Goal: Task Accomplishment & Management: Complete application form

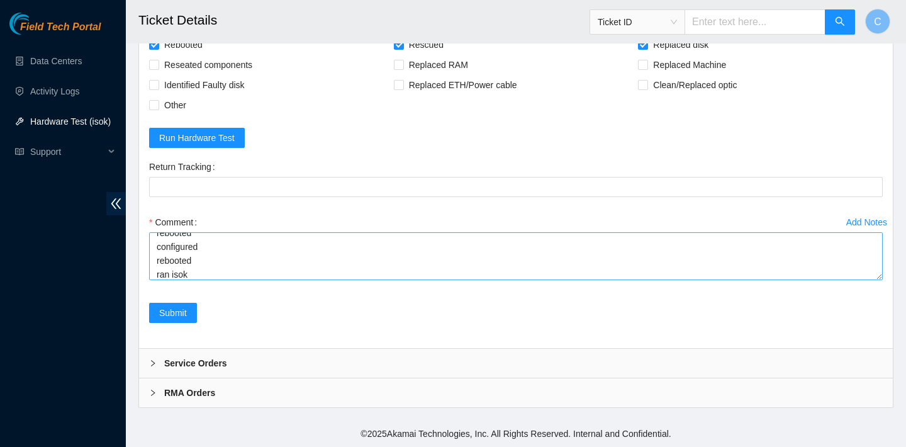
scroll to position [69, 0]
click at [221, 267] on textarea "verified SN replaced OLD disk ZC1A8ER2 with NEW disk Z1Z7N2NE rebooted rescued …" at bounding box center [516, 256] width 734 height 48
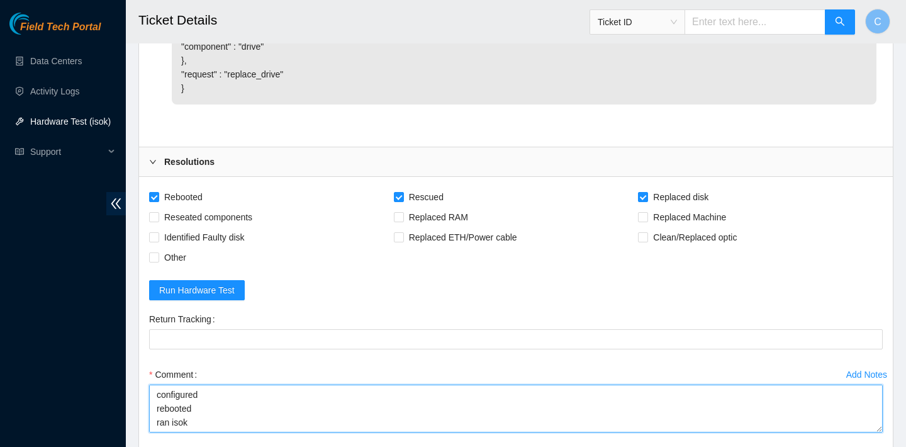
scroll to position [2729, 0]
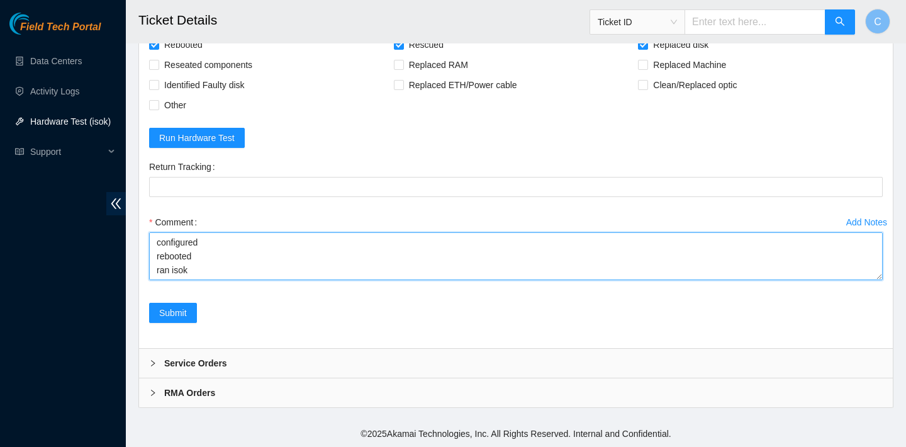
click at [228, 274] on textarea "verified SN replaced OLD disk ZC1A8ER2 with NEW disk Z1Z7N2NE rebooted rescued …" at bounding box center [516, 256] width 734 height 48
paste textarea "Result Detail Message Ticket ID 23.73.206.117 : failed: unpingable"
drag, startPoint x: 208, startPoint y: 268, endPoint x: 152, endPoint y: 252, distance: 58.9
click at [152, 252] on textarea "verified SN replaced OLD disk ZC1A8ER2 with NEW disk Z1Z7N2NE rebooted rescued …" at bounding box center [516, 256] width 734 height 48
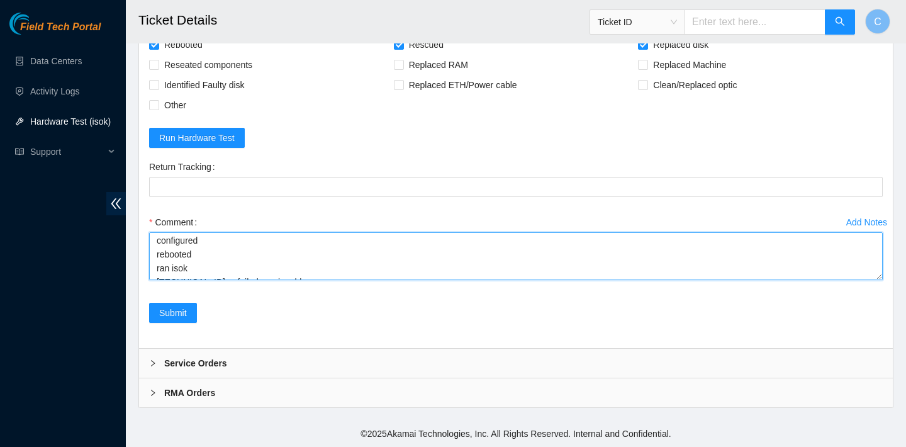
scroll to position [55, 0]
drag, startPoint x: 198, startPoint y: 268, endPoint x: 149, endPoint y: 249, distance: 52.8
click at [149, 249] on textarea "verified SN replaced OLD disk ZC1A8ER2 with NEW disk Z1Z7N2NE rebooted rescued …" at bounding box center [516, 256] width 734 height 48
drag, startPoint x: 211, startPoint y: 243, endPoint x: 422, endPoint y: 238, distance: 211.5
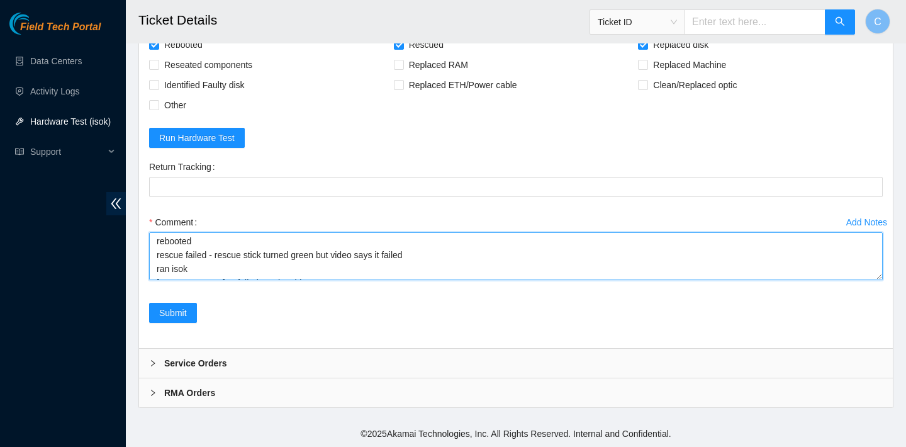
click at [422, 238] on textarea "verified SN replaced OLD disk ZC1A8ER2 with NEW disk Z1Z7N2NE rebooted rescue f…" at bounding box center [516, 256] width 734 height 48
drag, startPoint x: 422, startPoint y: 249, endPoint x: 211, endPoint y: 253, distance: 210.8
click at [211, 253] on textarea "verified SN replaced OLD disk ZC1A8ER2 with NEW disk Z1Z7N2NE rebooted rescue f…" at bounding box center [516, 256] width 734 height 48
click at [213, 261] on textarea "verified SN replaced OLD disk ZC1A8ER2 with NEW disk Z1Z7N2NE rebooted rescue f…" at bounding box center [516, 256] width 734 height 48
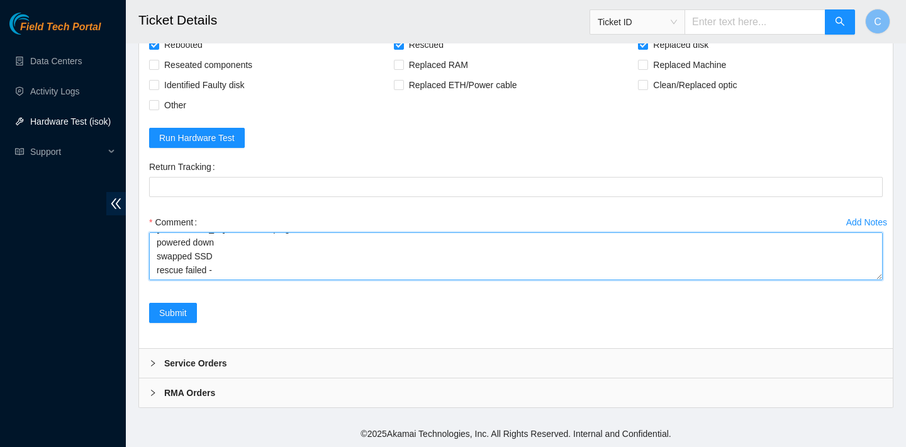
paste textarea "- rescue stick turned green but video says it failed"
click at [262, 248] on textarea "verified SN replaced OLD disk ZC1A8ER2 with NEW disk Z1Z7N2NE rebooted rescue f…" at bounding box center [516, 256] width 734 height 48
click at [242, 280] on textarea "verified SN replaced OLD disk ZC1A8ER2 with NEW disk Z1Z7N2NE rebooted rescue f…" at bounding box center [516, 256] width 734 height 48
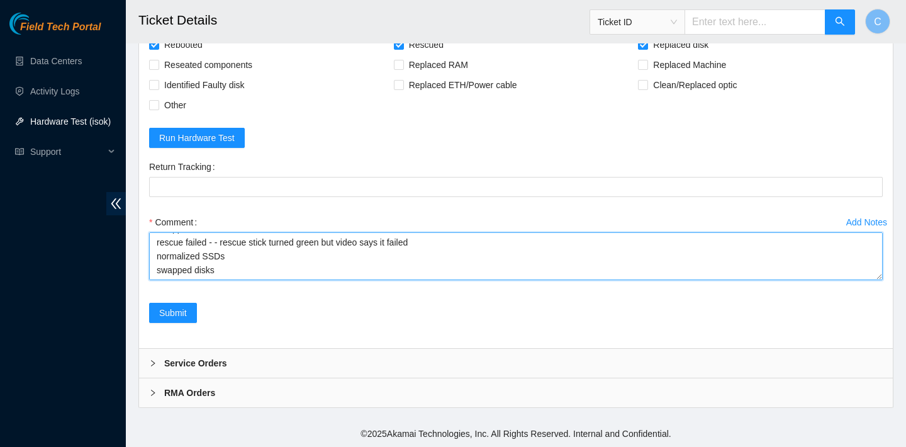
click at [196, 280] on textarea "verified SN replaced OLD disk ZC1A8ER2 with NEW disk Z1Z7N2NE rebooted rescue f…" at bounding box center [516, 256] width 734 height 48
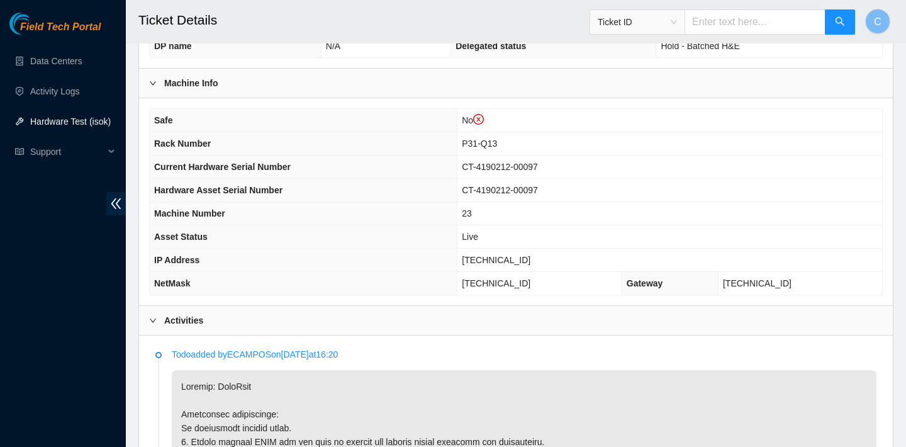
scroll to position [335, 0]
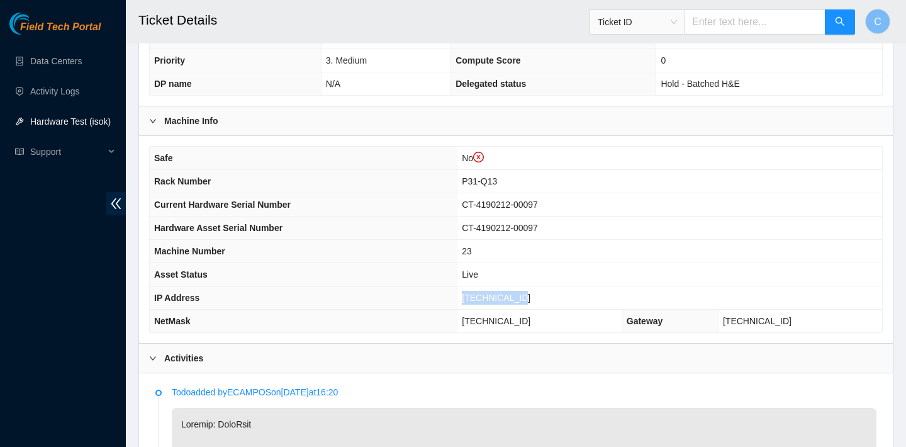
drag, startPoint x: 537, startPoint y: 296, endPoint x: 475, endPoint y: 290, distance: 61.9
click at [475, 290] on td "23.73.206.117" at bounding box center [669, 297] width 425 height 23
copy span "23.73.206.117"
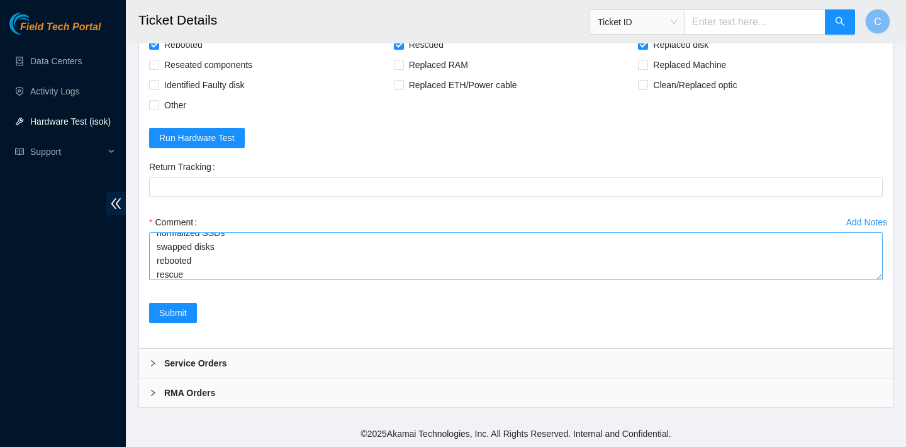
scroll to position [138, 0]
click at [333, 269] on textarea "verified SN replaced OLD disk ZC1A8ER2 with NEW disk Z1Z7N2NE rebooted rescue f…" at bounding box center [516, 256] width 734 height 48
drag, startPoint x: 427, startPoint y: 244, endPoint x: 216, endPoint y: 257, distance: 211.2
click at [216, 257] on textarea "verified SN replaced OLD disk ZC1A8ER2 with NEW disk Z1Z7N2NE rebooted rescue f…" at bounding box center [516, 256] width 734 height 48
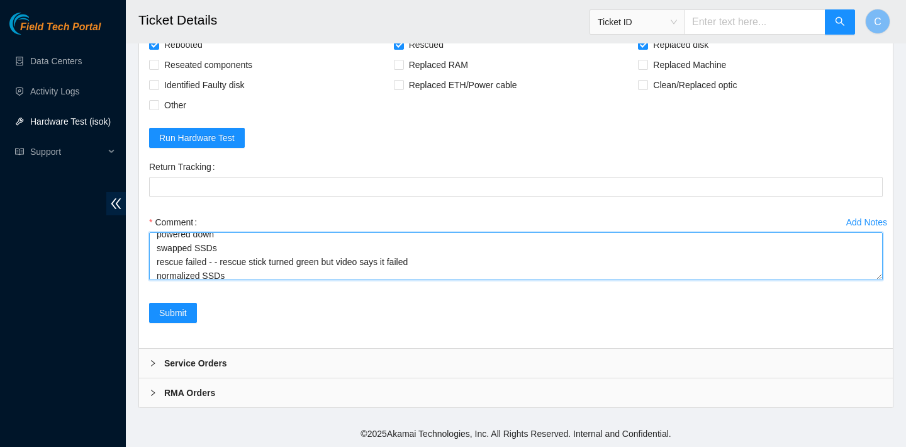
scroll to position [138, 0]
click at [201, 267] on textarea "verified SN replaced OLD disk ZC1A8ER2 with NEW disk Z1Z7N2NE rebooted rescue f…" at bounding box center [516, 256] width 734 height 48
paste textarea "- rescue stick turned green but video says it failed"
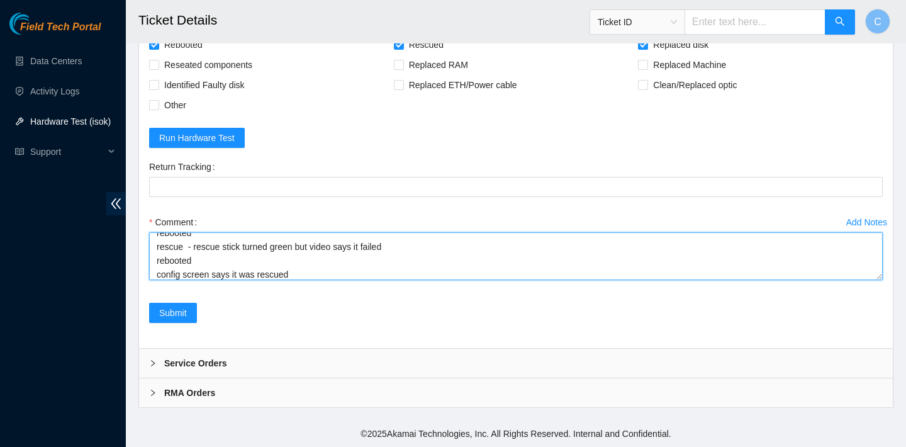
scroll to position [176, 0]
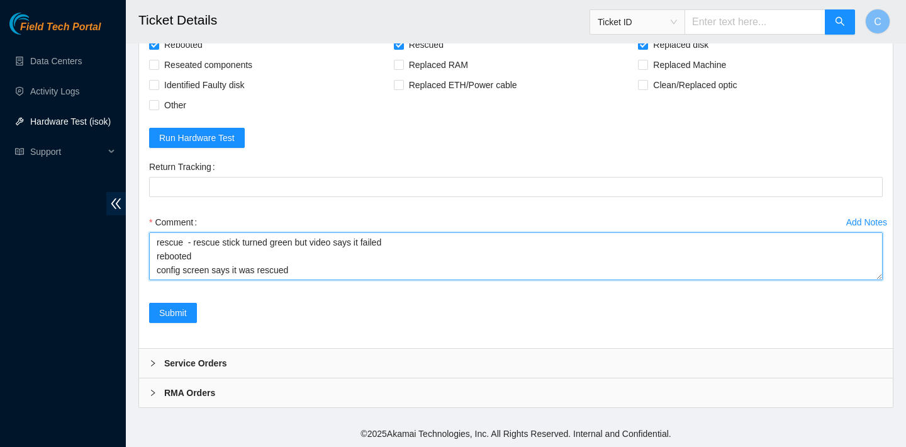
paste textarea "23.73.206.117 : failed: Permission denied"
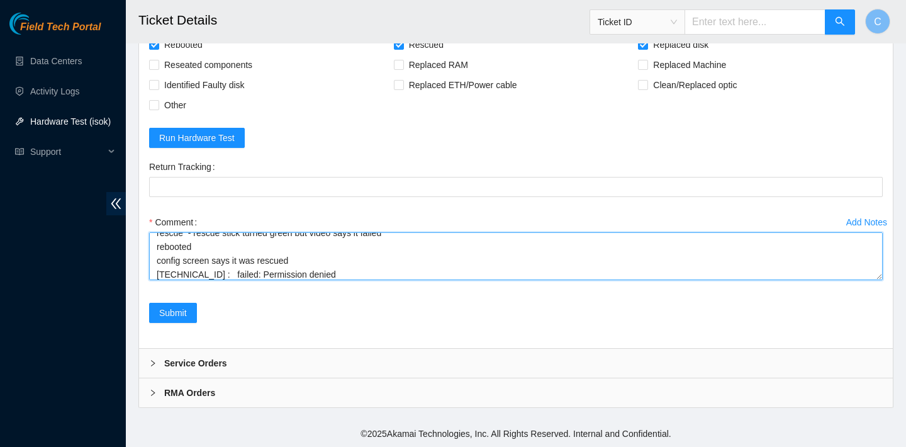
scroll to position [180, 0]
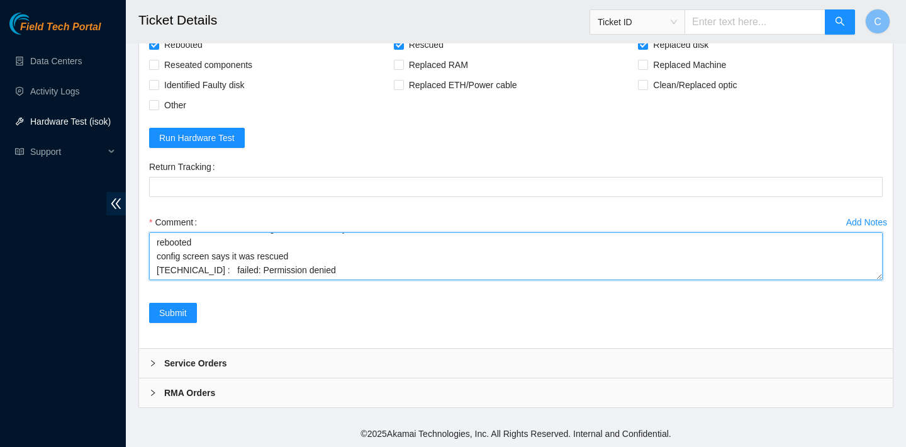
click at [297, 249] on textarea "verified SN replaced OLD disk ZC1A8ER2 with NEW disk Z1Z7N2NE rebooted rescue f…" at bounding box center [516, 256] width 734 height 48
click at [296, 254] on textarea "verified SN replaced OLD disk ZC1A8ER2 with NEW disk Z1Z7N2NE rebooted rescue f…" at bounding box center [516, 256] width 734 height 48
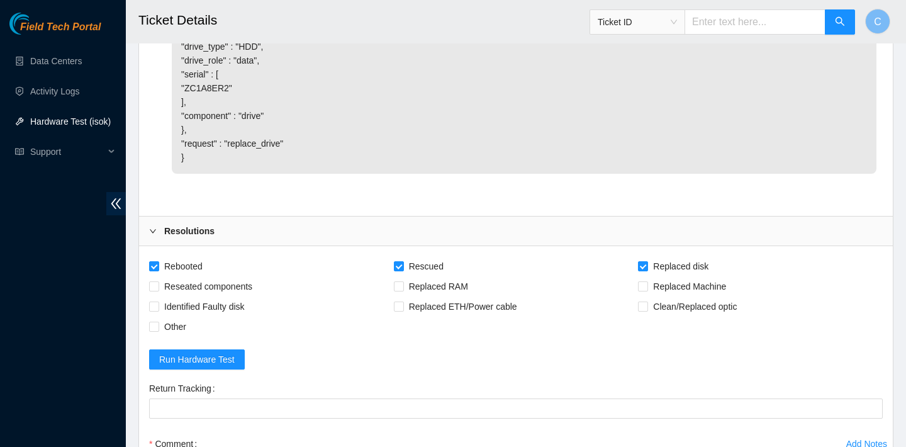
scroll to position [2729, 0]
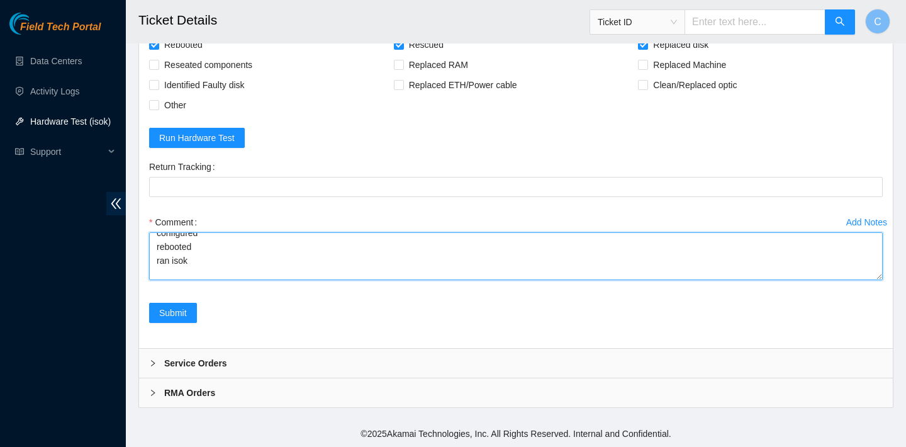
paste textarea "23.73.206.117 : failed: Permission denied"
type textarea "verified SN replaced OLD disk ZC1A8ER2 with NEW disk Z1Z7N2NE rebooted rescue f…"
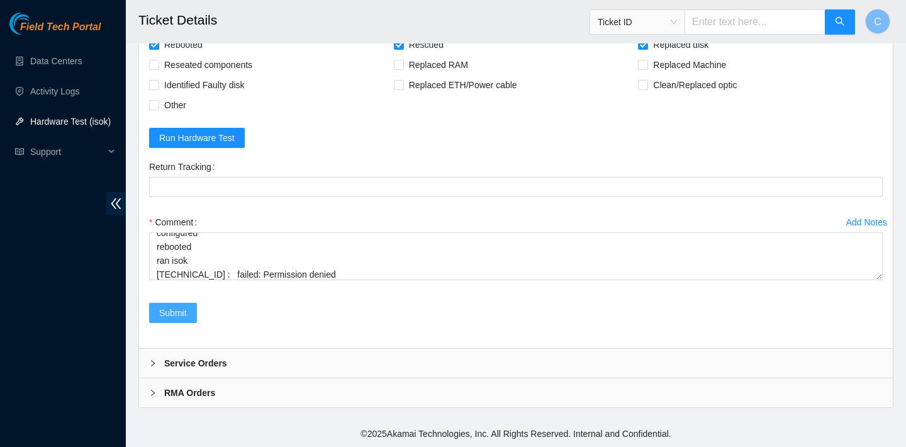
click at [171, 318] on span "Submit" at bounding box center [173, 313] width 28 height 14
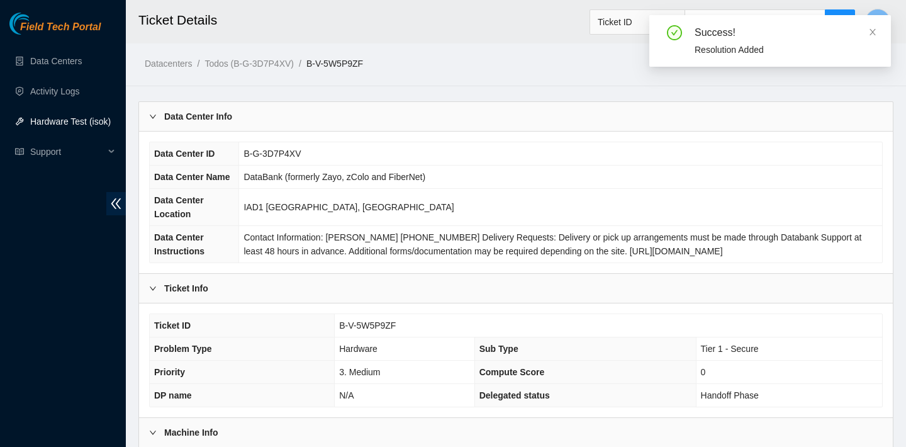
scroll to position [366, 0]
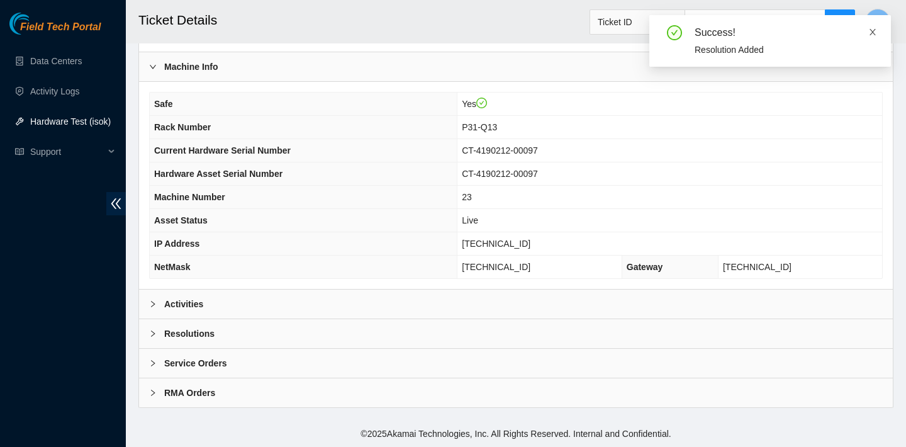
click at [875, 28] on icon "close" at bounding box center [872, 32] width 9 height 9
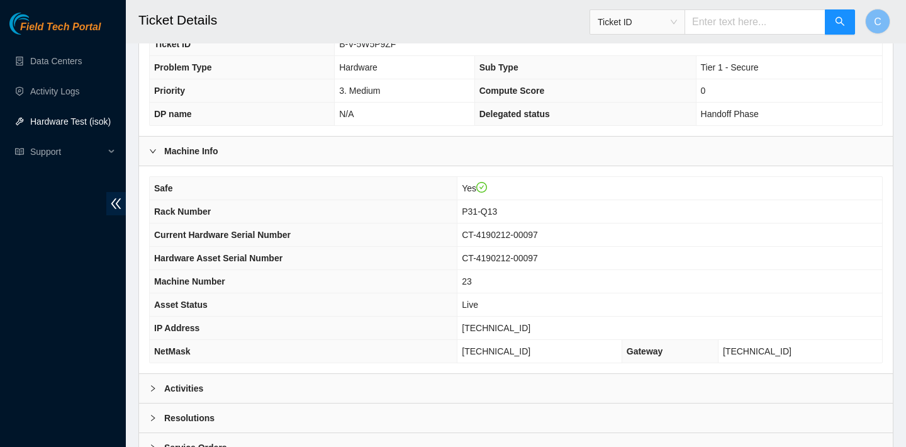
scroll to position [249, 0]
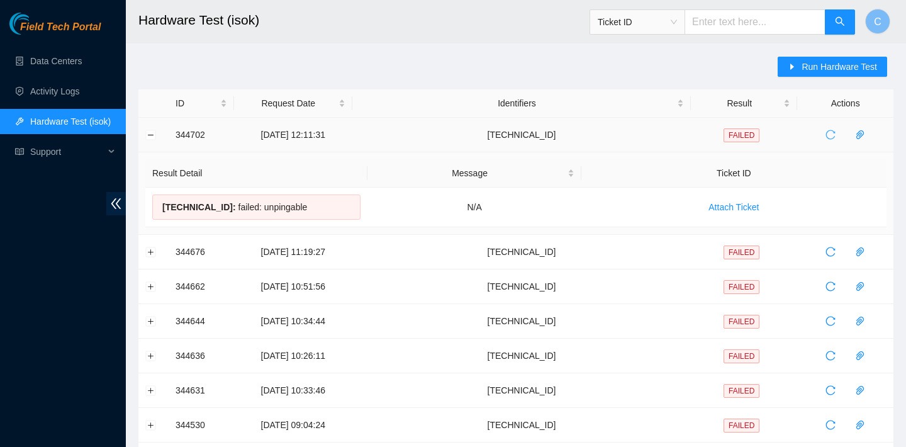
click at [830, 130] on icon "reload" at bounding box center [830, 135] width 10 height 10
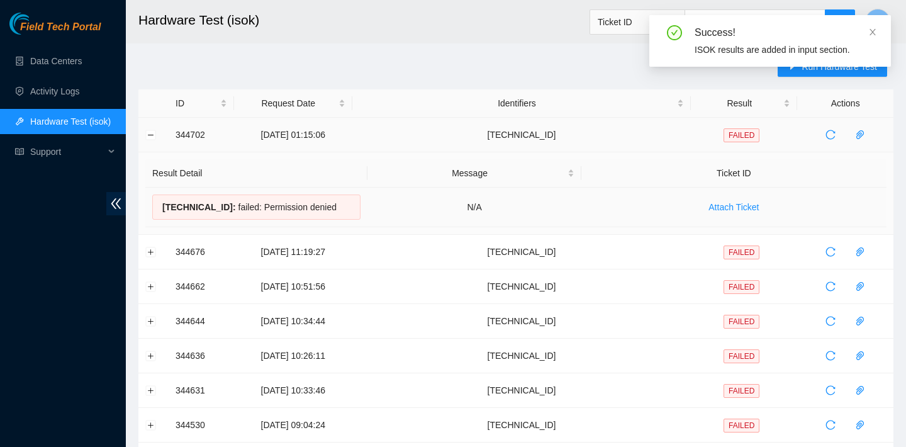
drag, startPoint x: 346, startPoint y: 208, endPoint x: 173, endPoint y: 193, distance: 173.6
click at [172, 193] on td "23.73.204.134 : failed: Permission denied" at bounding box center [256, 207] width 222 height 40
copy div "23.73.204.134 : failed: Permission denied"
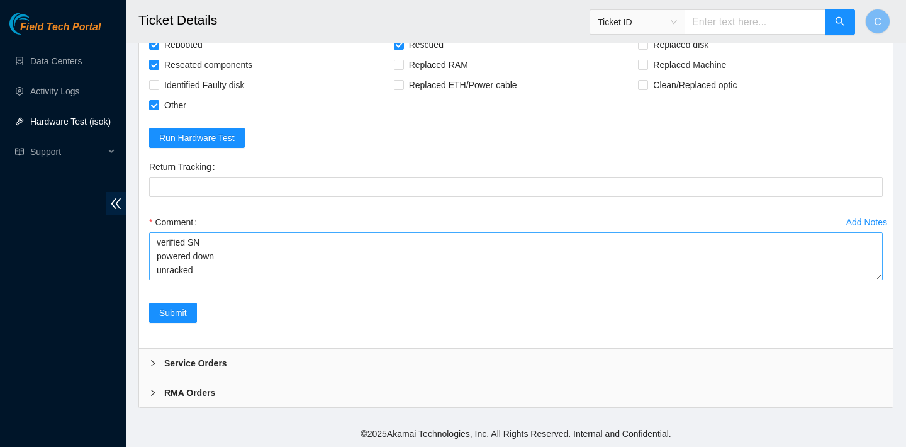
scroll to position [208, 0]
click at [287, 280] on textarea "verified SN powered down unracked replaced PSU powered on to check if there was…" at bounding box center [516, 256] width 734 height 48
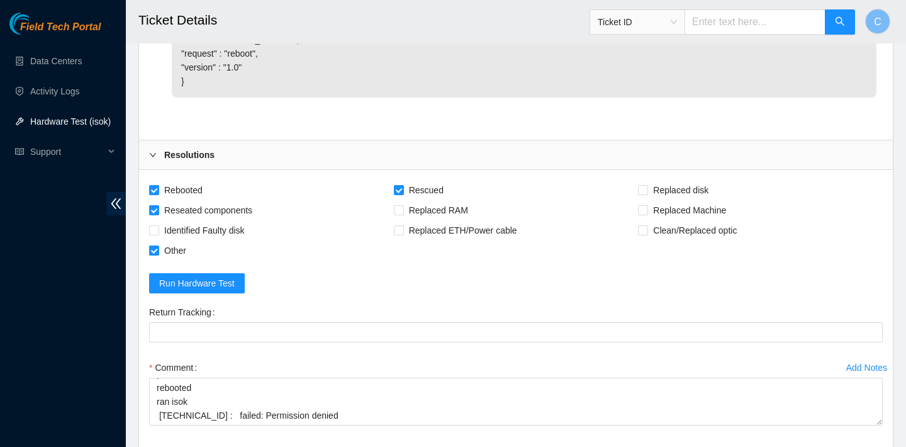
scroll to position [2477, 0]
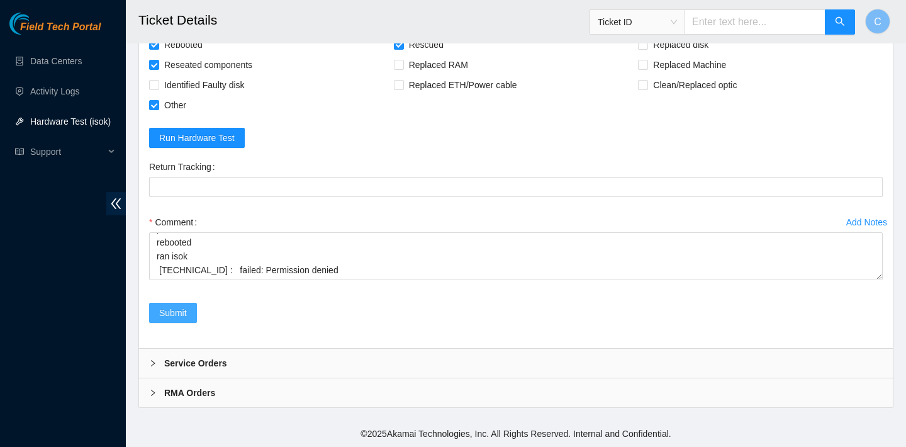
type textarea "verified SN powered down unracked replaced PSU powered on to check if there was…"
click at [181, 316] on span "Submit" at bounding box center [173, 313] width 28 height 14
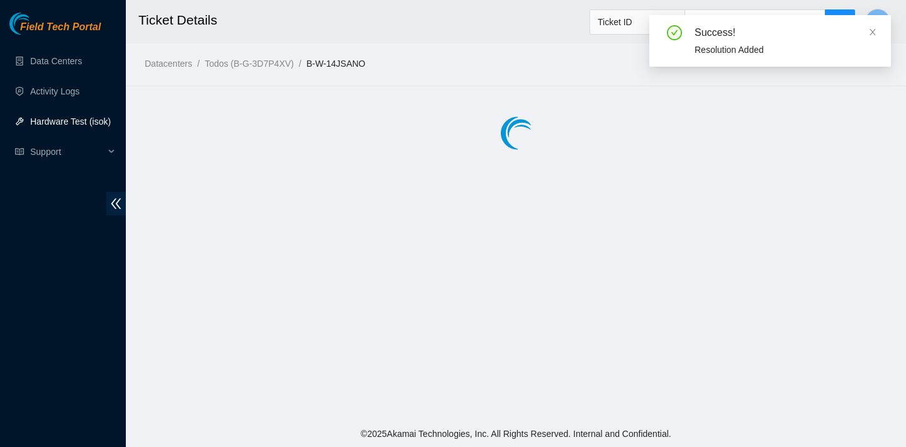
scroll to position [0, 0]
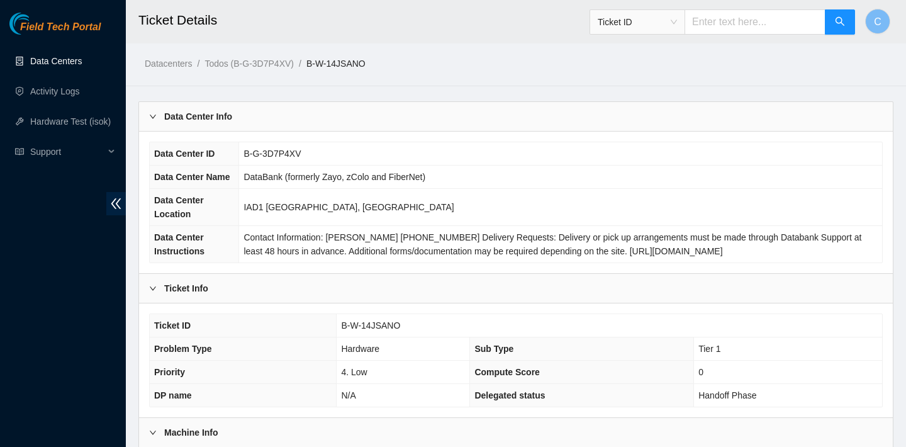
click at [69, 57] on link "Data Centers" at bounding box center [56, 61] width 52 height 10
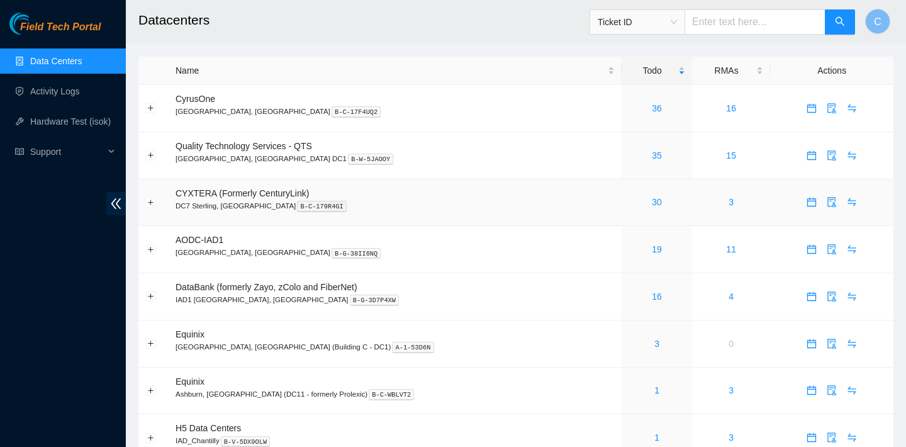
scroll to position [6, 0]
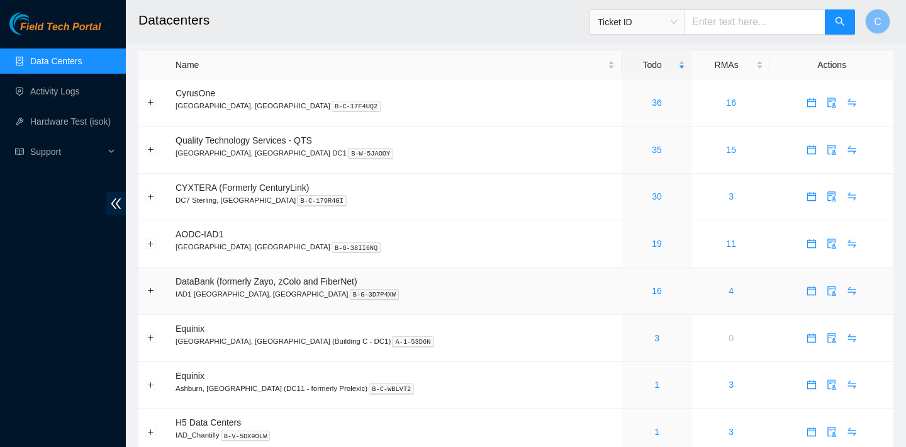
click at [629, 286] on div "16" at bounding box center [657, 291] width 57 height 14
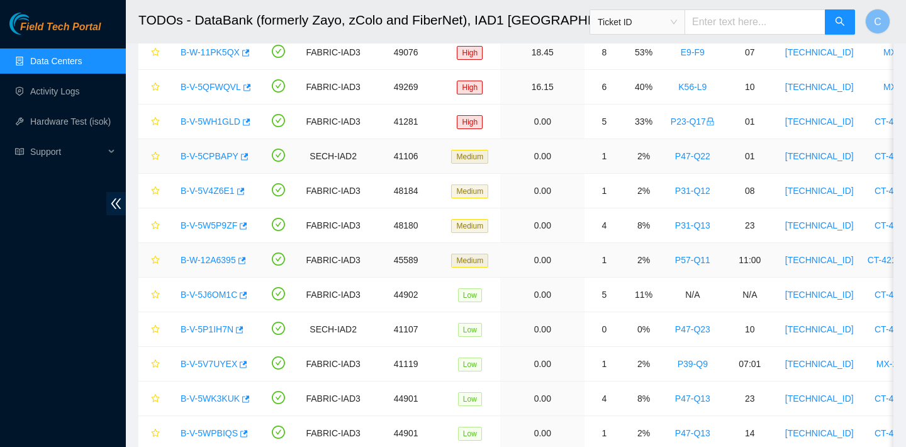
scroll to position [114, 0]
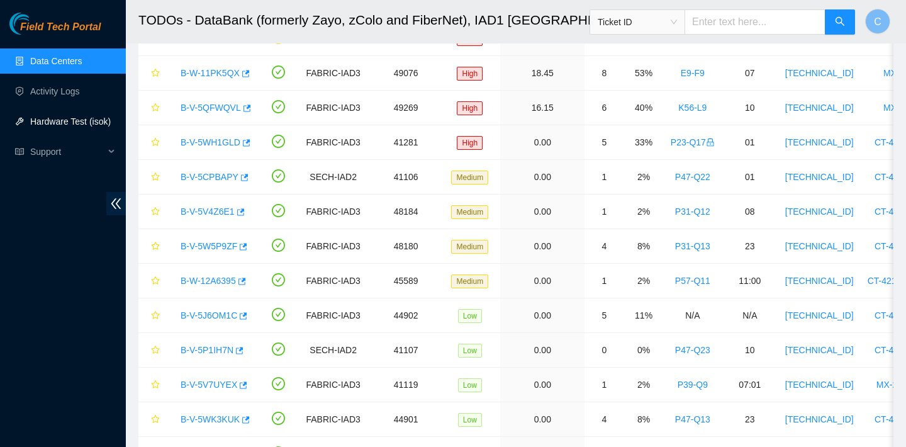
click at [74, 117] on link "Hardware Test (isok)" at bounding box center [70, 121] width 81 height 10
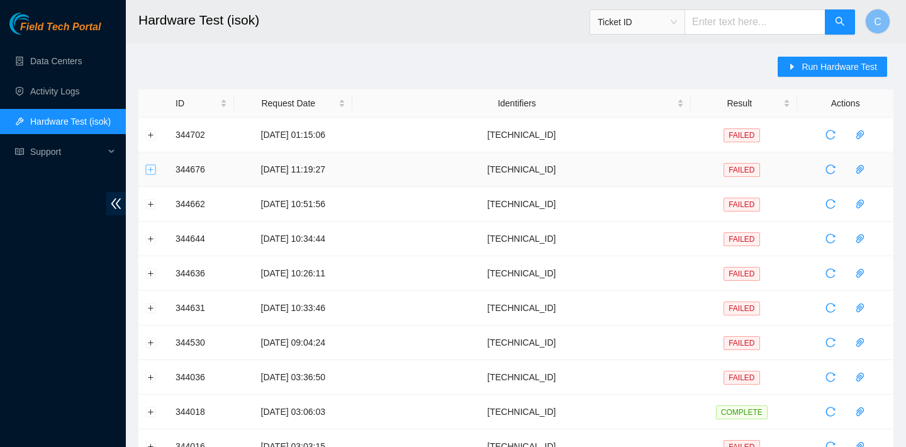
click at [149, 170] on button "Expand row" at bounding box center [151, 169] width 10 height 10
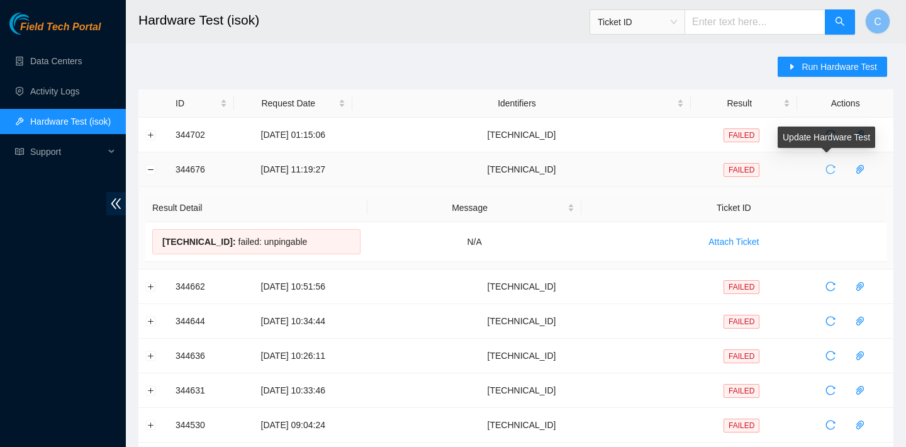
click at [822, 165] on span "reload" at bounding box center [830, 169] width 19 height 10
click at [78, 65] on link "Data Centers" at bounding box center [56, 61] width 52 height 10
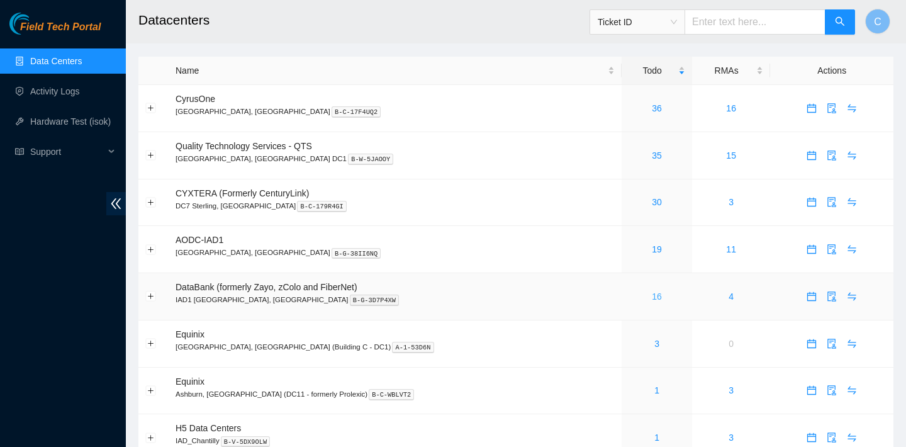
click at [652, 296] on link "16" at bounding box center [657, 296] width 10 height 10
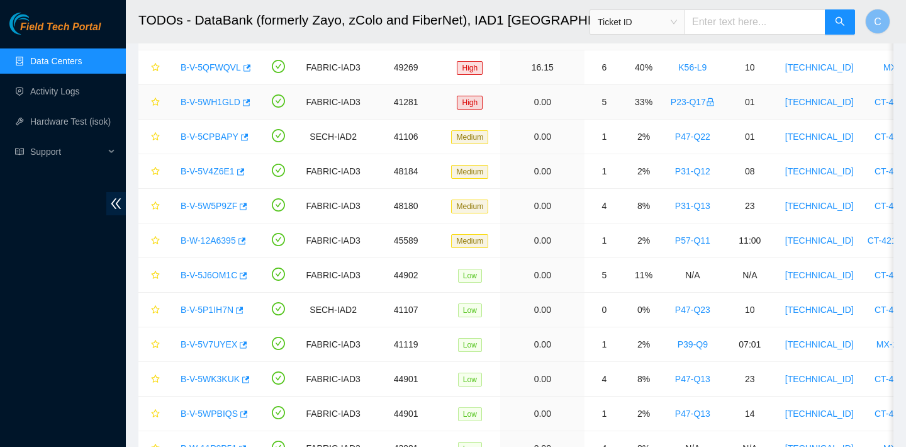
scroll to position [162, 0]
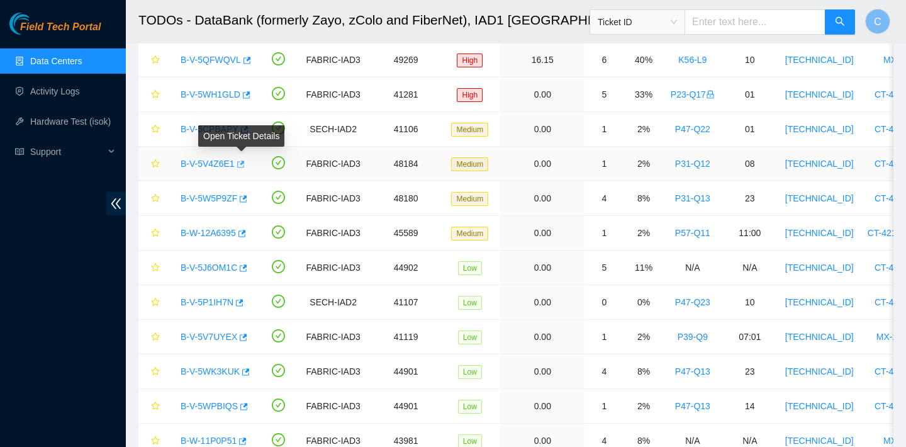
click at [244, 161] on icon "button" at bounding box center [239, 164] width 9 height 9
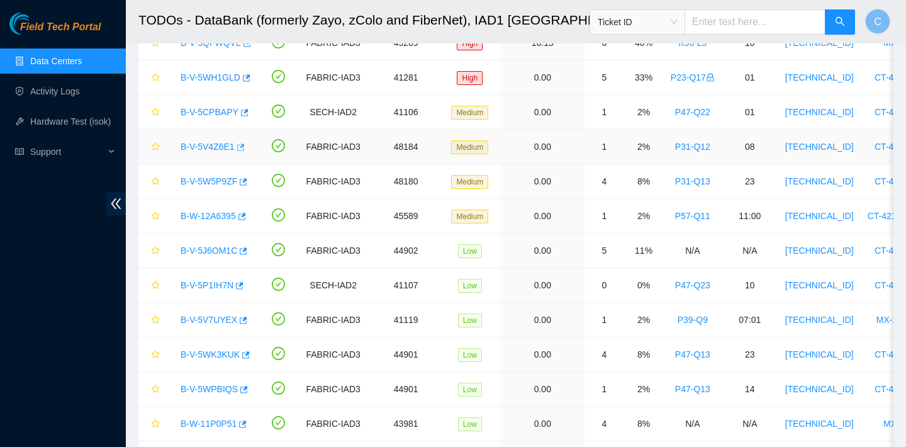
scroll to position [218, 0]
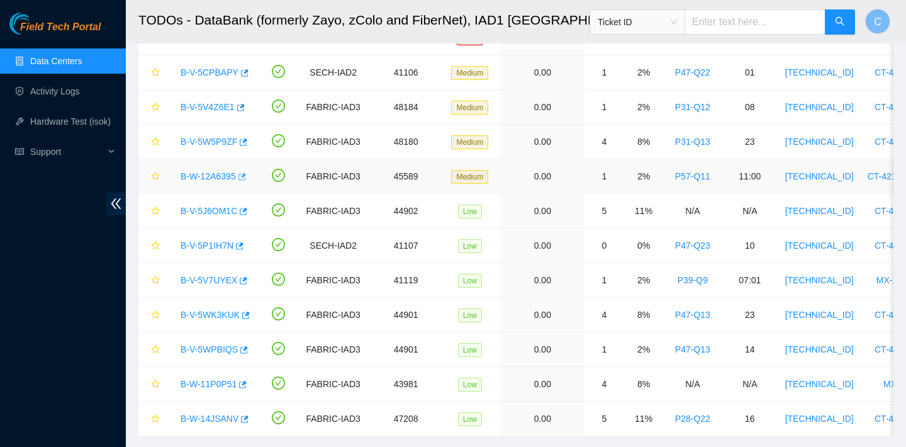
click at [245, 178] on icon "button" at bounding box center [241, 176] width 9 height 9
click at [247, 211] on icon "button" at bounding box center [244, 211] width 8 height 7
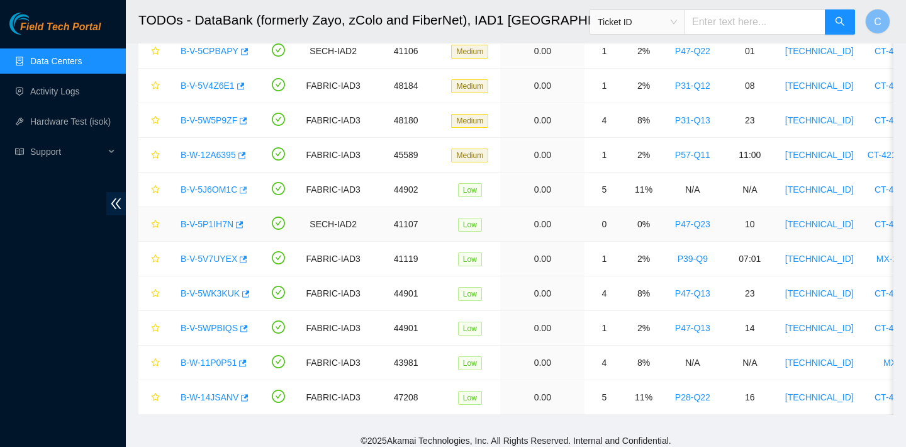
scroll to position [247, 0]
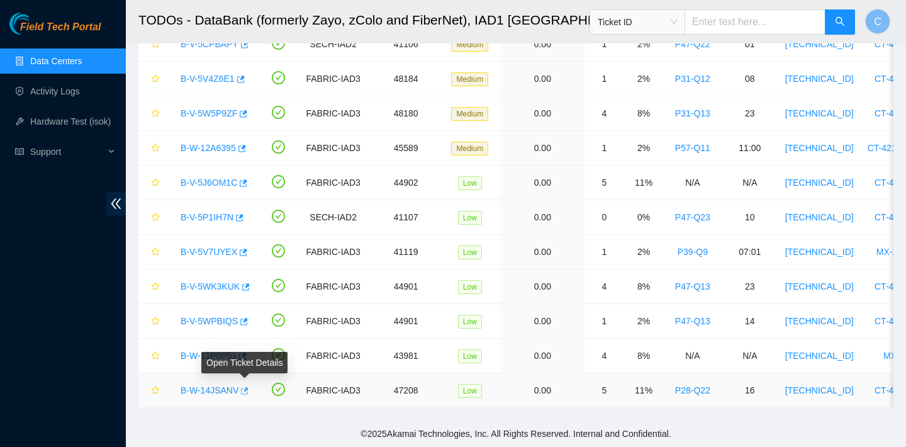
click at [248, 390] on icon "button" at bounding box center [243, 390] width 9 height 9
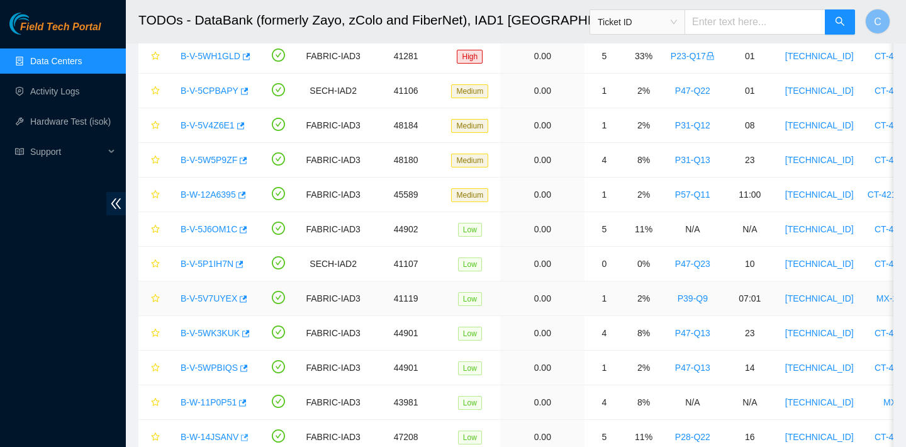
scroll to position [201, 0]
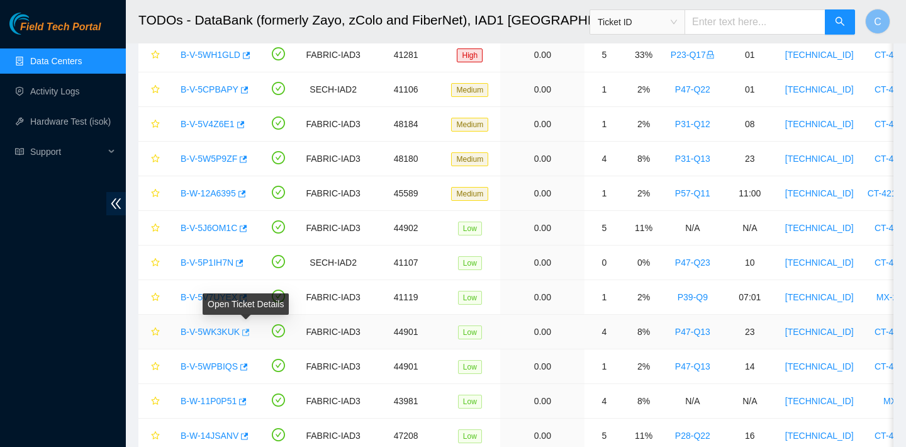
click at [250, 330] on icon "button" at bounding box center [246, 331] width 8 height 7
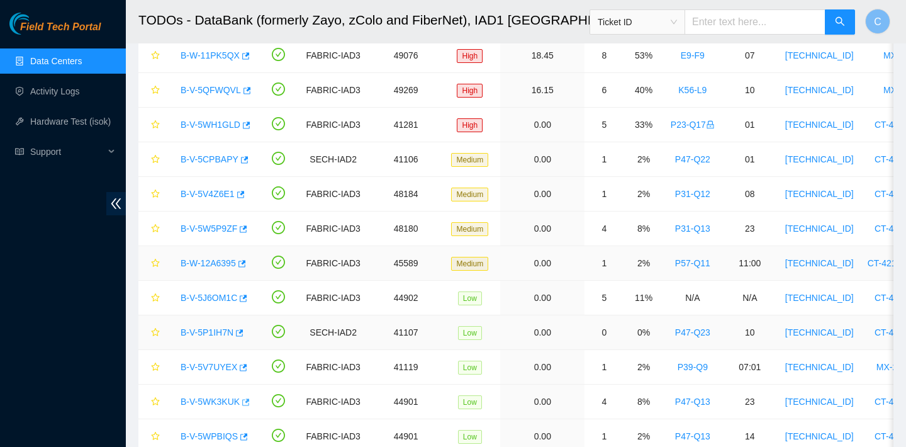
scroll to position [107, 0]
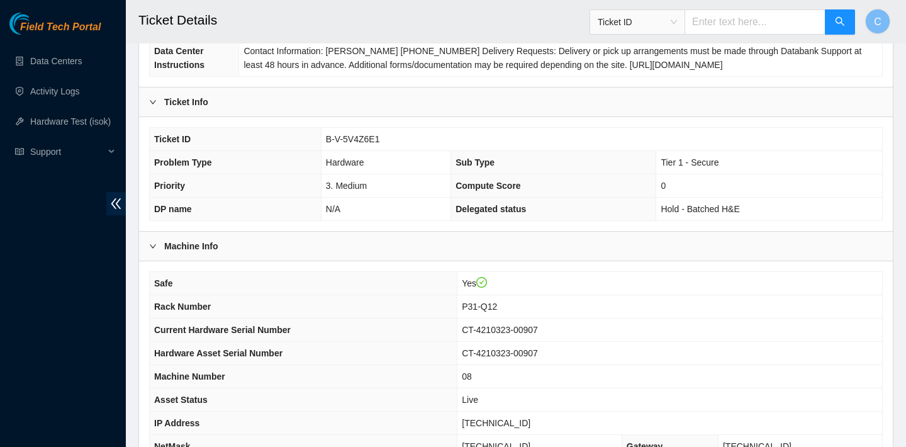
scroll to position [366, 0]
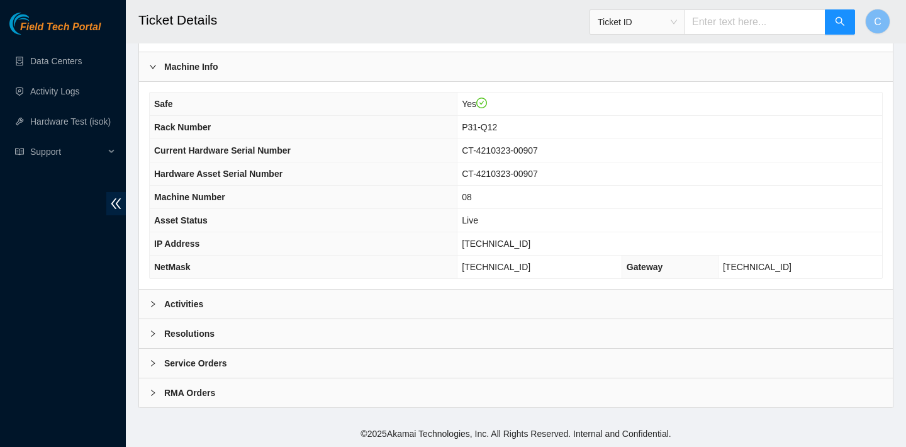
click at [460, 296] on div "Activities" at bounding box center [516, 303] width 754 height 29
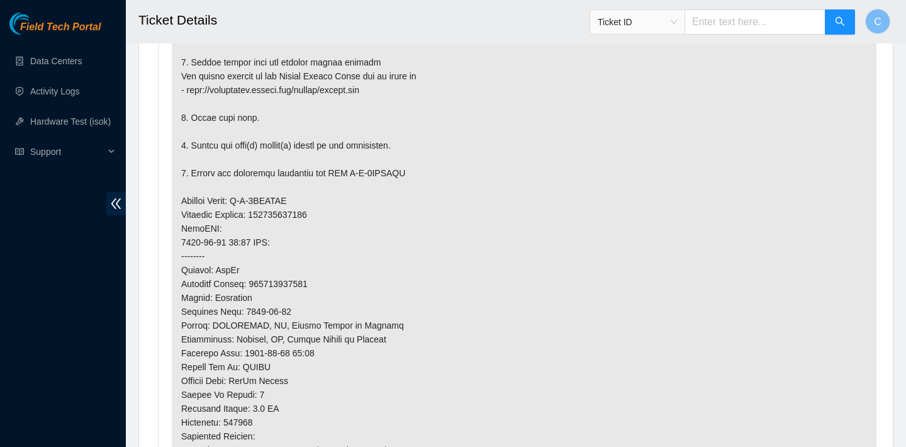
scroll to position [659, 0]
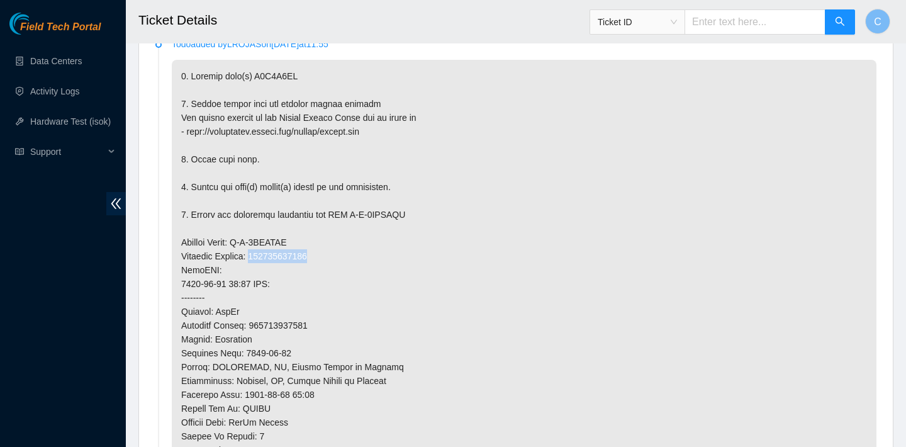
drag, startPoint x: 326, startPoint y: 250, endPoint x: 260, endPoint y: 252, distance: 66.1
click at [260, 252] on p at bounding box center [524, 332] width 705 height 545
copy p "463470059704"
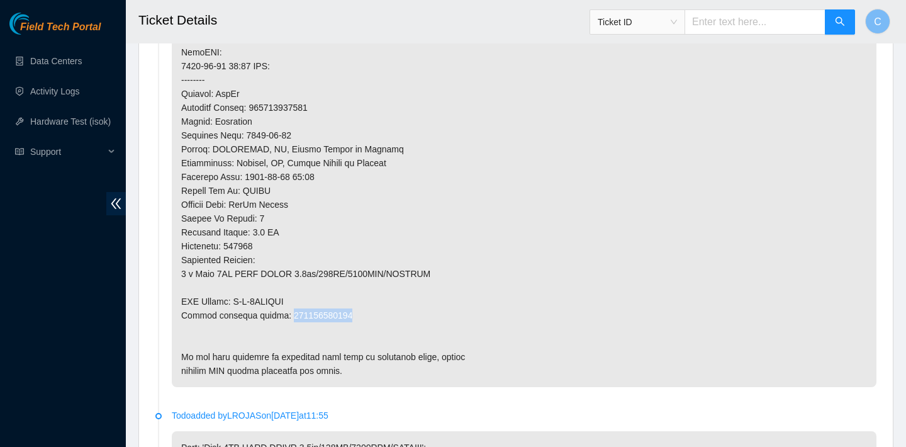
drag, startPoint x: 348, startPoint y: 313, endPoint x: 282, endPoint y: 313, distance: 65.4
click at [282, 313] on p at bounding box center [524, 114] width 705 height 545
copy p "463470059715"
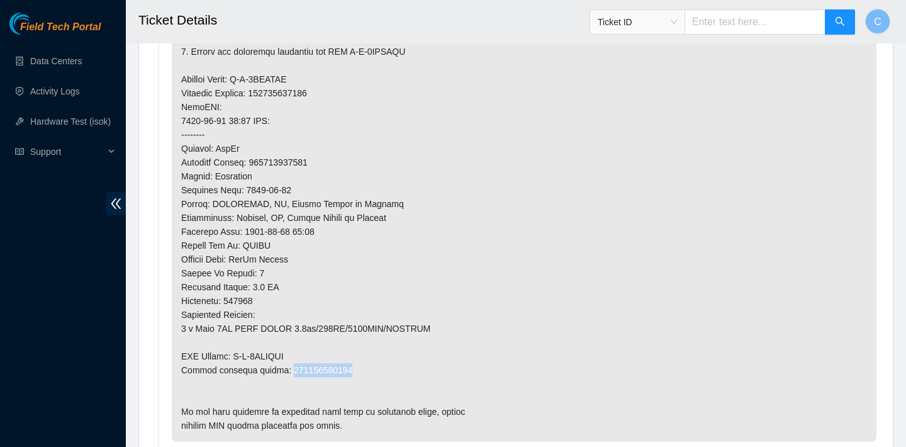
scroll to position [820, 0]
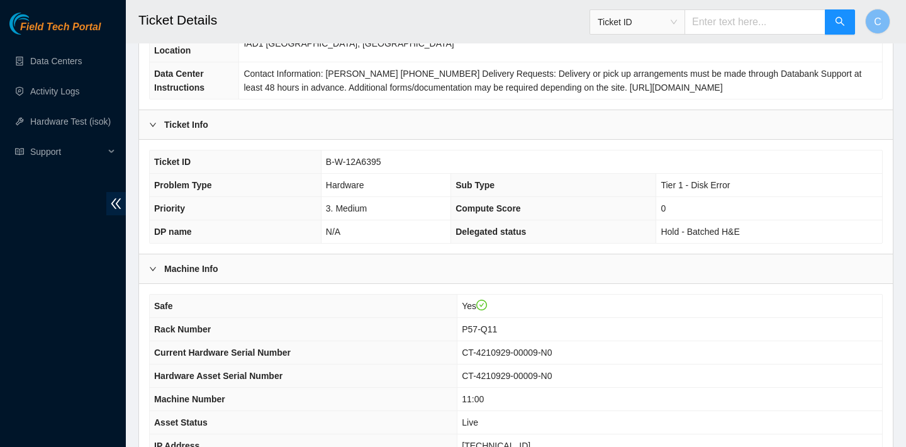
scroll to position [366, 0]
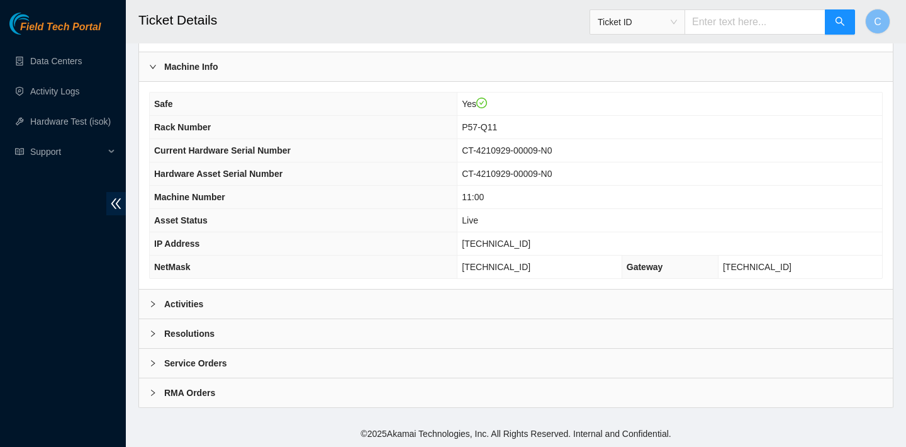
click at [344, 303] on div "Activities" at bounding box center [516, 303] width 754 height 29
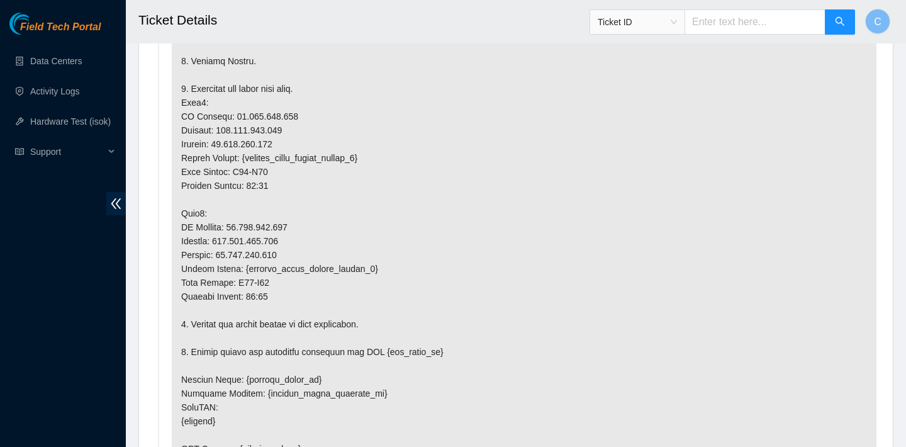
scroll to position [3297, 0]
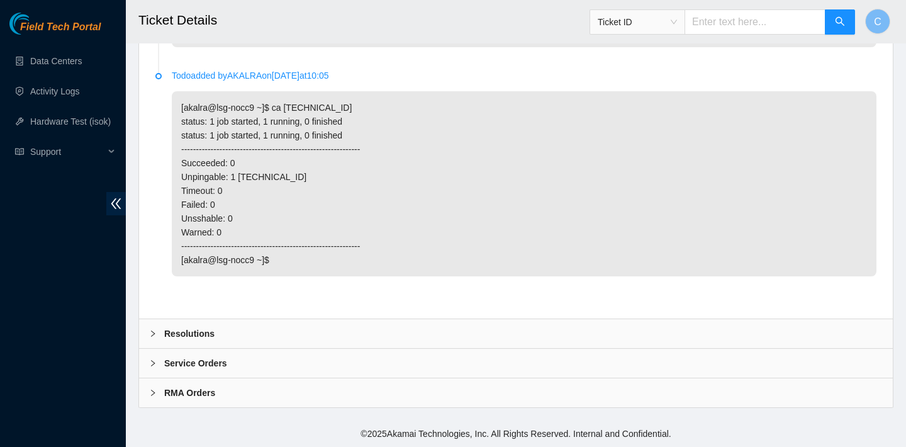
click at [414, 329] on div "Resolutions" at bounding box center [516, 333] width 754 height 29
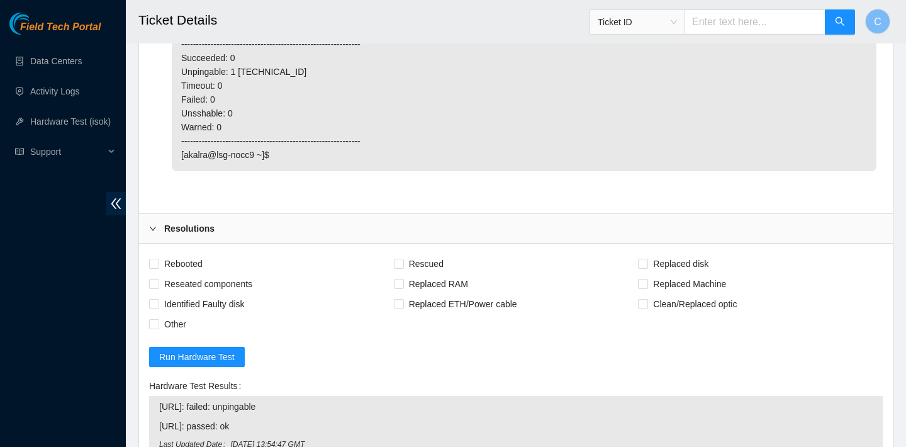
scroll to position [3313, 0]
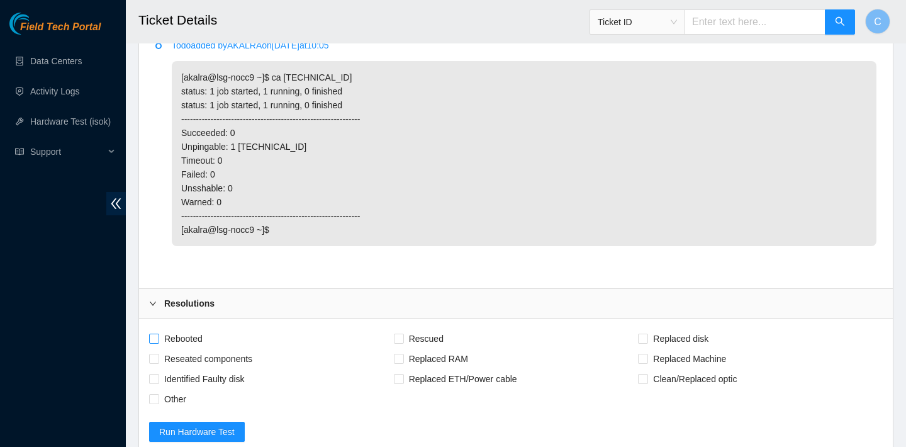
click at [172, 349] on span "Rebooted" at bounding box center [183, 338] width 48 height 20
click at [158, 342] on input "Rebooted" at bounding box center [153, 337] width 9 height 9
checkbox input "true"
click at [439, 349] on span "Rescued" at bounding box center [426, 338] width 45 height 20
click at [403, 342] on input "Rescued" at bounding box center [398, 337] width 9 height 9
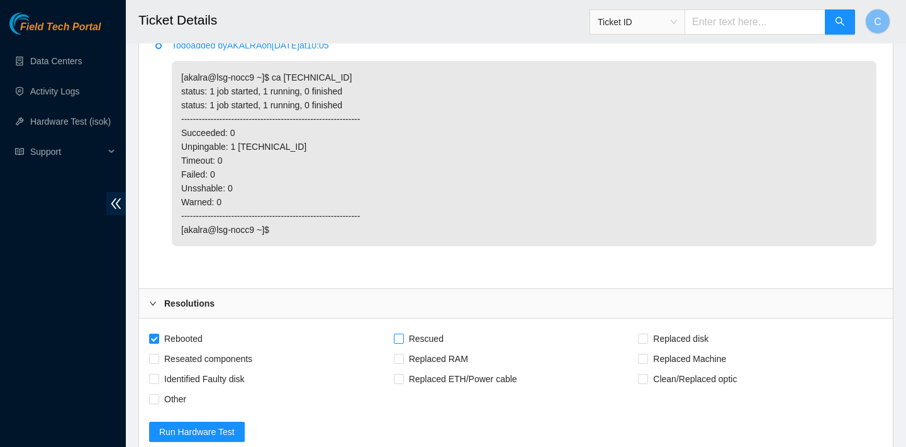
checkbox input "true"
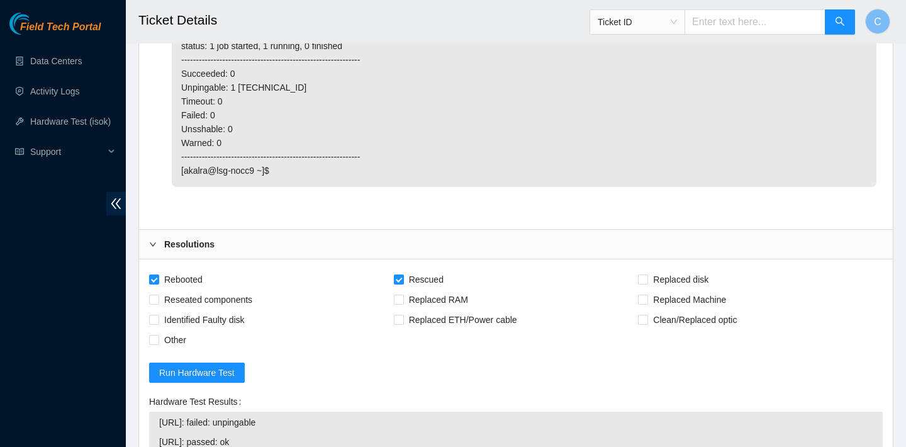
scroll to position [3376, 0]
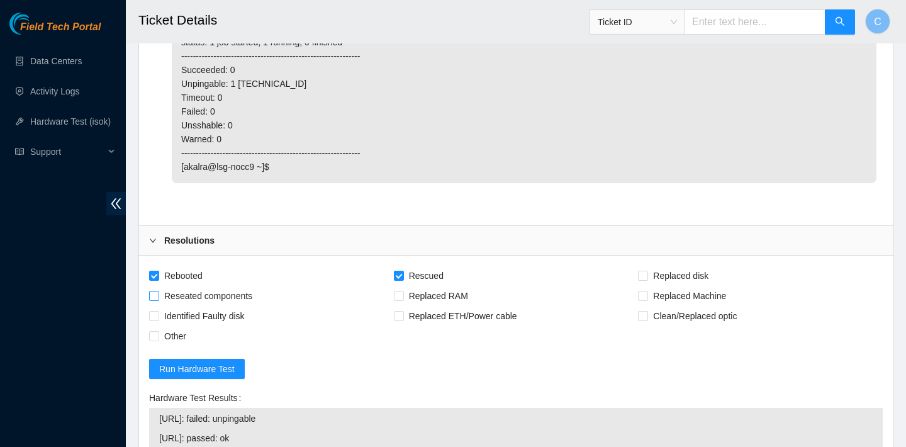
click at [242, 306] on span "Reseated components" at bounding box center [208, 296] width 98 height 20
click at [158, 299] on input "Reseated components" at bounding box center [153, 295] width 9 height 9
checkbox input "true"
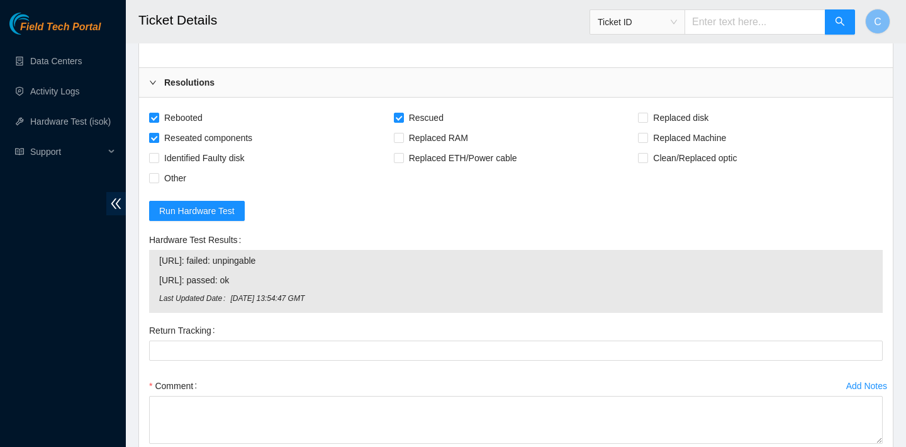
scroll to position [3670, 0]
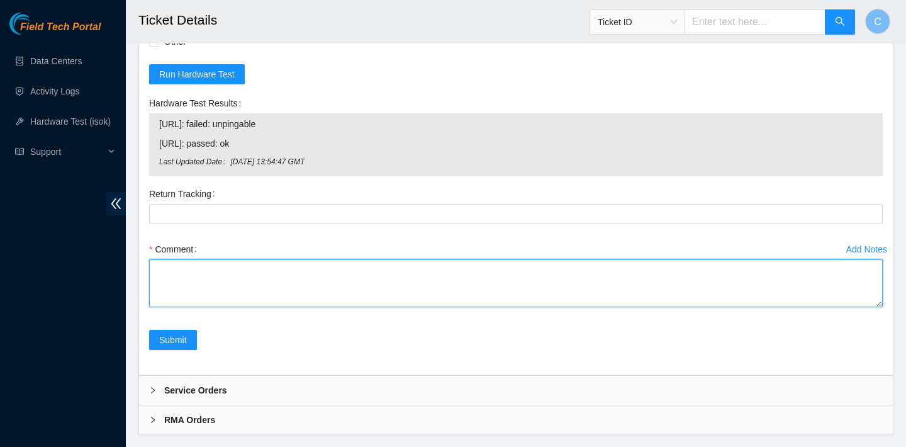
click at [249, 307] on textarea "Comment" at bounding box center [516, 283] width 734 height 48
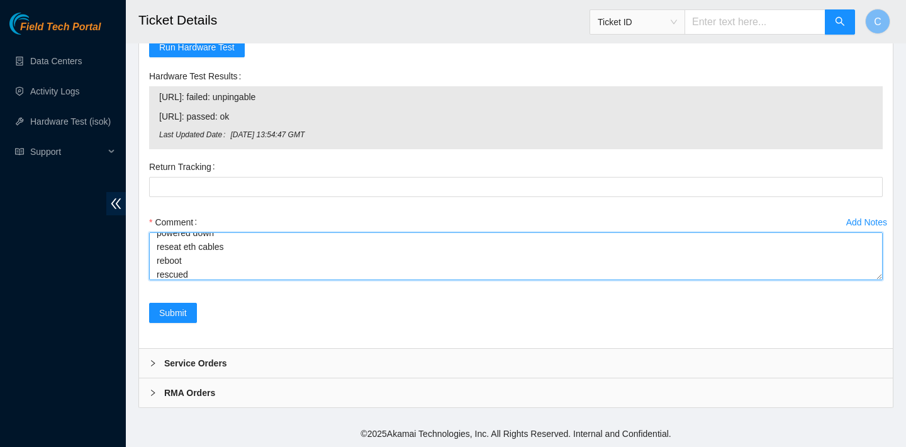
scroll to position [51, 0]
click at [191, 243] on textarea "verified SN lights are normal powered down reseat eth cables reboot rescued" at bounding box center [516, 256] width 734 height 48
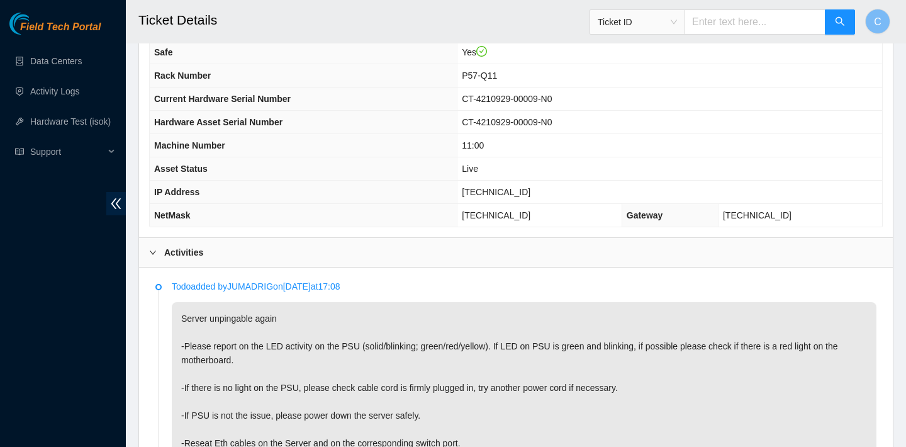
scroll to position [358, 0]
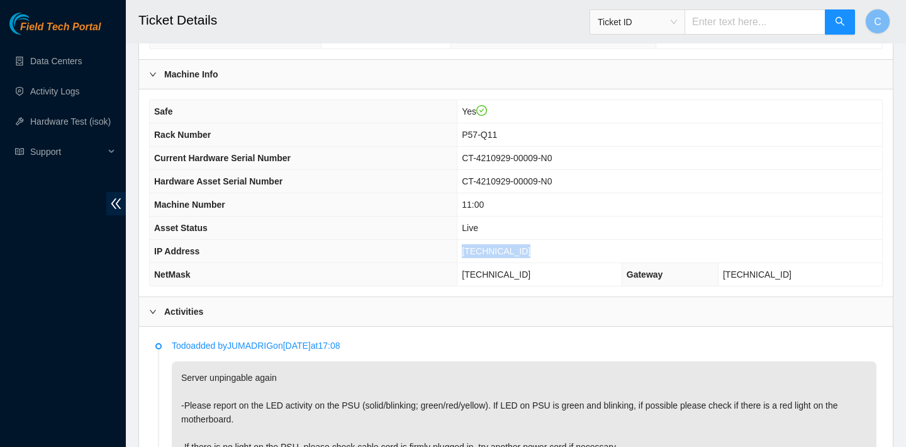
drag, startPoint x: 535, startPoint y: 250, endPoint x: 452, endPoint y: 250, distance: 83.0
click at [452, 250] on tr "IP Address 23.202.112.190" at bounding box center [516, 251] width 732 height 23
copy tr "23.202.112.190"
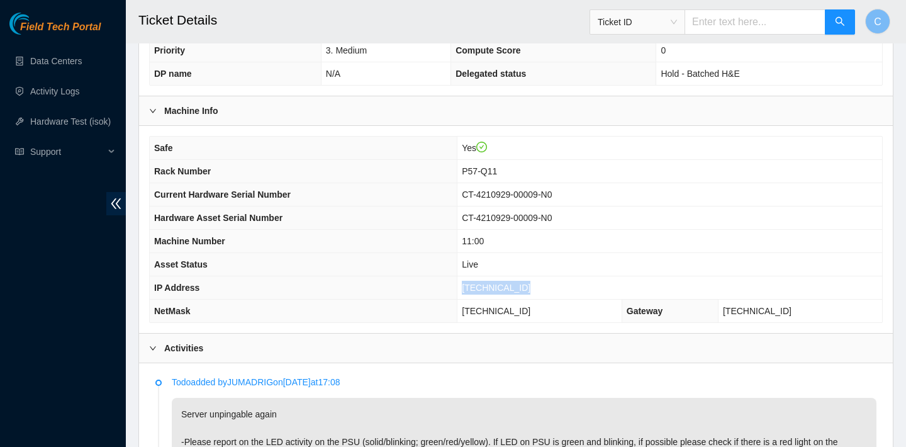
scroll to position [322, 0]
copy tr "23.202.112.190"
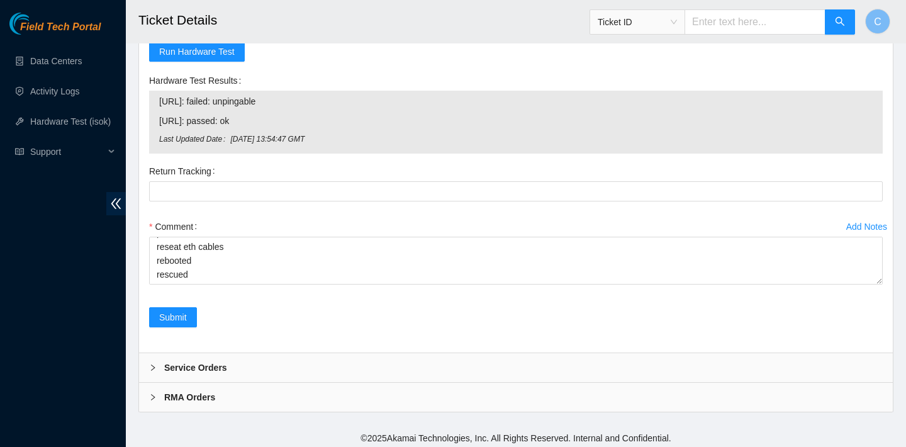
scroll to position [3693, 0]
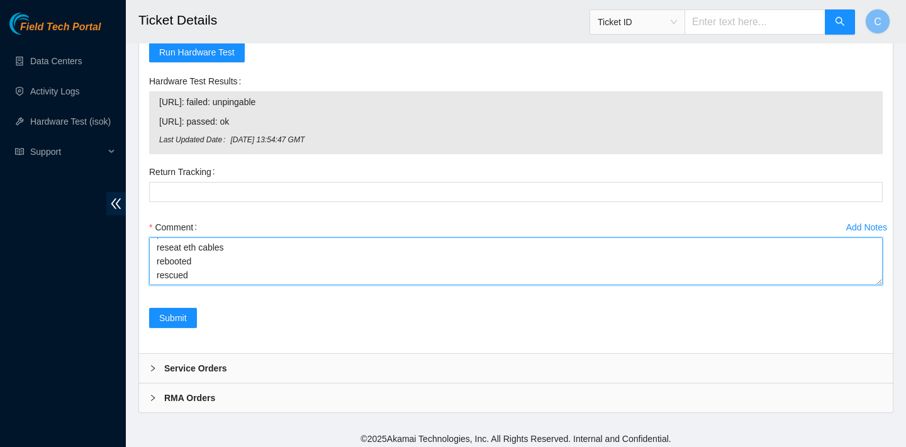
click at [203, 278] on textarea "verified SN lights are normal powered down reseat eth cables rebooted rescued" at bounding box center [516, 261] width 734 height 48
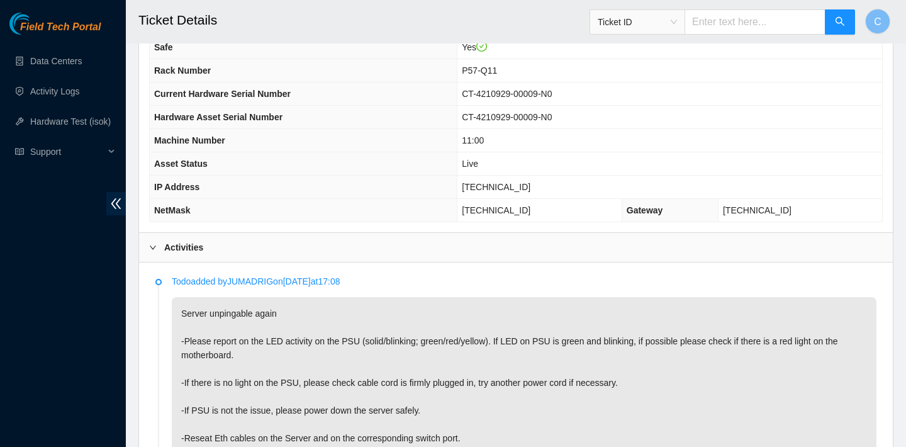
scroll to position [384, 0]
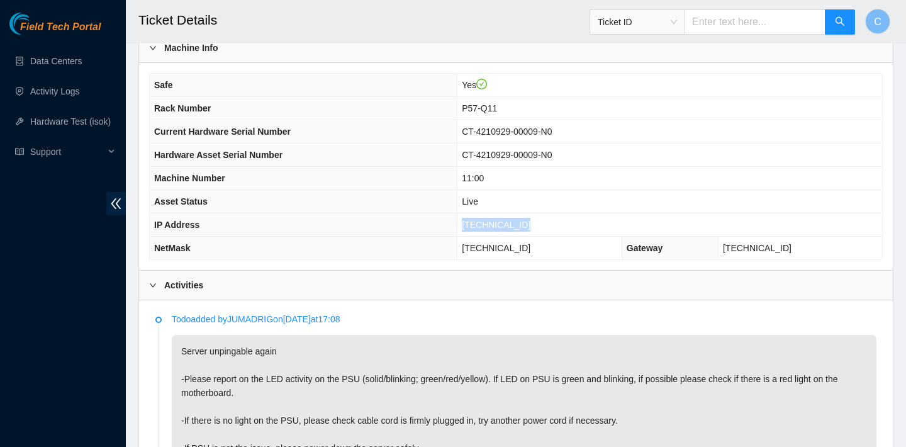
drag, startPoint x: 546, startPoint y: 220, endPoint x: 435, endPoint y: 221, distance: 110.7
click at [435, 221] on tr "IP Address 23.202.112.190" at bounding box center [516, 224] width 732 height 23
copy tr "23.202.112.190"
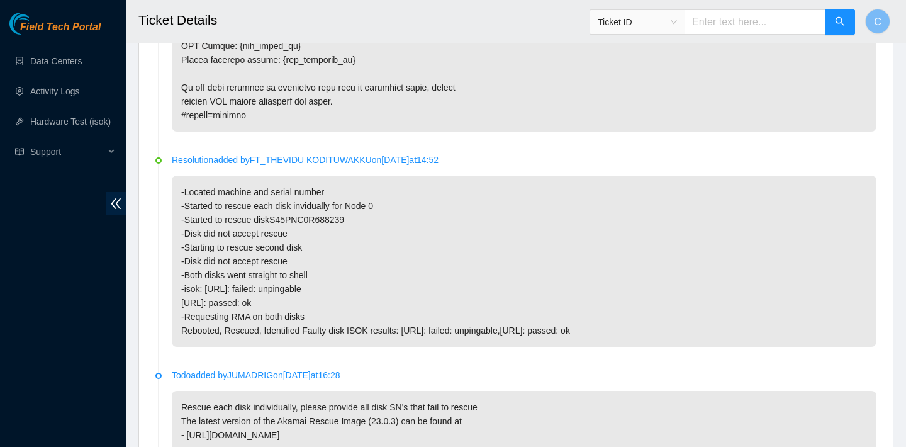
scroll to position [3711, 0]
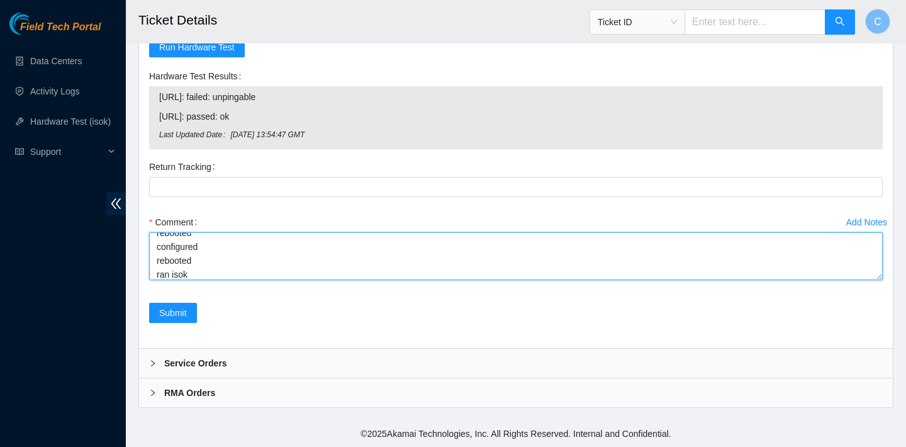
click at [293, 272] on textarea "verified SN lights are normal powered down reseat eth cables rebooted rescued r…" at bounding box center [516, 256] width 734 height 48
paste textarea "23.202.112.191 : failed: Permission denied N/A 23.202.112.190 : failed: Permiss…"
type textarea "verified SN lights are normal powered down reseat eth cables rebooted rescued r…"
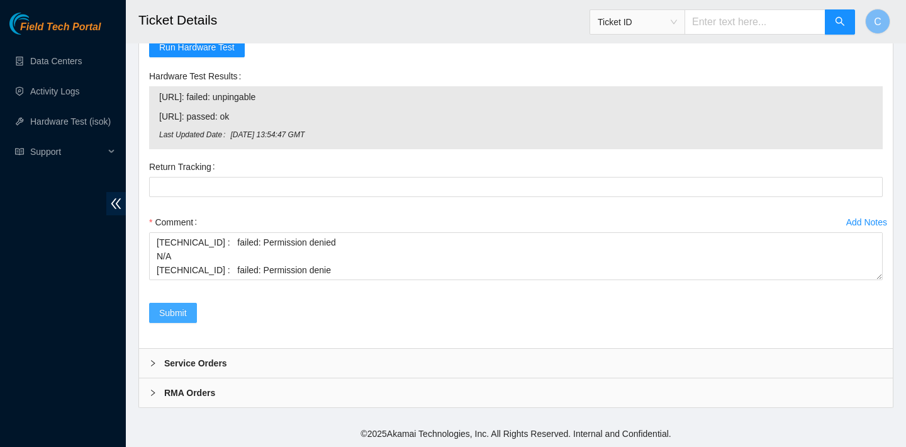
click at [176, 310] on span "Submit" at bounding box center [173, 313] width 28 height 14
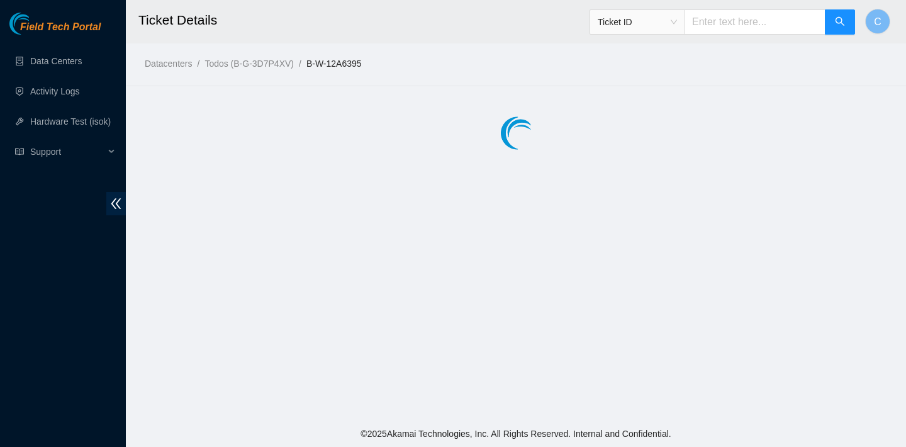
scroll to position [0, 0]
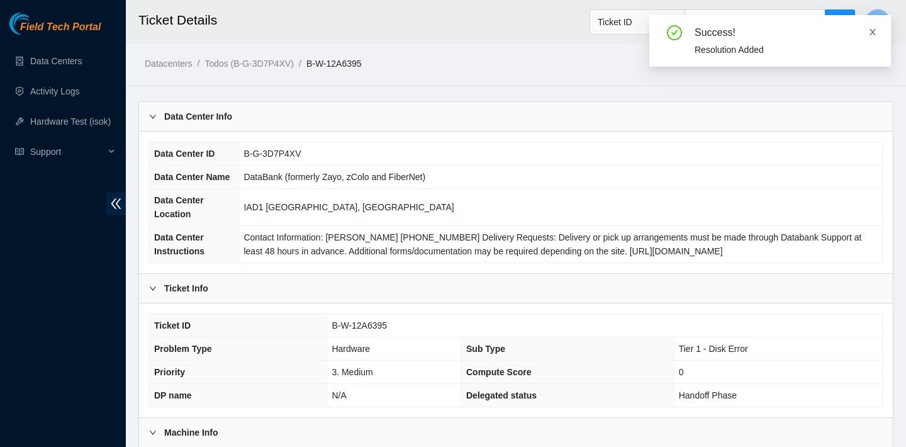
click at [873, 28] on icon "close" at bounding box center [872, 32] width 9 height 9
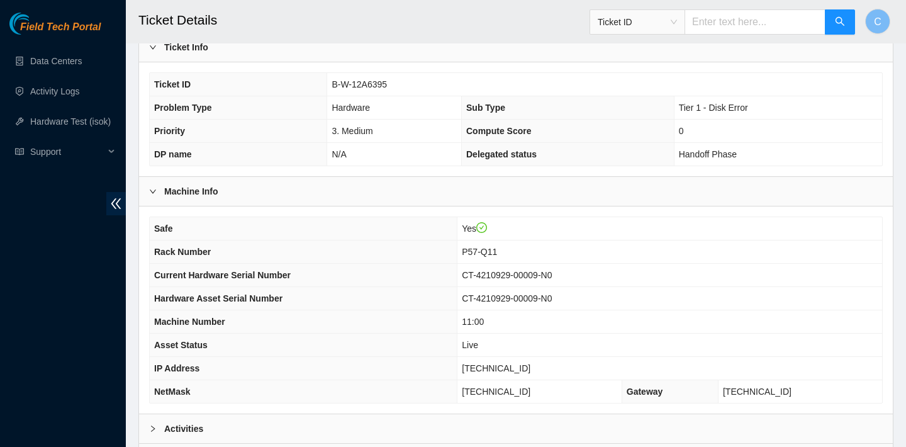
scroll to position [366, 0]
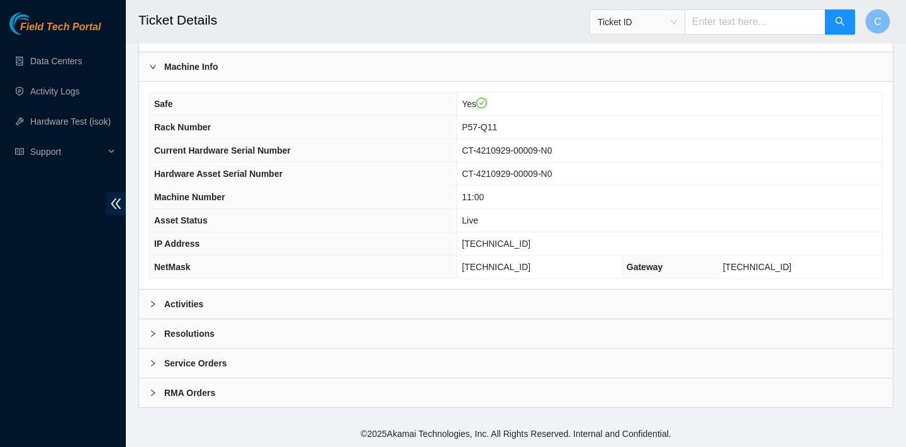
click at [499, 311] on div "Activities" at bounding box center [516, 303] width 754 height 29
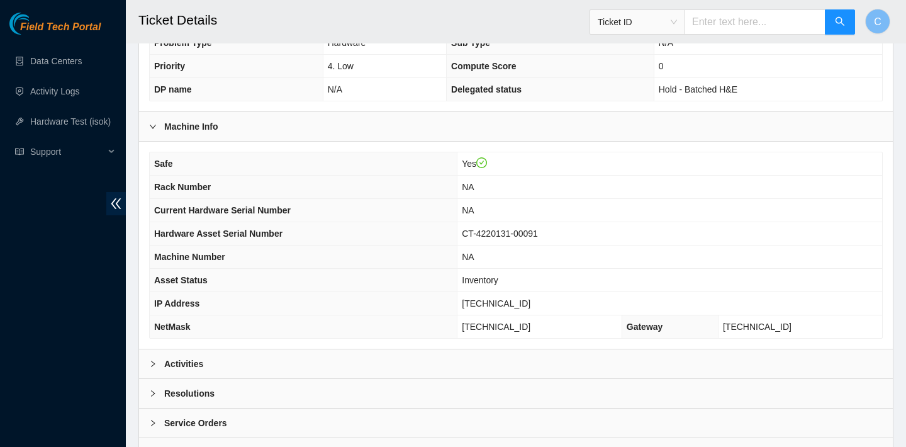
scroll to position [366, 0]
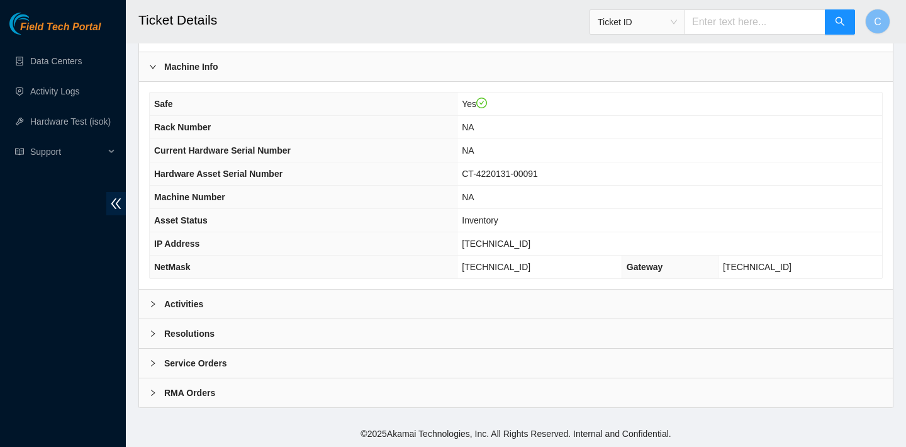
click at [374, 289] on div "Data Center Info Data Center ID B-G-3D7P4XV Data Center Name DataBank (formerly…" at bounding box center [515, 72] width 755 height 672
click at [362, 293] on div "Activities" at bounding box center [516, 303] width 754 height 29
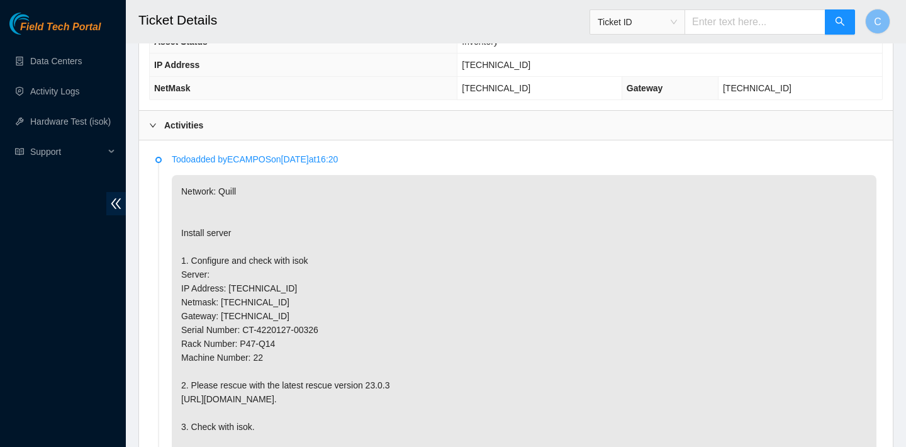
scroll to position [768, 0]
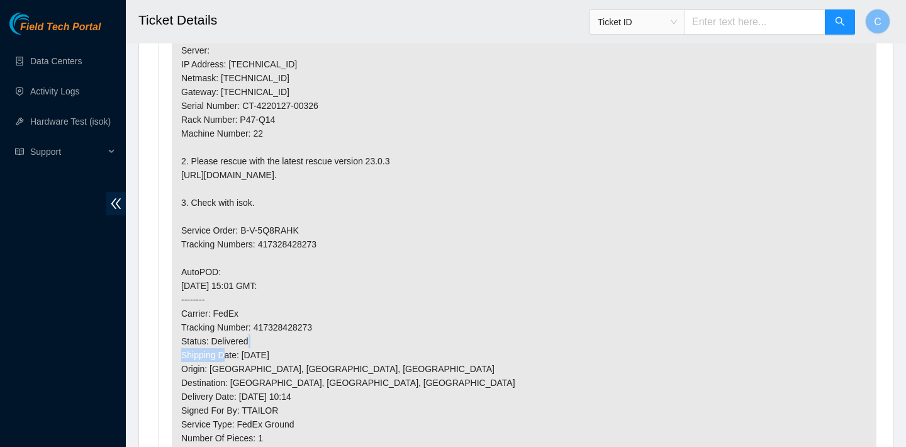
drag, startPoint x: 325, startPoint y: 326, endPoint x: 255, endPoint y: 324, distance: 69.9
click at [255, 324] on p "Network: Quill Install server 1. Configure and check with isok Server: IP Addre…" at bounding box center [524, 230] width 705 height 559
copy p "417328428273"
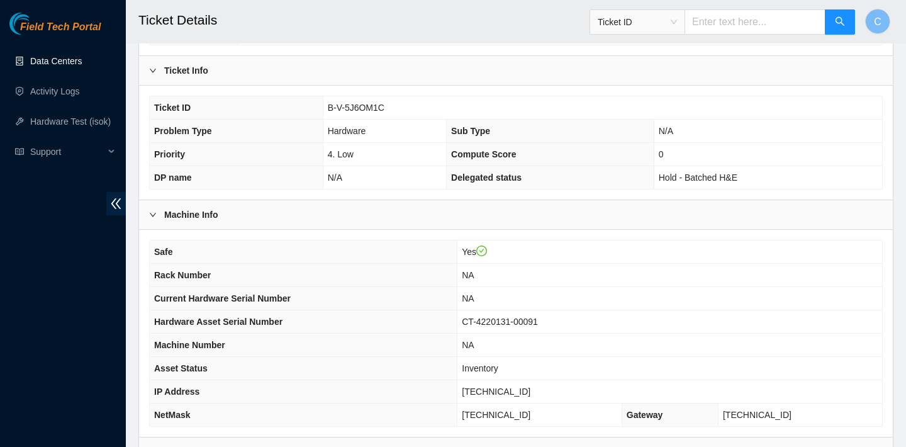
scroll to position [181, 0]
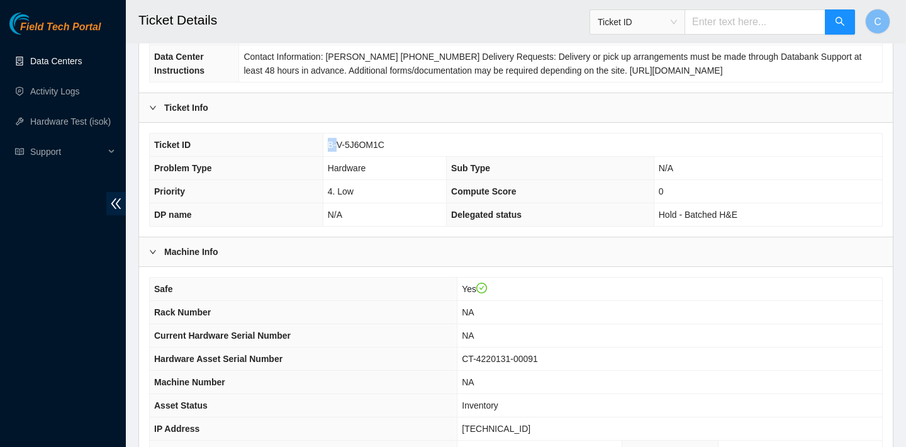
drag, startPoint x: 401, startPoint y: 136, endPoint x: 335, endPoint y: 138, distance: 66.1
click at [335, 138] on td "B-V-5J6OM1C" at bounding box center [602, 144] width 559 height 23
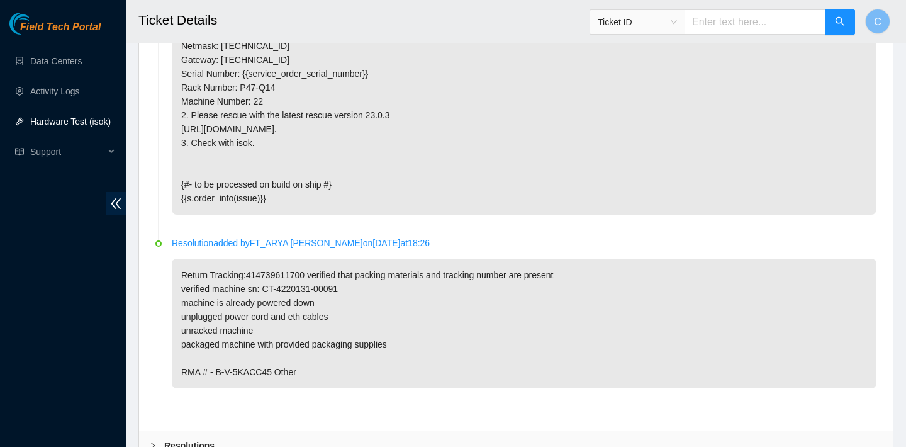
scroll to position [4308, 0]
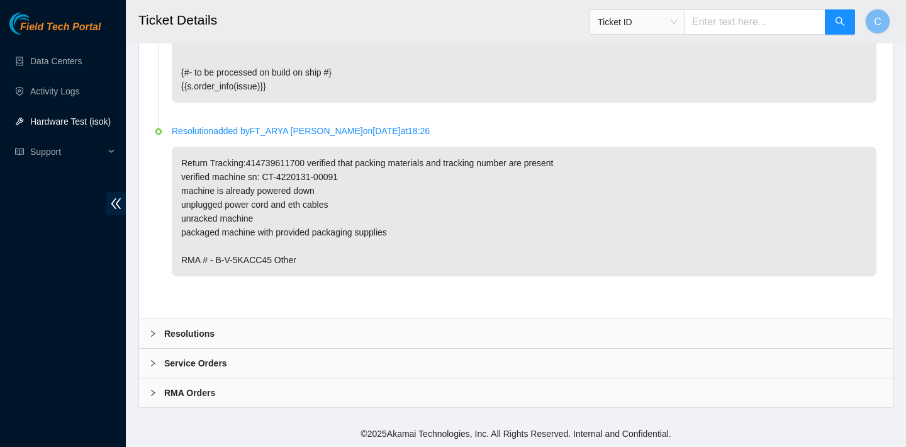
click at [323, 332] on div "Resolutions" at bounding box center [516, 333] width 754 height 29
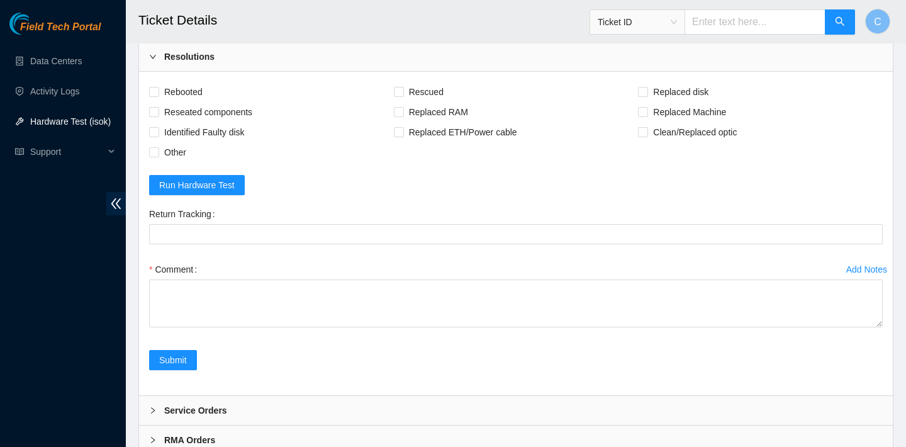
scroll to position [4469, 0]
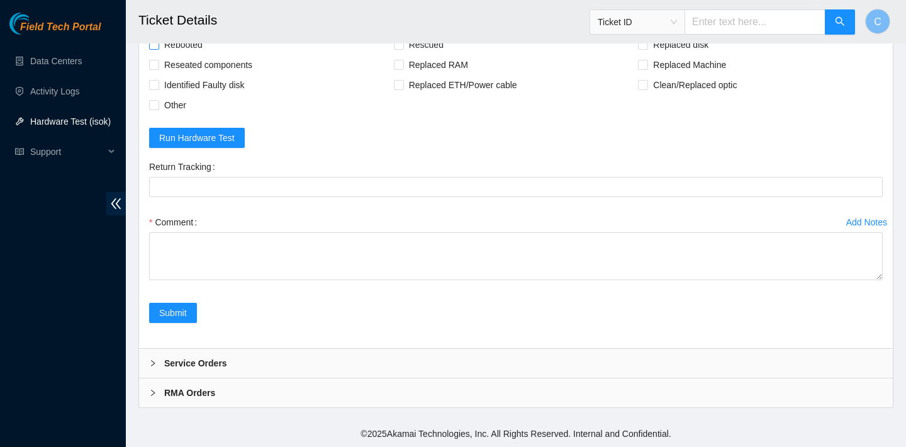
click at [197, 55] on span "Rebooted" at bounding box center [183, 45] width 48 height 20
click at [158, 48] on input "Rebooted" at bounding box center [153, 44] width 9 height 9
checkbox input "true"
click at [435, 55] on span "Rescued" at bounding box center [426, 45] width 45 height 20
click at [403, 48] on input "Rescued" at bounding box center [398, 44] width 9 height 9
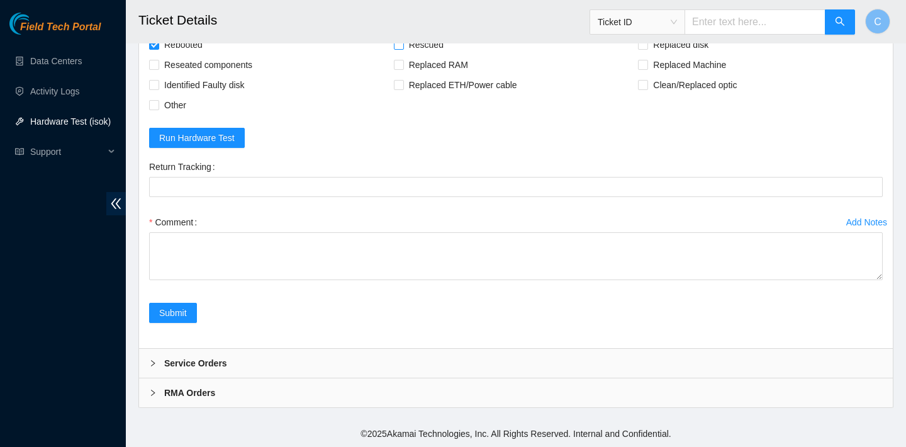
checkbox input "true"
click at [662, 75] on span "Replaced Machine" at bounding box center [689, 65] width 83 height 20
click at [647, 69] on input "Replaced Machine" at bounding box center [642, 64] width 9 height 9
checkbox input "true"
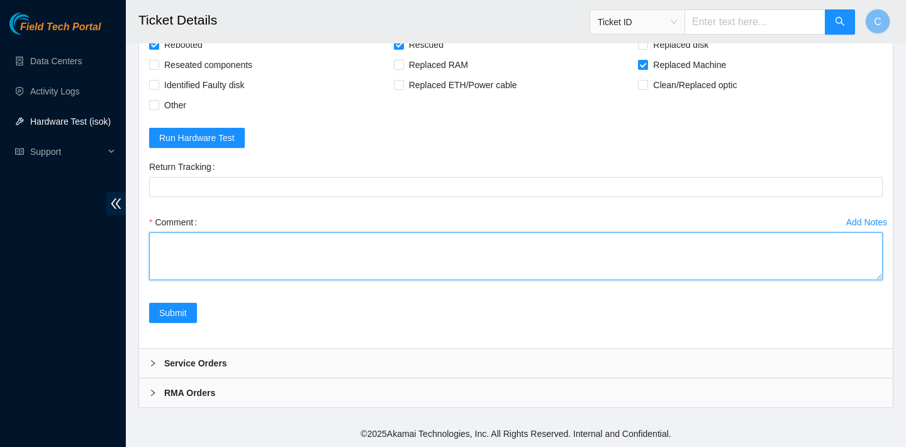
click at [416, 280] on textarea "Comment" at bounding box center [516, 256] width 734 height 48
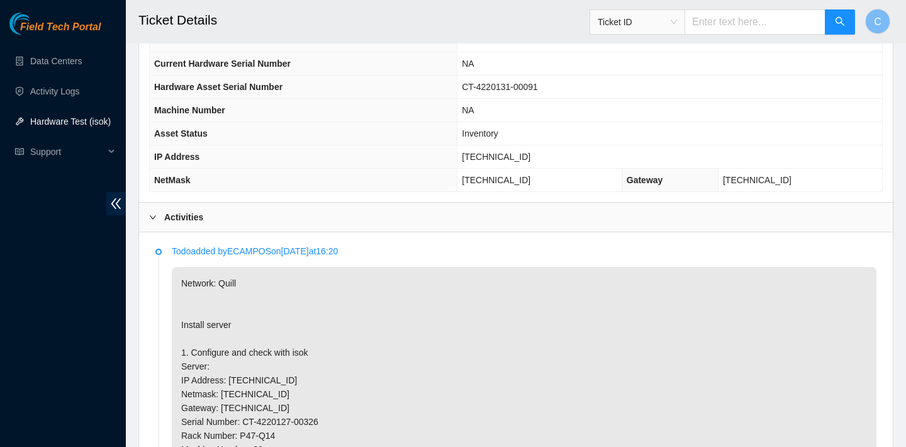
scroll to position [784, 0]
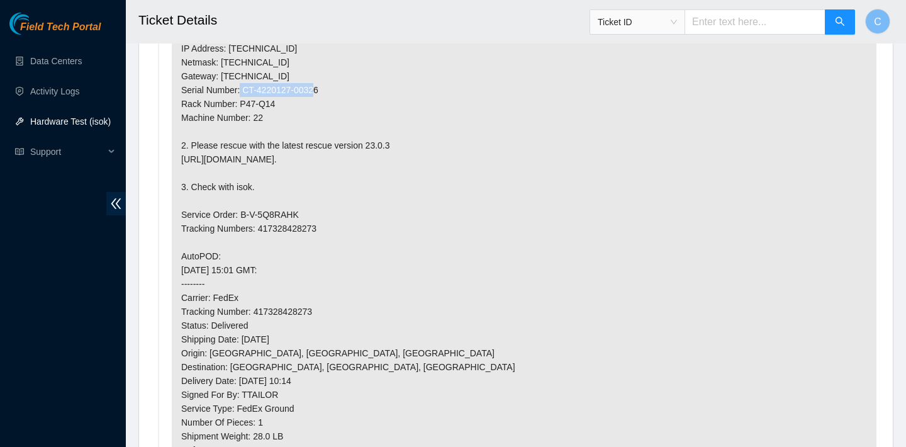
drag, startPoint x: 331, startPoint y: 90, endPoint x: 243, endPoint y: 86, distance: 87.5
click at [243, 86] on p "Network: Quill Install server 1. Configure and check with isok Server: IP Addre…" at bounding box center [524, 214] width 705 height 559
copy p "CT-4220127-00326"
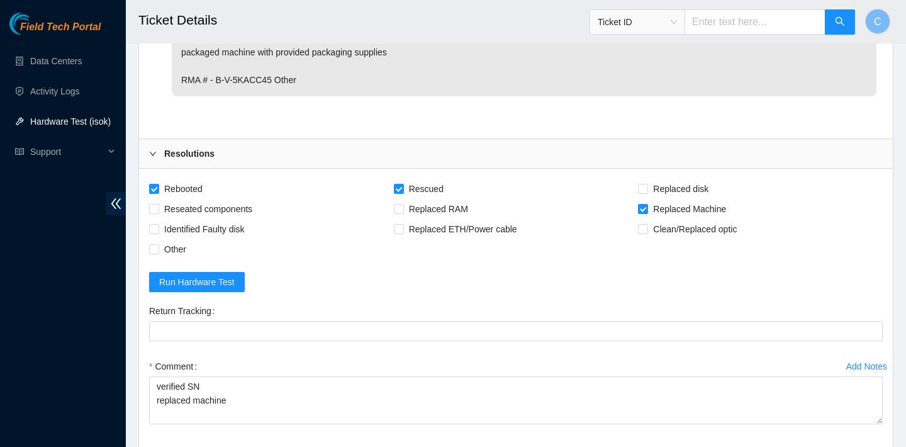
scroll to position [4632, 0]
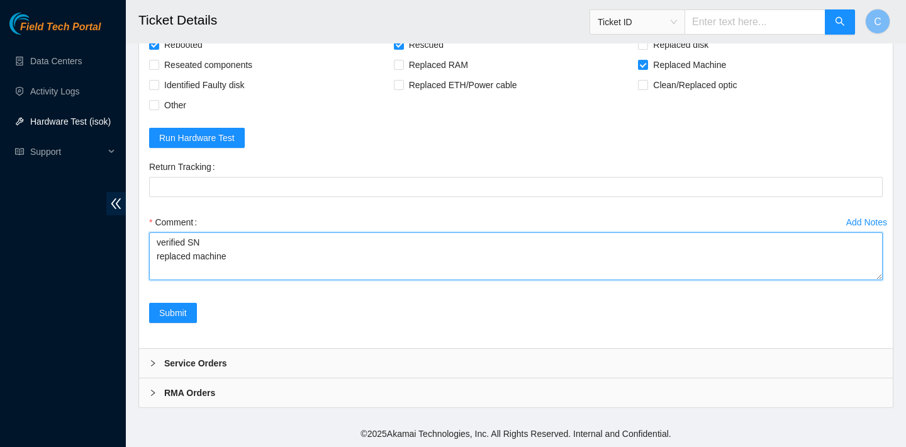
click at [264, 253] on textarea "verified SN replaced machine" at bounding box center [516, 256] width 734 height 48
paste textarea "CT-4220127-00326"
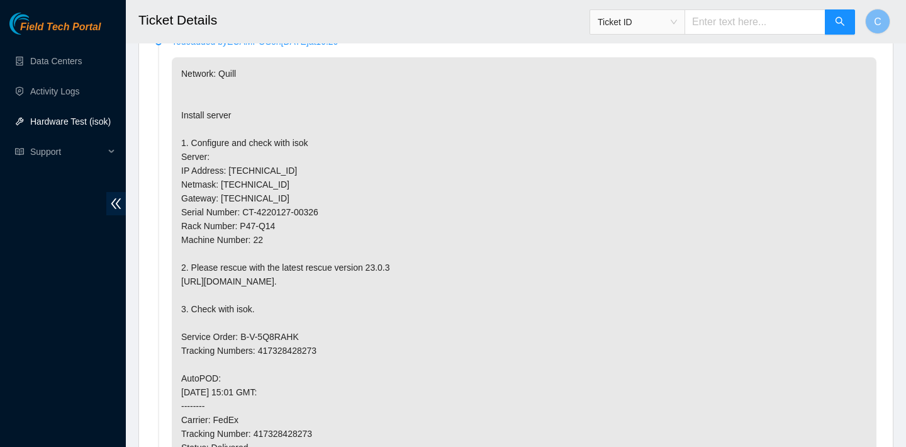
scroll to position [665, 0]
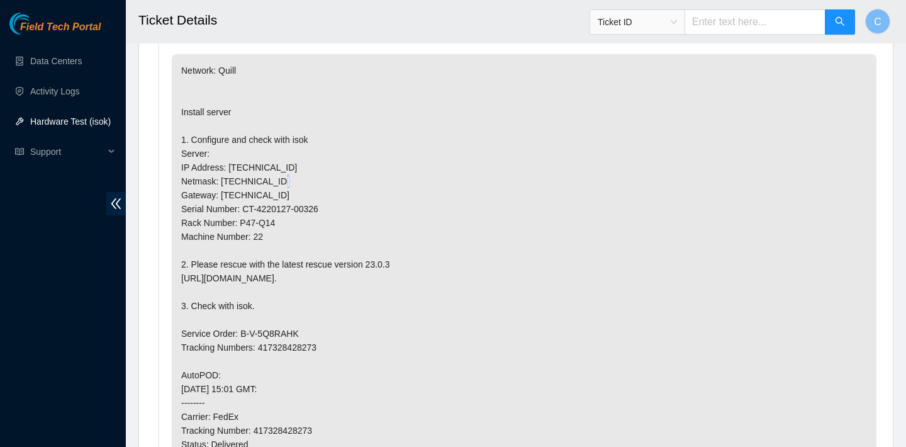
drag, startPoint x: 298, startPoint y: 181, endPoint x: 288, endPoint y: 181, distance: 10.1
click at [287, 181] on p "Network: Quill Install server 1. Configure and check with isok Server: IP Addre…" at bounding box center [524, 333] width 705 height 559
drag, startPoint x: 293, startPoint y: 166, endPoint x: 230, endPoint y: 165, distance: 62.9
click at [230, 165] on p "Network: Quill Install server 1. Configure and check with isok Server: IP Addre…" at bounding box center [524, 333] width 705 height 559
copy p "23.193.39.217"
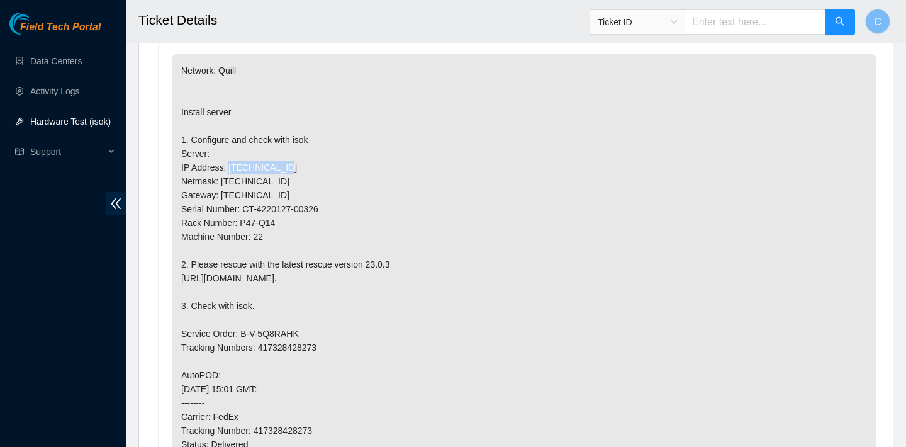
copy p "23.193.39.217"
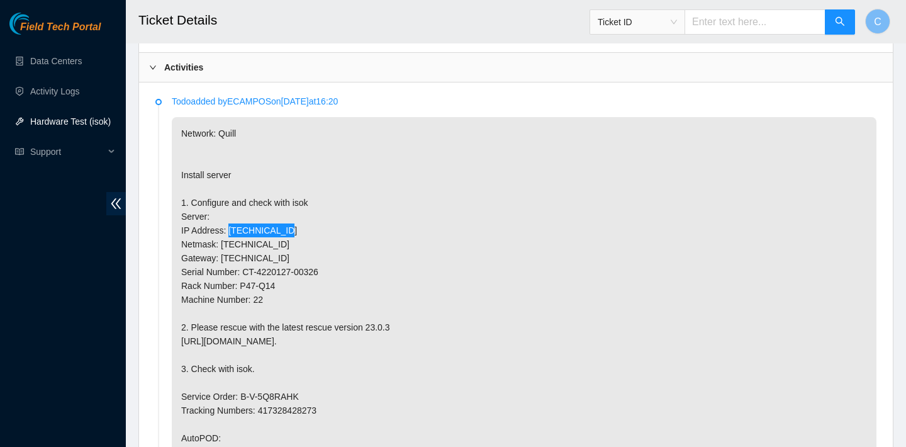
scroll to position [603, 0]
copy p "23.193.39.217"
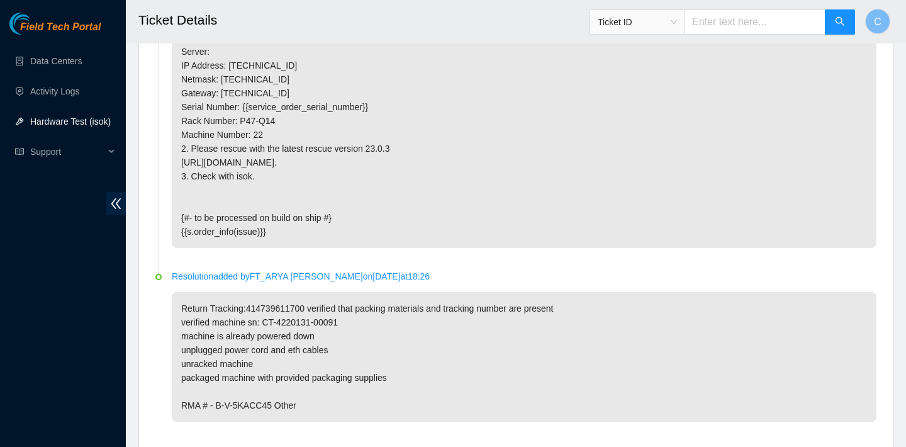
scroll to position [4632, 0]
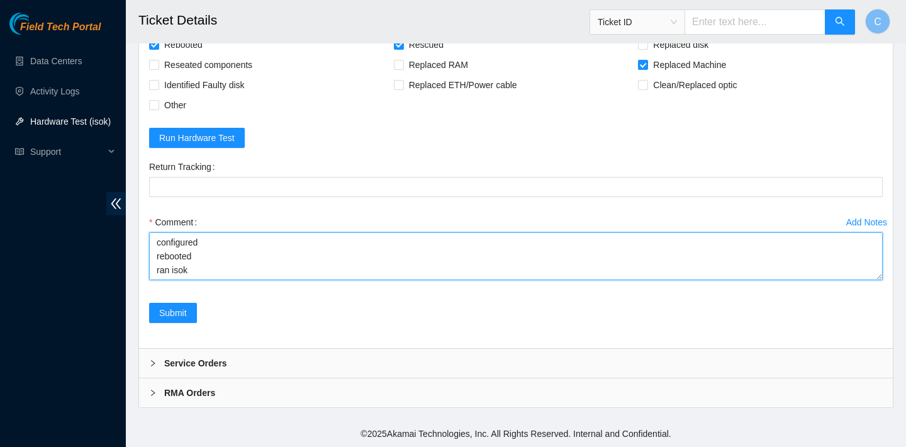
click at [325, 264] on textarea "verified SN installed new server CT-4220127-00326 rebooted rescued rebooted con…" at bounding box center [516, 256] width 734 height 48
paste textarea "23.193.39.217 : failed: Permission denied"
type textarea "verified SN installed new server CT-4220127-00326 rebooted rescued rebooted con…"
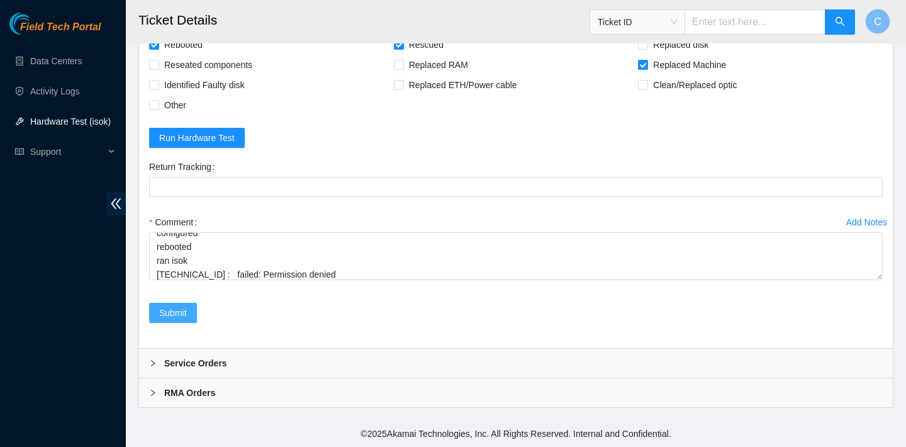
click at [178, 313] on span "Submit" at bounding box center [173, 313] width 28 height 14
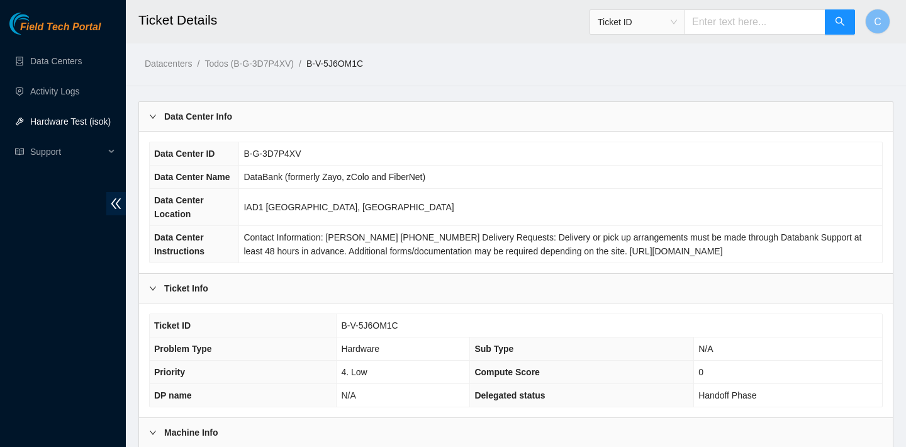
scroll to position [281, 0]
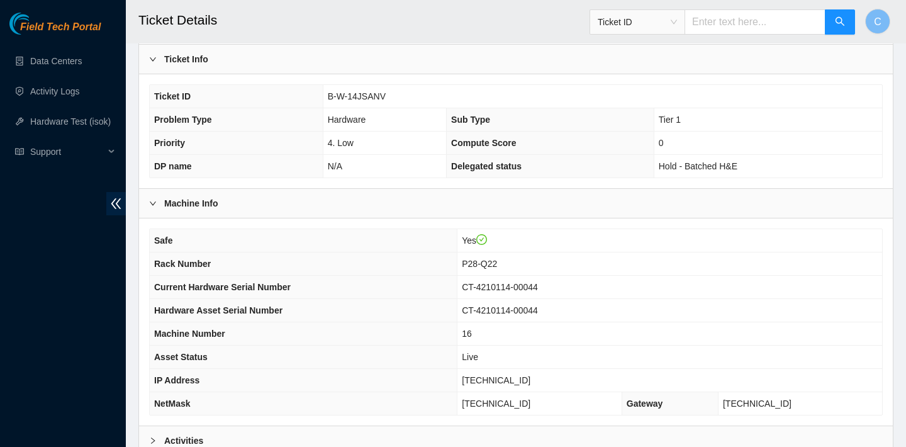
scroll to position [366, 0]
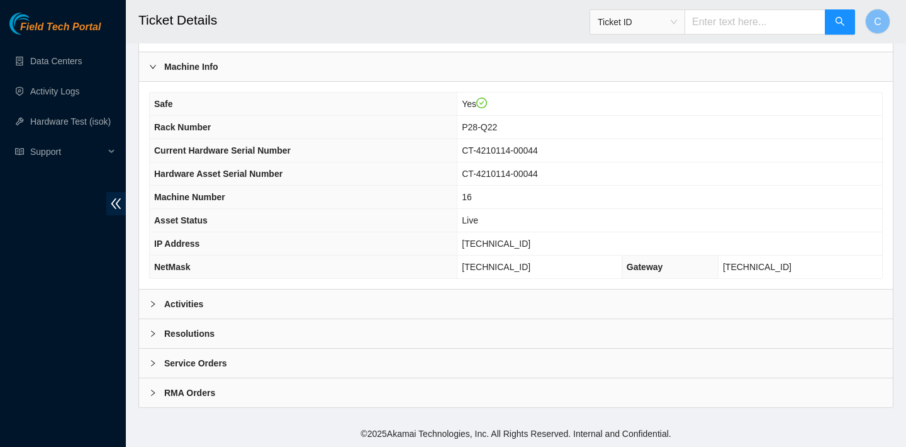
click at [344, 303] on div "Activities" at bounding box center [516, 303] width 754 height 29
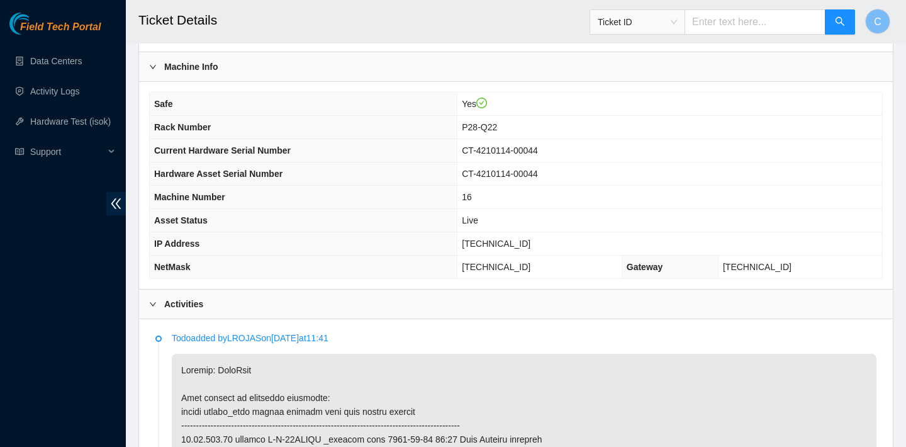
scroll to position [703, 0]
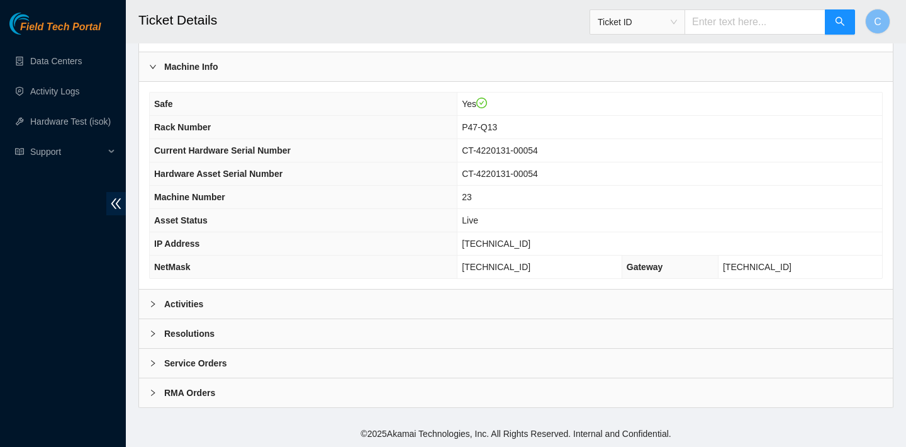
click at [269, 299] on div "Activities" at bounding box center [516, 303] width 754 height 29
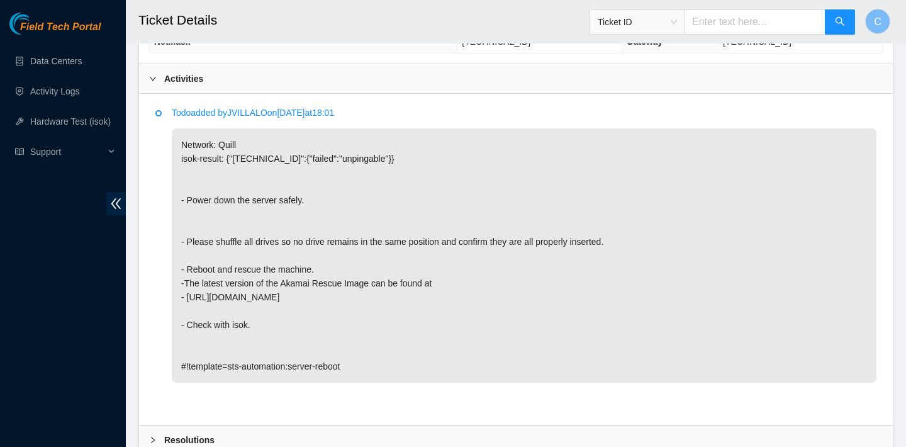
scroll to position [697, 0]
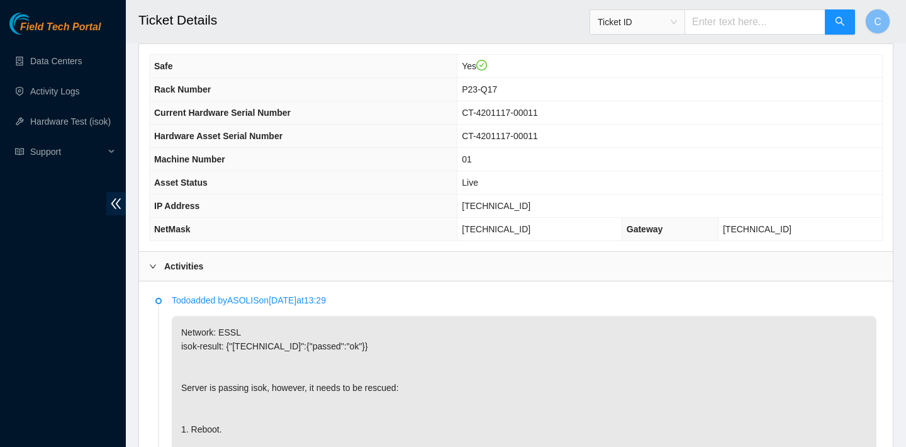
scroll to position [388, 0]
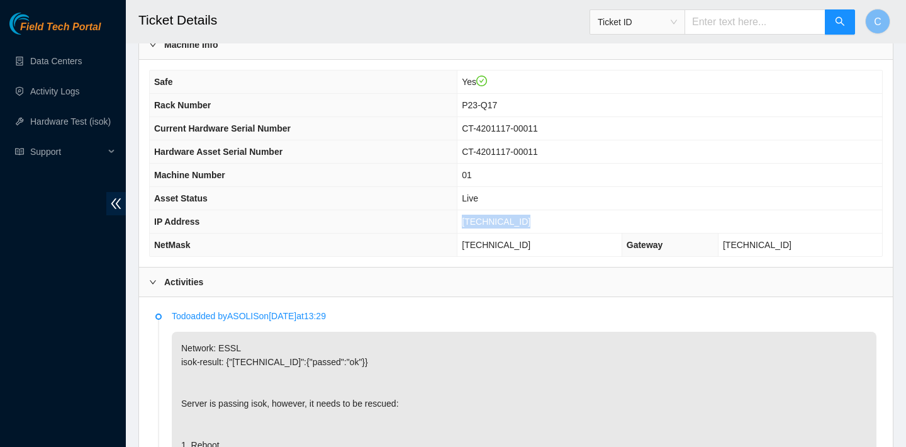
drag, startPoint x: 538, startPoint y: 218, endPoint x: 465, endPoint y: 217, distance: 73.0
click at [465, 217] on td "[TECHNICAL_ID]" at bounding box center [669, 221] width 425 height 23
copy span "[TECHNICAL_ID]"
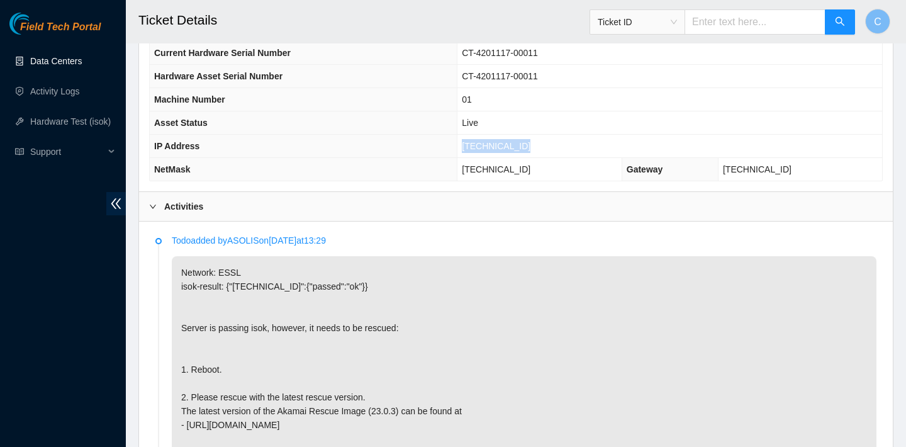
scroll to position [404, 0]
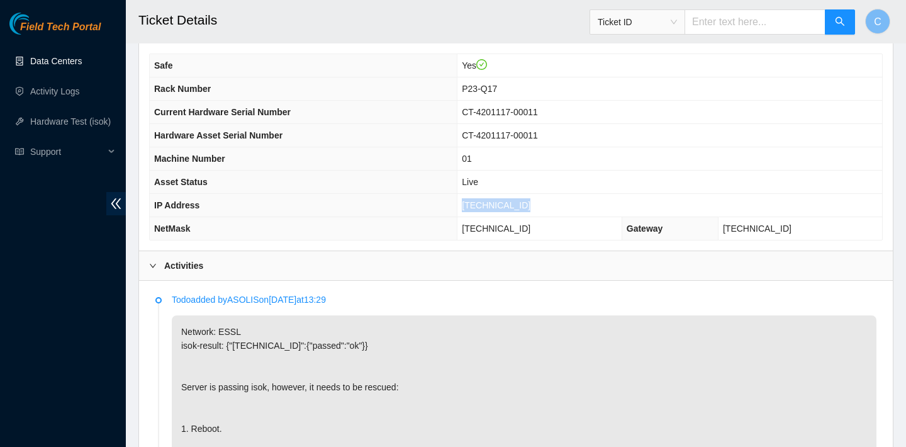
copy span "23.218.220.132"
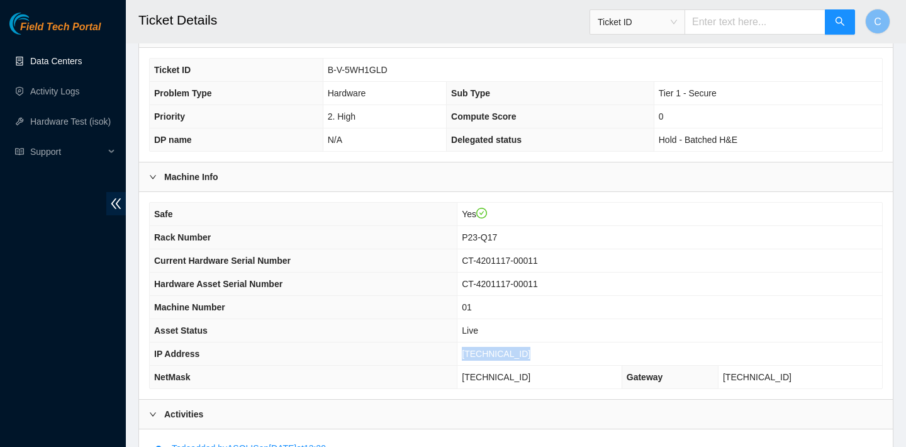
scroll to position [267, 0]
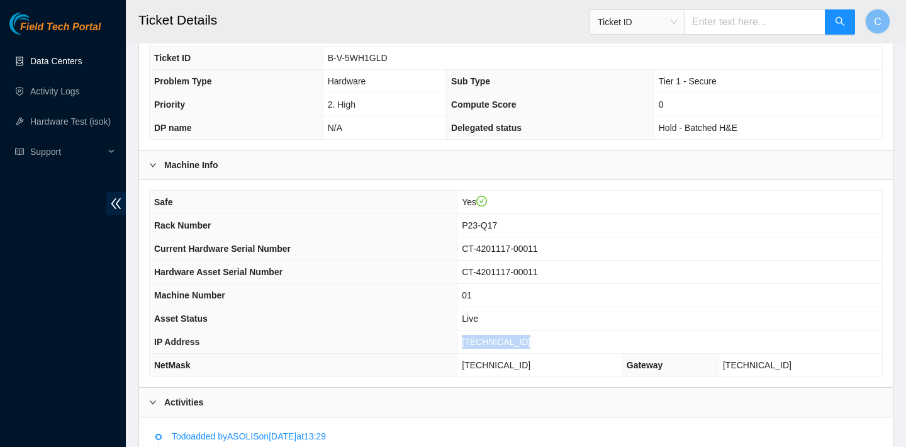
copy span "23.218.220.132"
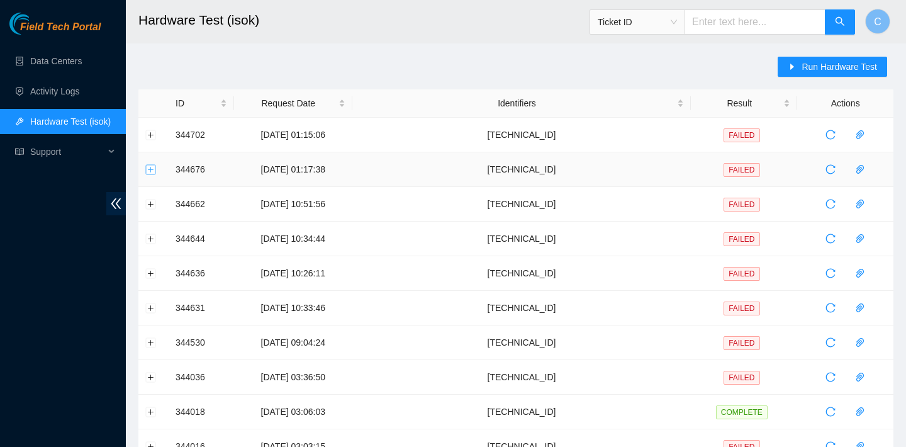
click at [150, 171] on button "Expand row" at bounding box center [151, 169] width 10 height 10
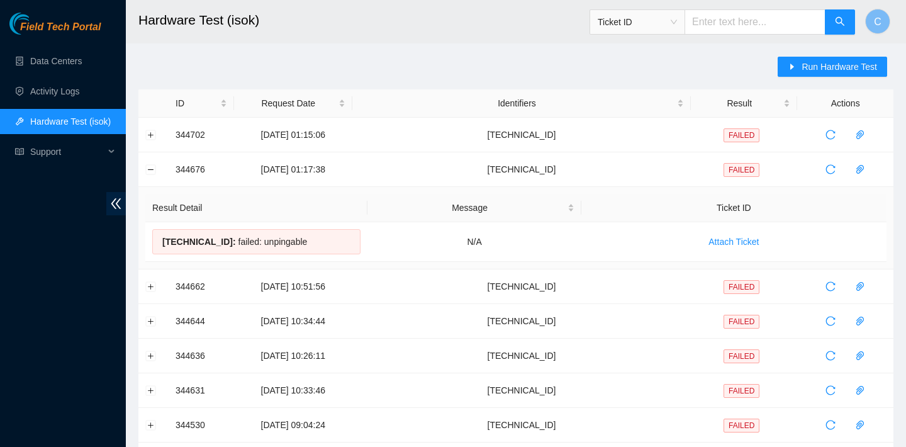
drag, startPoint x: 338, startPoint y: 236, endPoint x: 145, endPoint y: 223, distance: 194.2
click at [145, 223] on td "Result Detail Message Ticket ID 23.73.206.117 : failed: unpingable N/A Attach T…" at bounding box center [515, 228] width 755 height 82
copy table "Result Detail Message Ticket ID 23.73.206.117 : failed: unpingable"
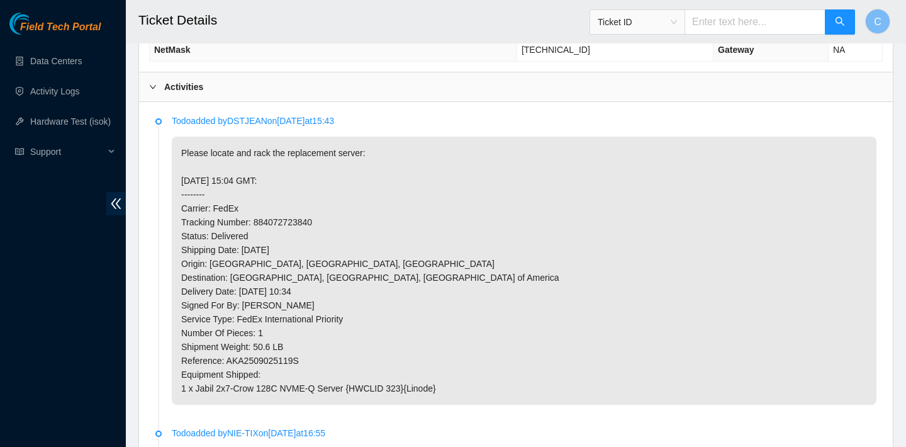
scroll to position [628, 0]
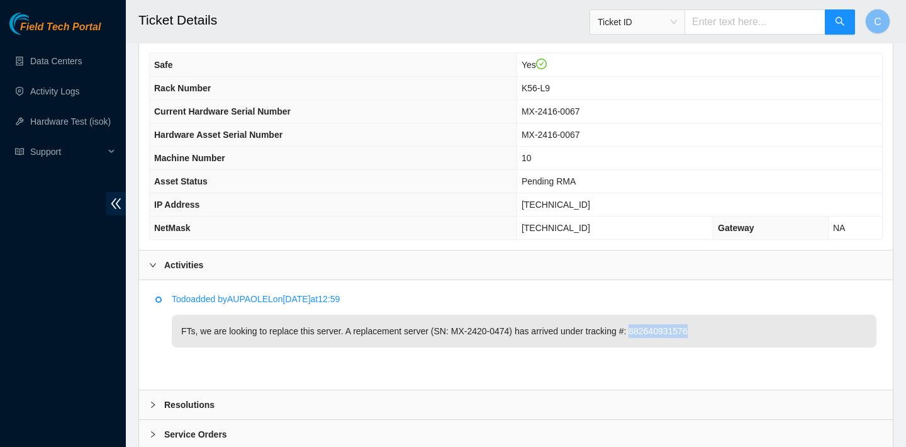
scroll to position [409, 0]
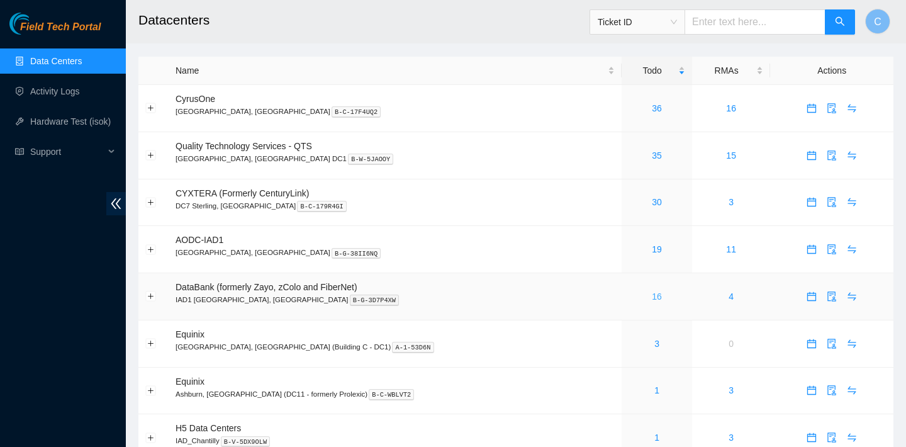
click at [652, 291] on link "16" at bounding box center [657, 296] width 10 height 10
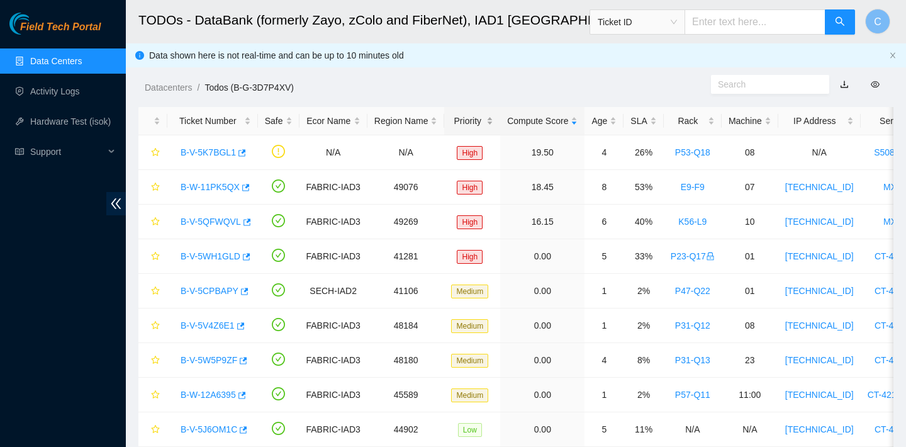
scroll to position [247, 0]
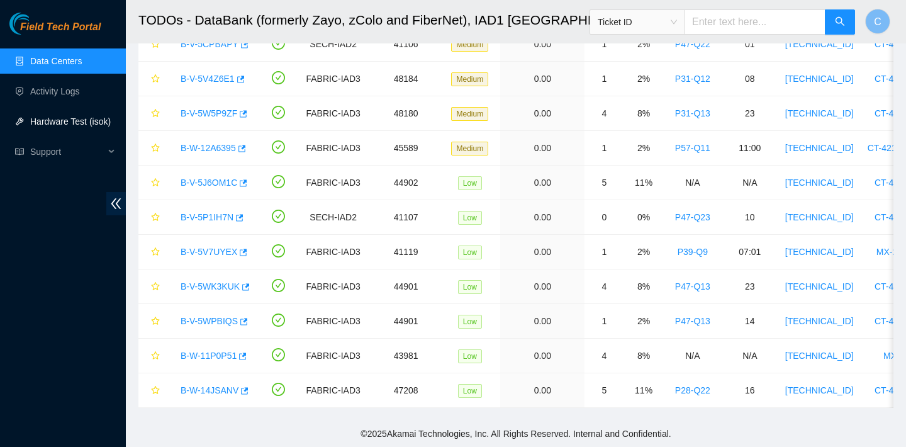
click at [57, 118] on link "Hardware Test (isok)" at bounding box center [70, 121] width 81 height 10
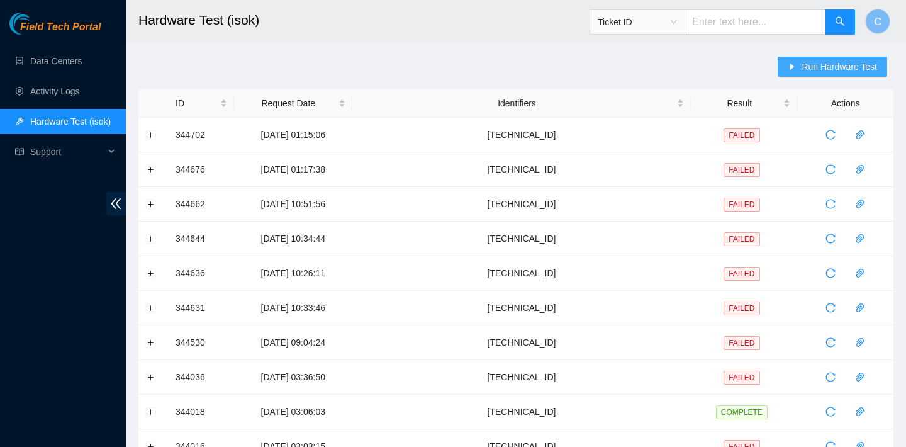
click at [802, 60] on span "Run Hardware Test" at bounding box center [839, 67] width 75 height 14
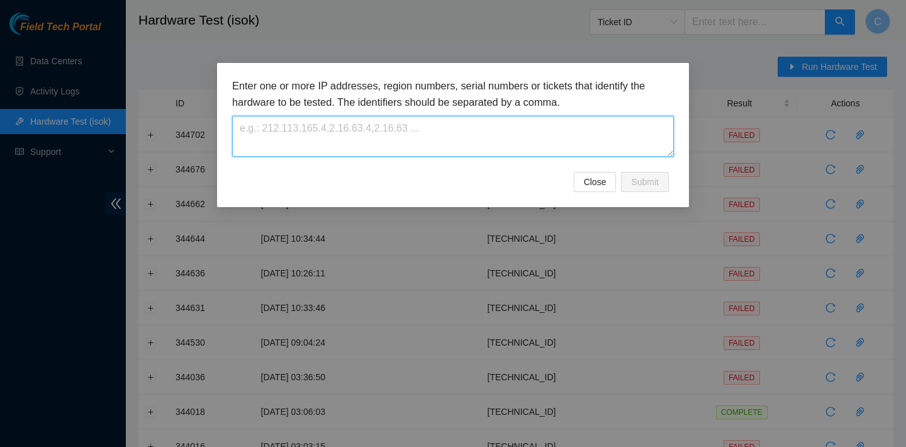
click at [418, 138] on textarea at bounding box center [453, 136] width 442 height 41
paste textarea "255.255.255.192"
type textarea "255.255.255.192"
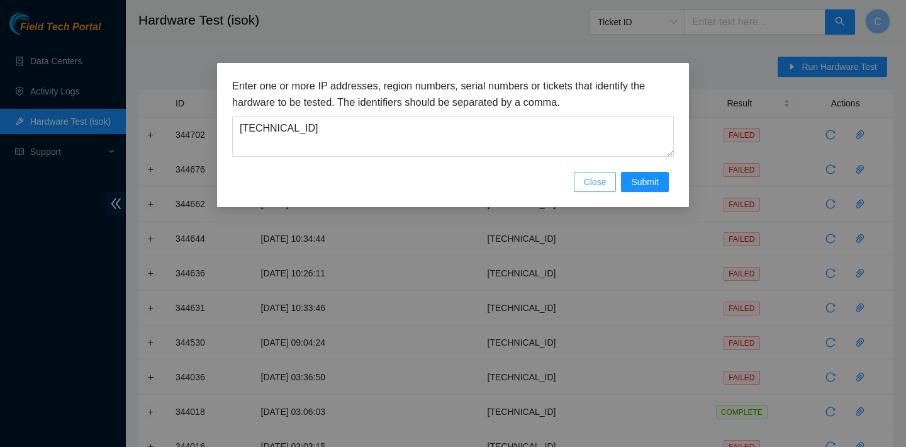
click at [593, 182] on span "Close" at bounding box center [595, 182] width 23 height 14
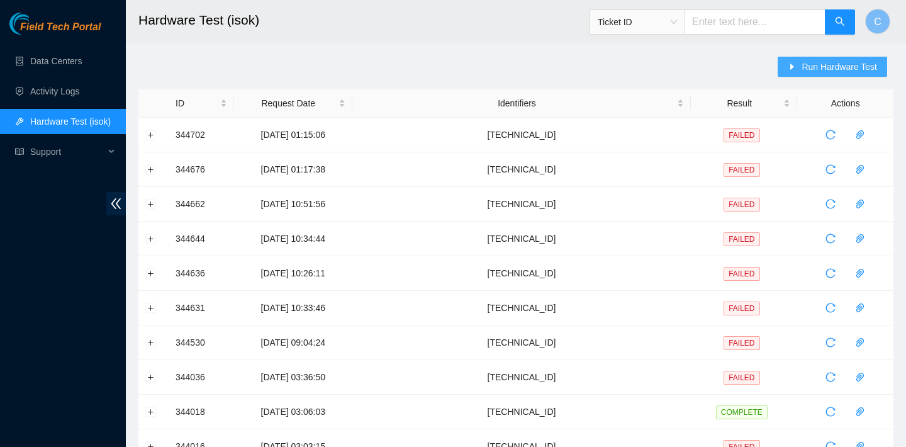
click at [822, 62] on span "Run Hardware Test" at bounding box center [839, 67] width 75 height 14
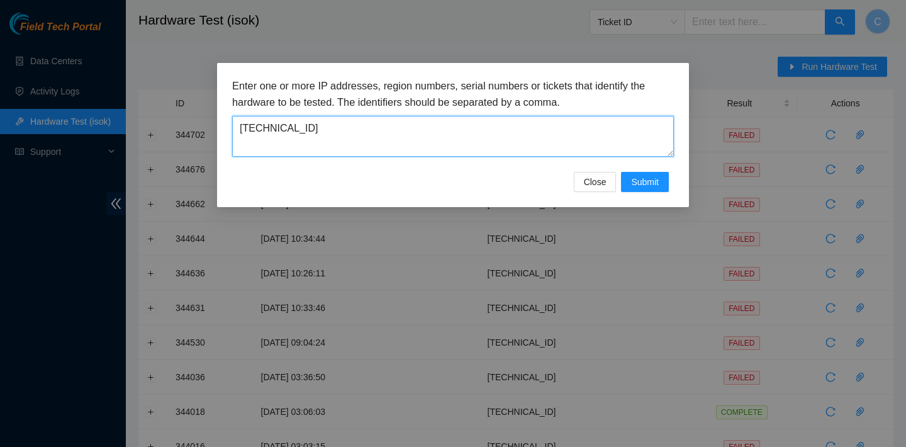
click at [444, 120] on textarea "255.255.255.192" at bounding box center [453, 136] width 442 height 41
drag, startPoint x: 434, startPoint y: 128, endPoint x: 220, endPoint y: 115, distance: 214.3
click at [220, 115] on div "Enter one or more IP addresses, region numbers, serial numbers or tickets that …" at bounding box center [453, 135] width 472 height 144
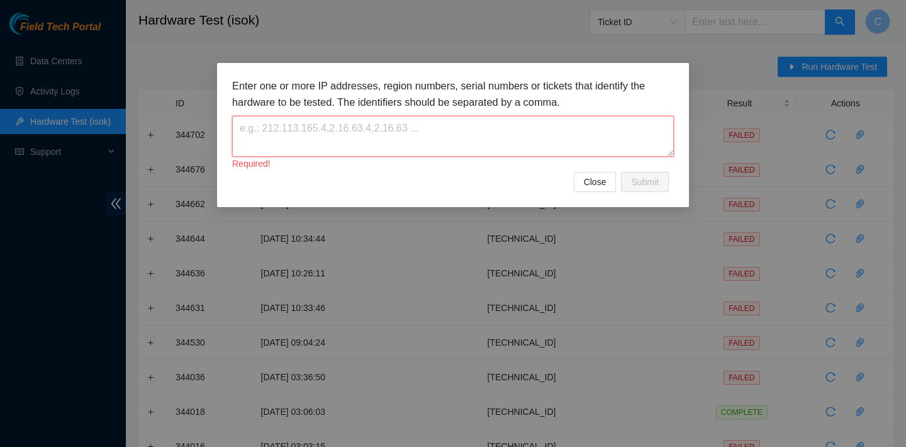
paste textarea "[TECHNICAL_ID]"
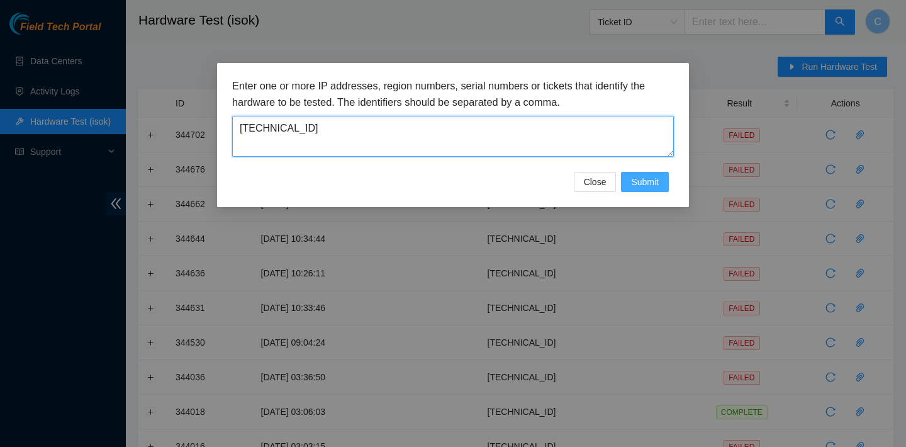
type textarea "[TECHNICAL_ID]"
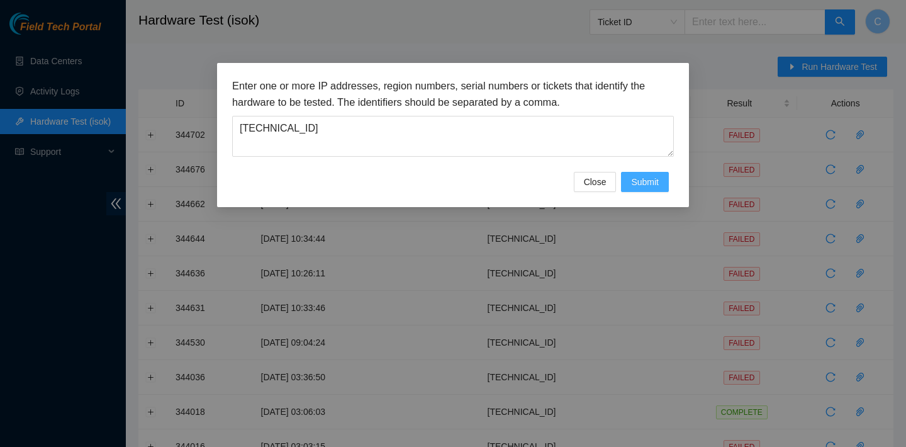
click at [629, 180] on button "Submit" at bounding box center [645, 182] width 48 height 20
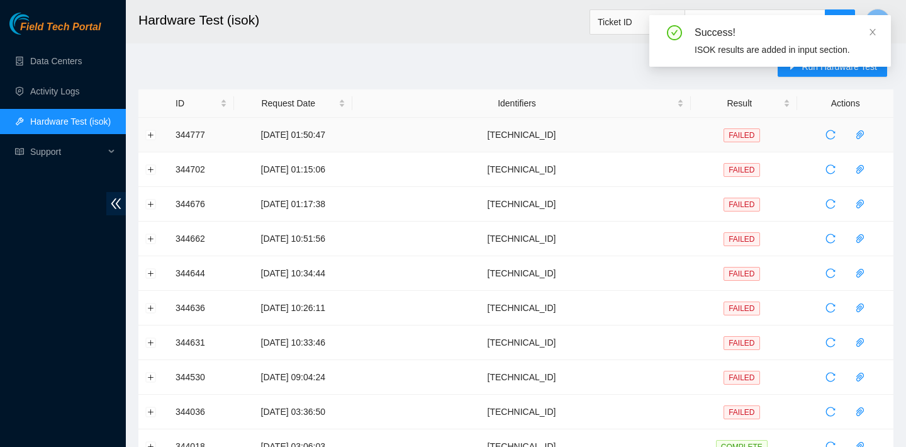
click at [145, 134] on td at bounding box center [153, 135] width 30 height 35
click at [148, 134] on button "Expand row" at bounding box center [151, 135] width 10 height 10
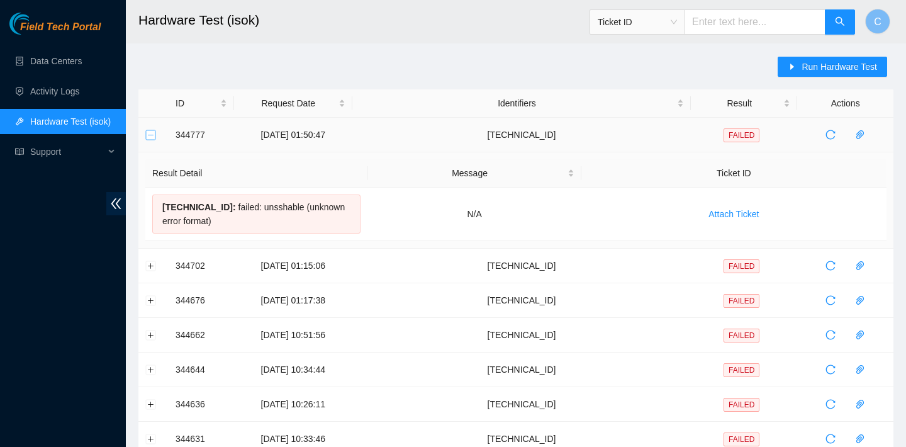
click at [148, 134] on button "Collapse row" at bounding box center [151, 135] width 10 height 10
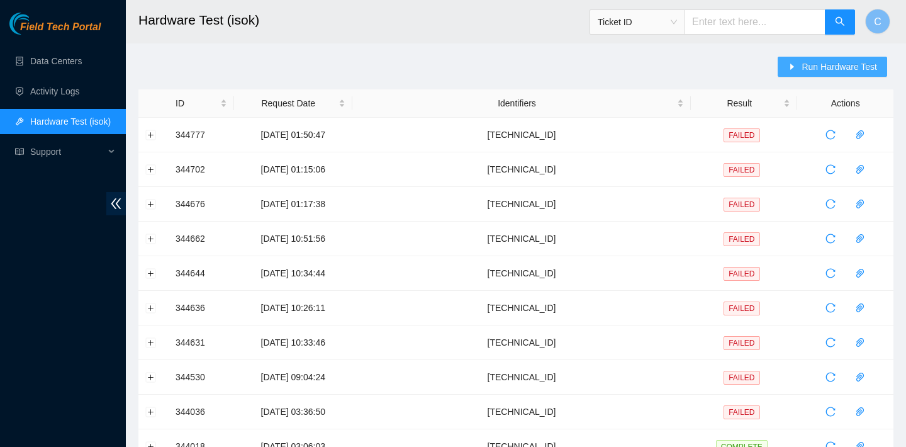
click at [791, 71] on span "caret-right" at bounding box center [792, 67] width 9 height 10
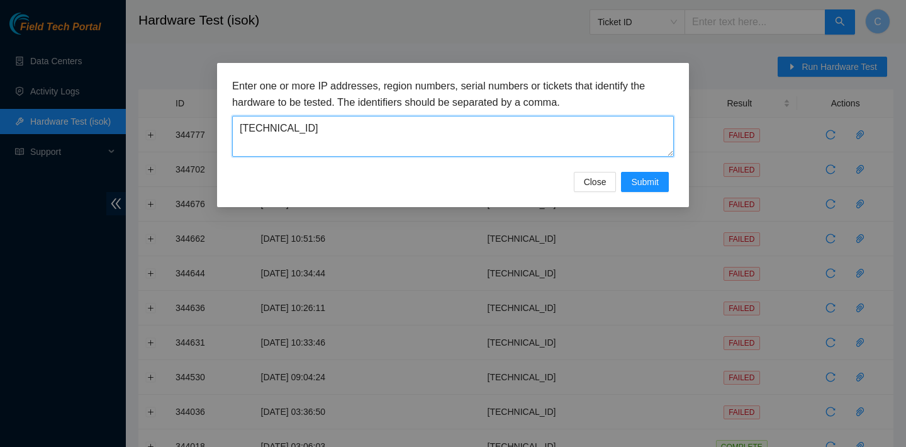
drag, startPoint x: 383, startPoint y: 125, endPoint x: 53, endPoint y: 109, distance: 330.0
click at [53, 109] on div "Enter one or more IP addresses, region numbers, serial numbers or tickets that …" at bounding box center [453, 223] width 906 height 447
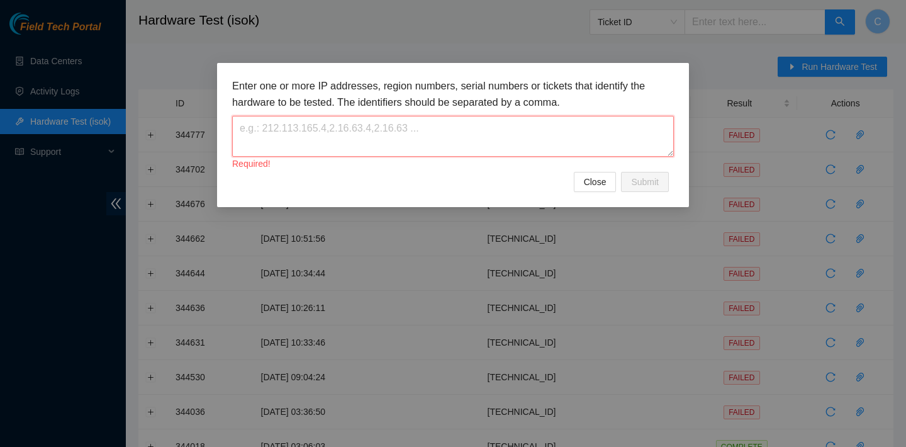
paste textarea "23.202.112.190"
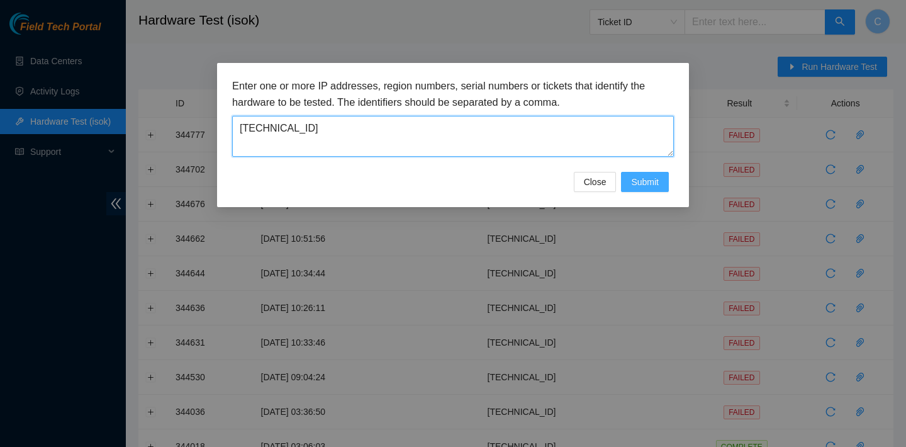
type textarea "23.202.112.190"
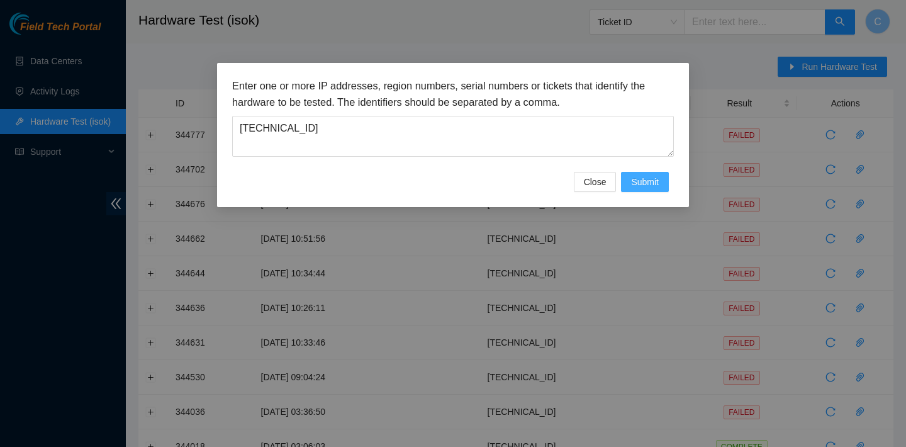
click at [632, 181] on span "Submit" at bounding box center [645, 182] width 28 height 14
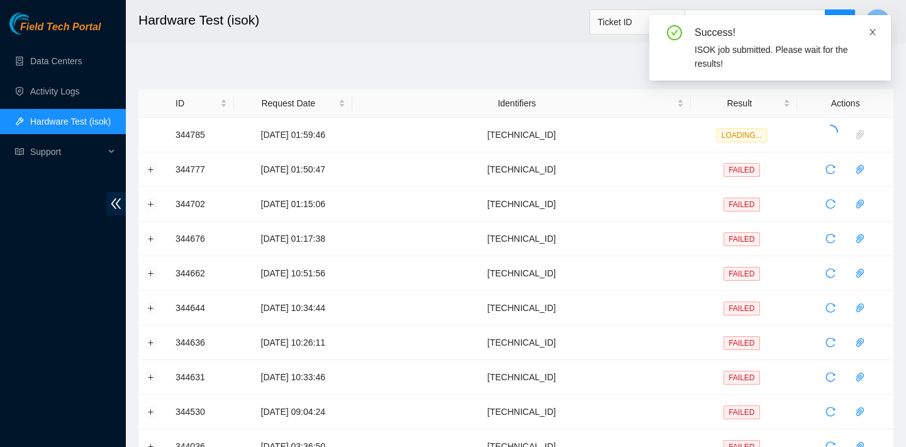
click at [874, 26] on link at bounding box center [872, 32] width 9 height 14
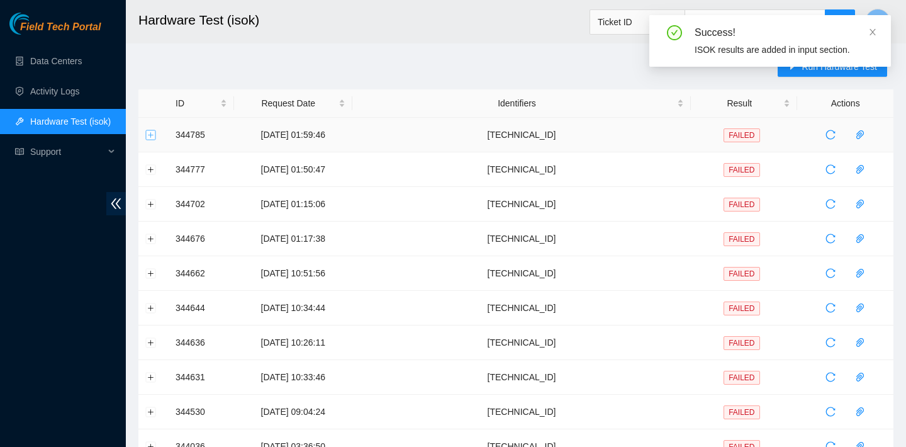
click at [153, 133] on button "Expand row" at bounding box center [151, 135] width 10 height 10
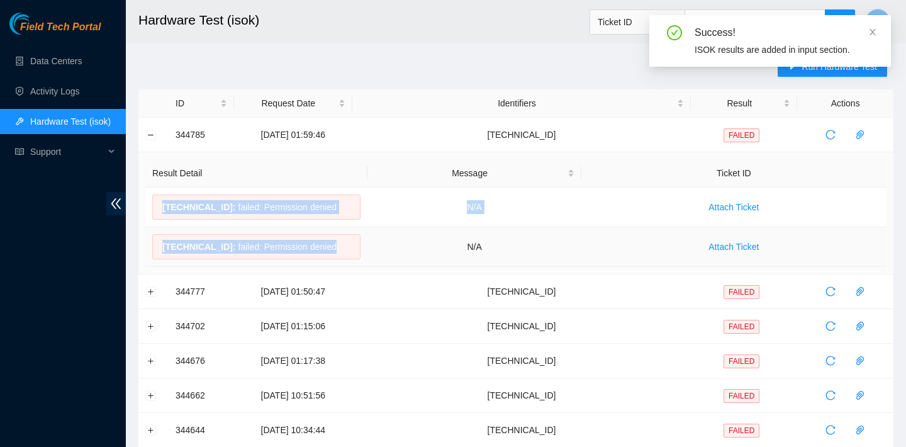
drag, startPoint x: 159, startPoint y: 204, endPoint x: 342, endPoint y: 243, distance: 187.2
click at [342, 243] on tbody "23.202.112.191 : failed: Permission denied N/A Attach Ticket 23.202.112.190 : f…" at bounding box center [515, 226] width 741 height 79
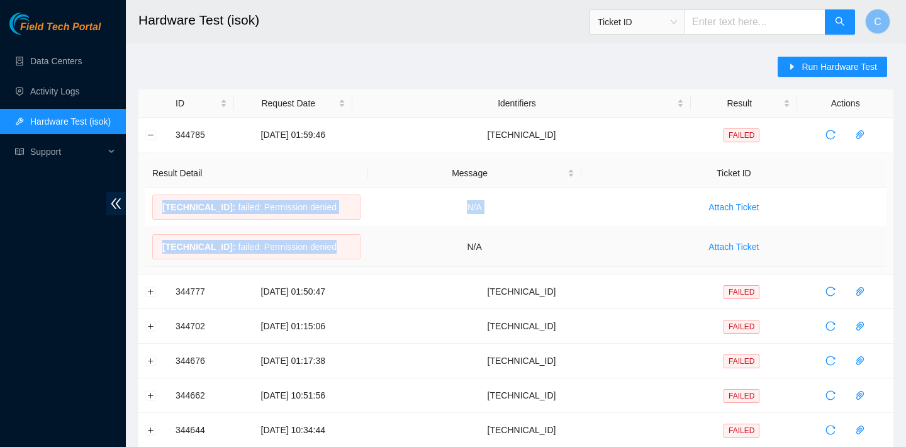
copy tbody "23.202.112.191 : failed: Permission denied N/A Attach Ticket 23.202.112.190 : f…"
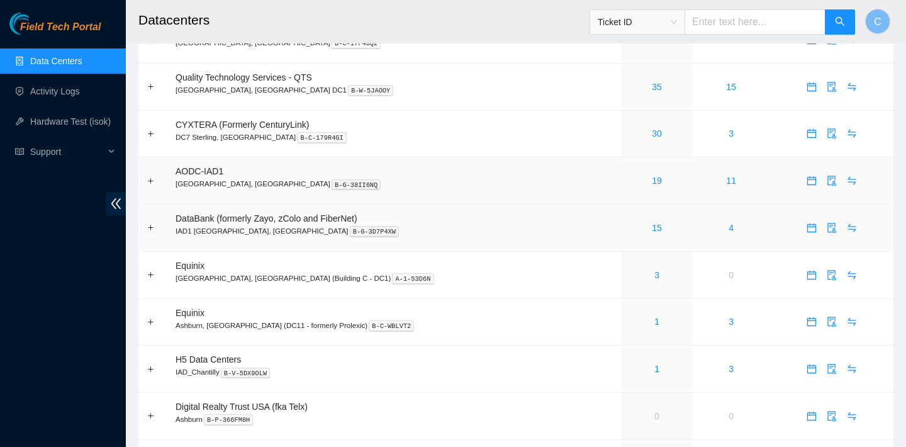
scroll to position [71, 0]
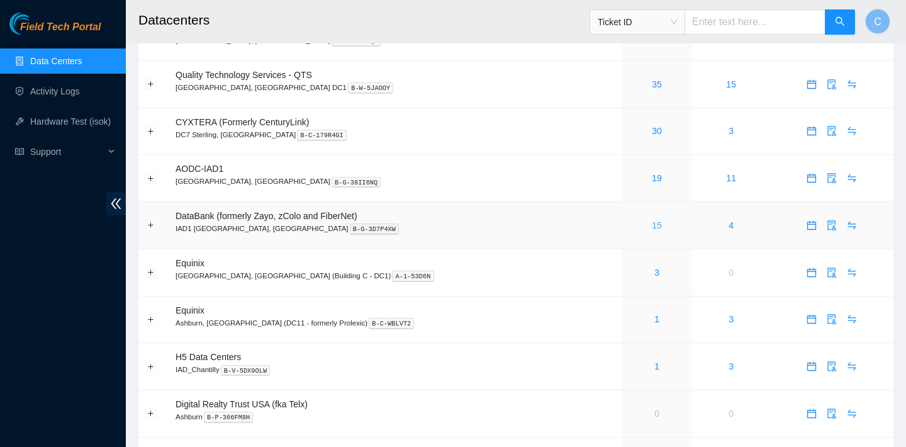
click at [652, 225] on link "15" at bounding box center [657, 225] width 10 height 10
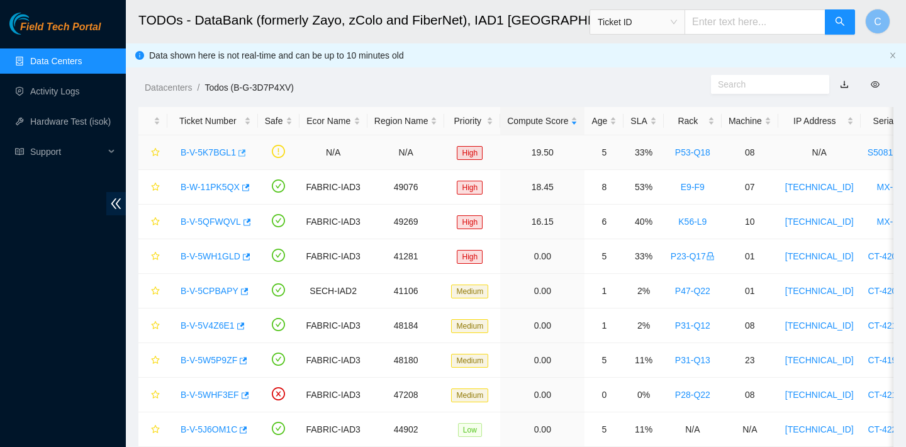
click at [245, 150] on icon "button" at bounding box center [241, 152] width 9 height 9
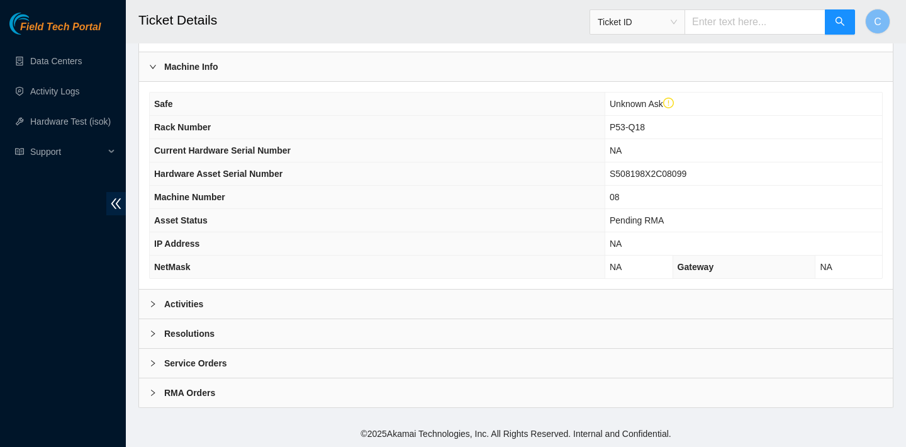
click at [391, 308] on div "Activities" at bounding box center [516, 303] width 754 height 29
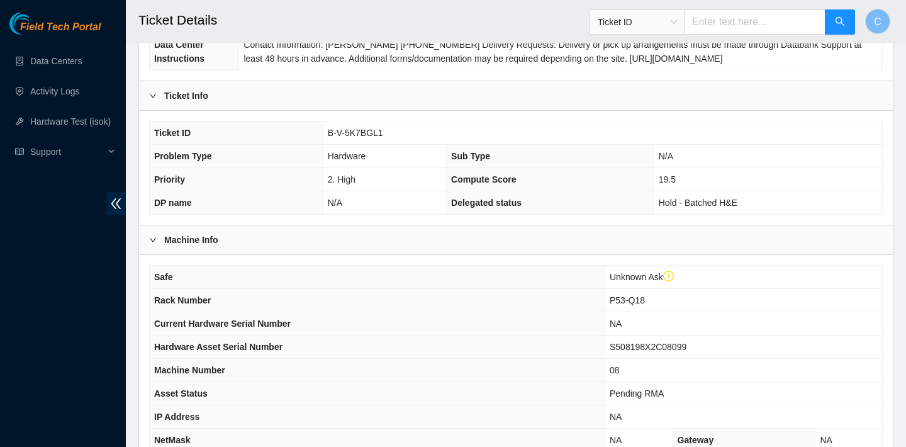
scroll to position [165, 0]
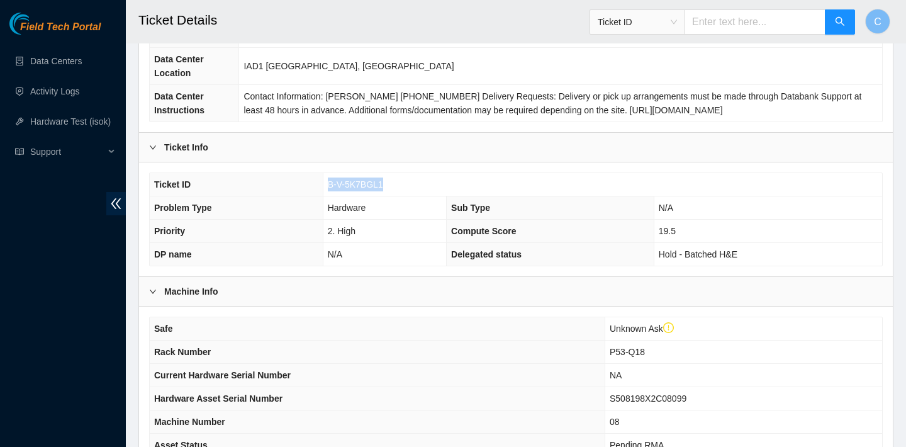
drag, startPoint x: 393, startPoint y: 185, endPoint x: 328, endPoint y: 183, distance: 64.8
click at [328, 183] on td "B-V-5K7BGL1" at bounding box center [602, 184] width 559 height 23
copy span "B-V-5K7BGL1"
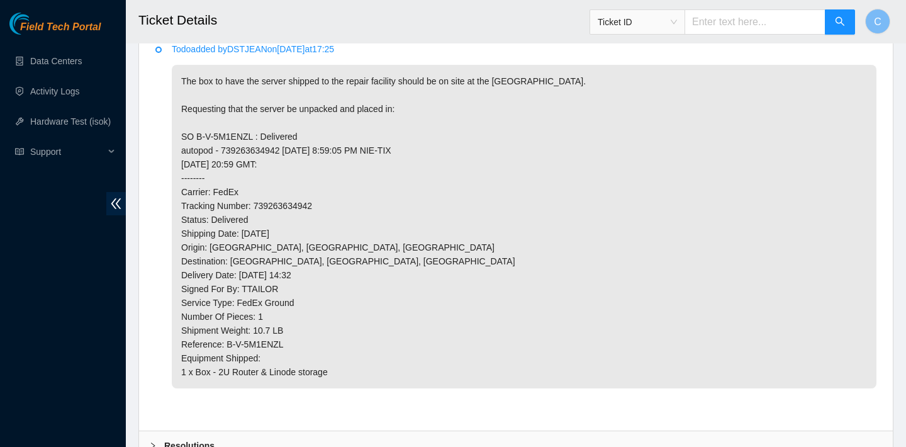
scroll to position [785, 0]
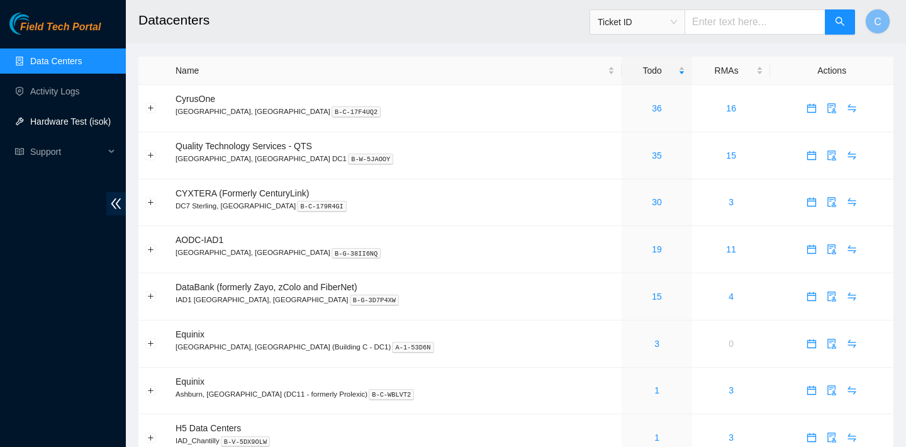
click at [103, 118] on link "Hardware Test (isok)" at bounding box center [70, 121] width 81 height 10
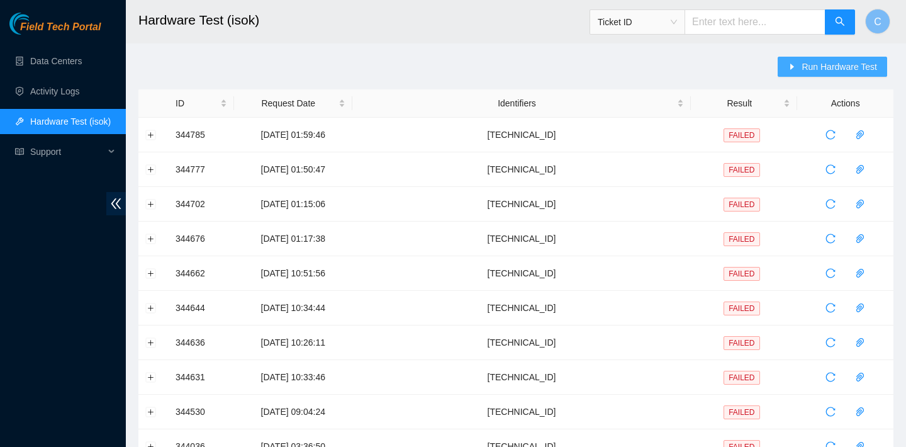
click at [798, 73] on button "Run Hardware Test" at bounding box center [832, 67] width 109 height 20
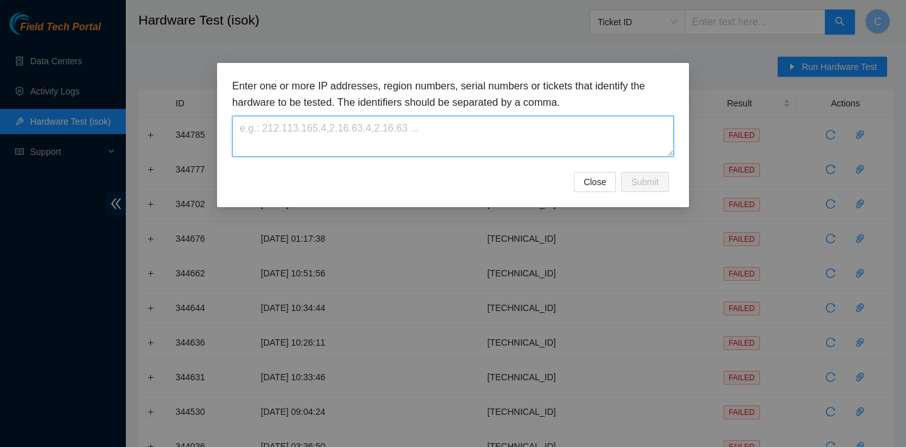
click at [528, 138] on textarea at bounding box center [453, 136] width 442 height 41
paste textarea "23.218.220.132"
type textarea "23.218.220.132"
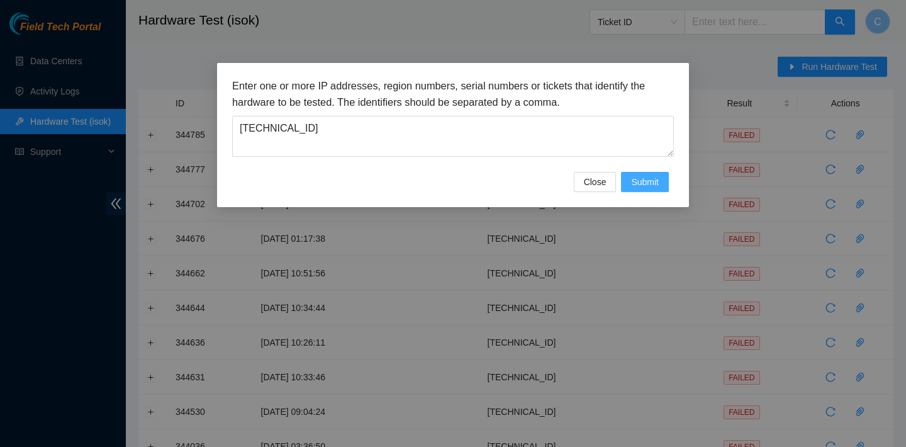
click at [644, 179] on span "Submit" at bounding box center [645, 182] width 28 height 14
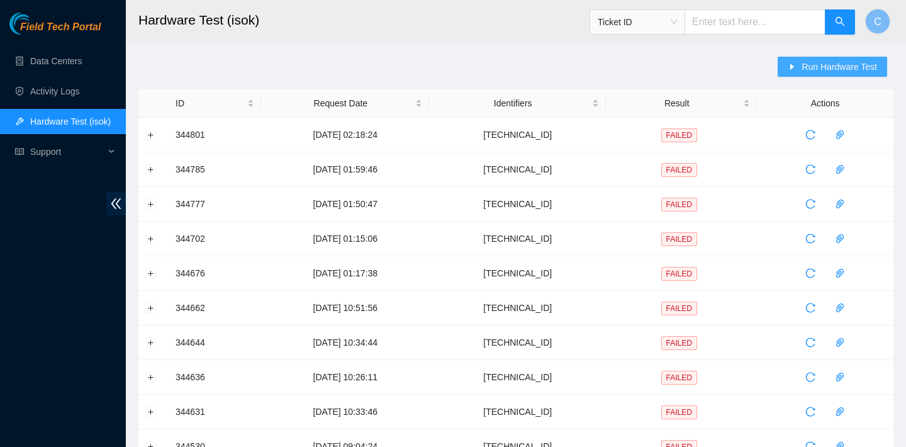
click at [830, 64] on span "Run Hardware Test" at bounding box center [839, 67] width 75 height 14
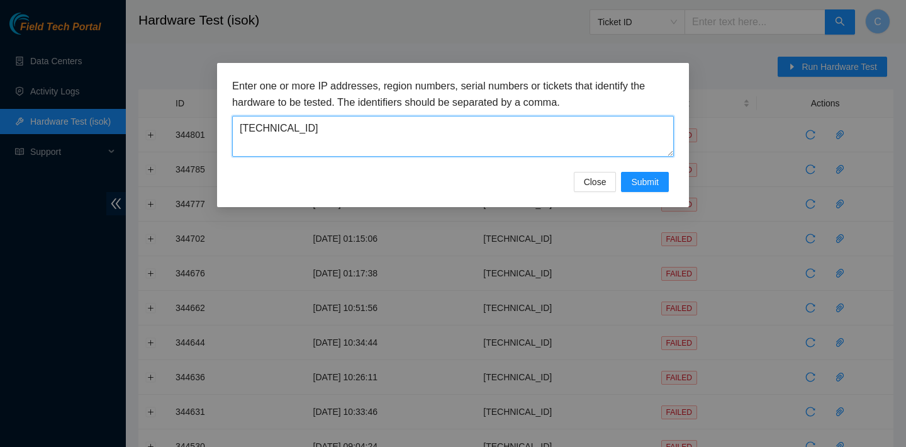
click at [485, 121] on textarea "23.218.220.132" at bounding box center [453, 136] width 442 height 41
drag, startPoint x: 485, startPoint y: 121, endPoint x: 259, endPoint y: 115, distance: 225.9
click at [259, 116] on textarea "23.218.220.132" at bounding box center [453, 136] width 442 height 41
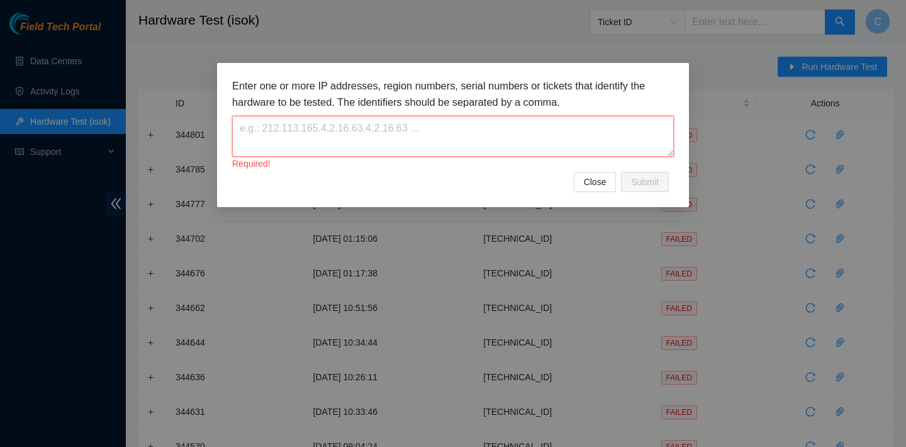
paste textarea "23.193.39.217"
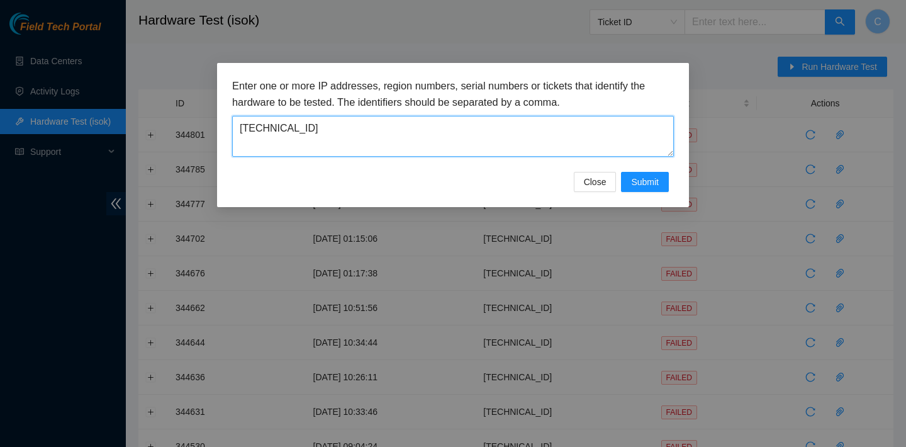
type textarea "23.193.39.217"
drag, startPoint x: 344, startPoint y: 130, endPoint x: 199, endPoint y: 114, distance: 146.2
click at [199, 114] on div "Enter one or more IP addresses, region numbers, serial numbers or tickets that …" at bounding box center [453, 223] width 906 height 447
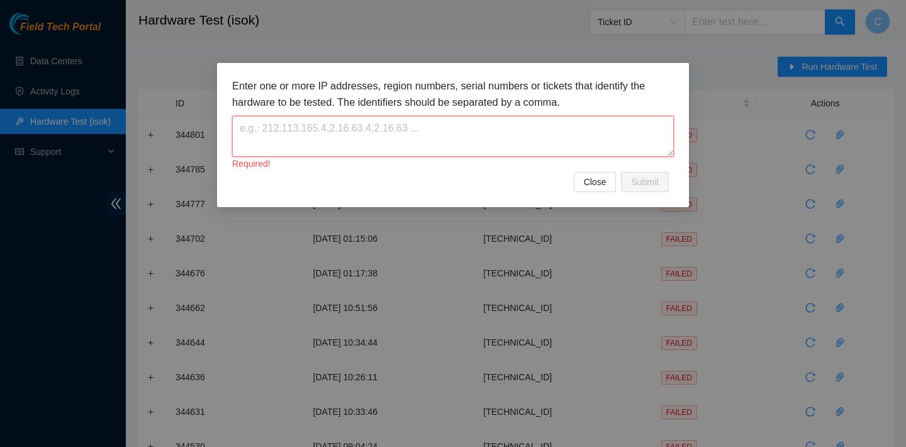
paste textarea "23.73.206.117"
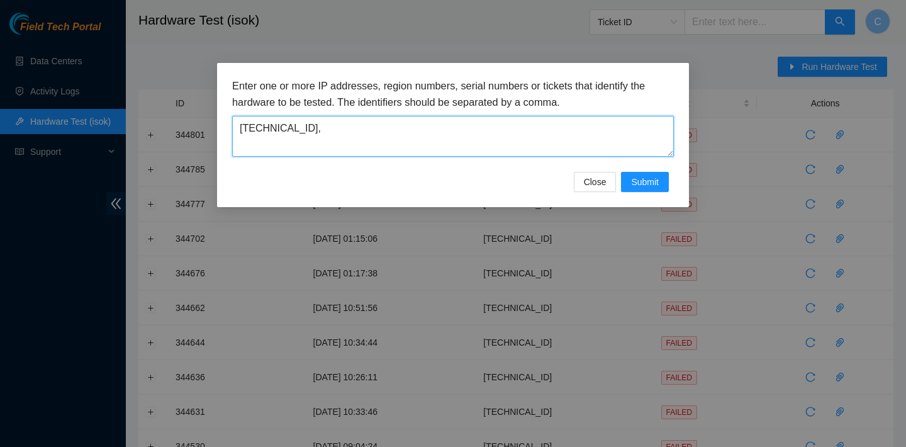
paste textarea "23.193.39.217"
type textarea "23.73.206.117,23.193.39.217"
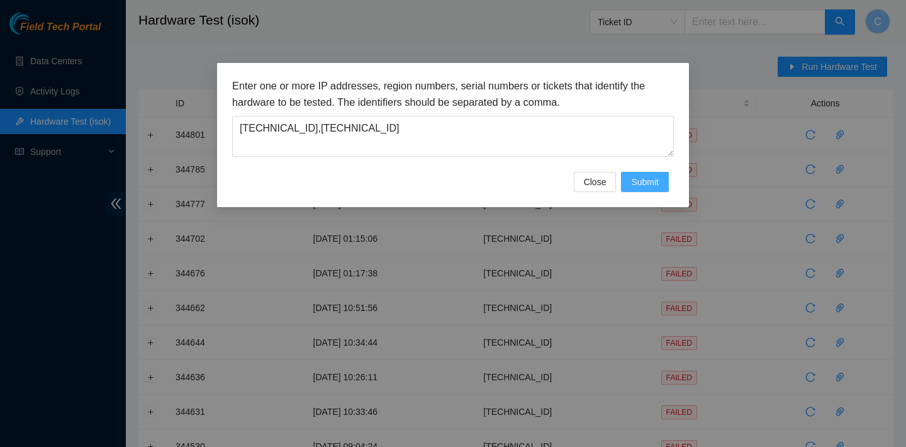
click at [635, 186] on span "Submit" at bounding box center [645, 182] width 28 height 14
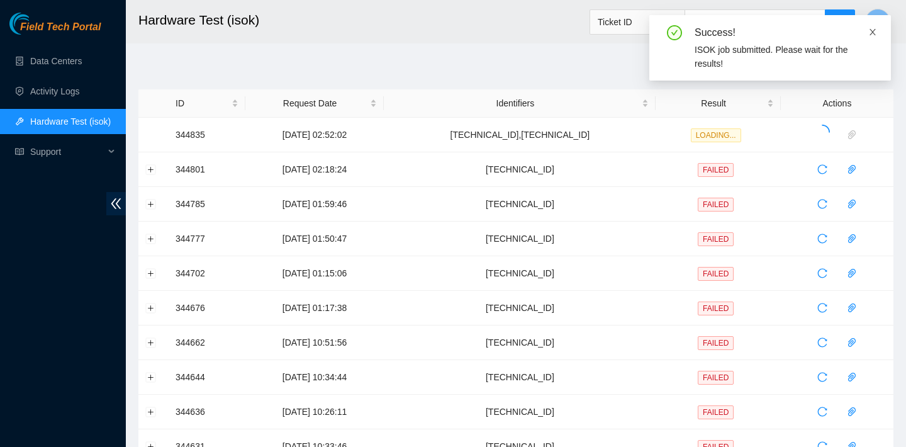
click at [869, 32] on icon "close" at bounding box center [872, 32] width 9 height 9
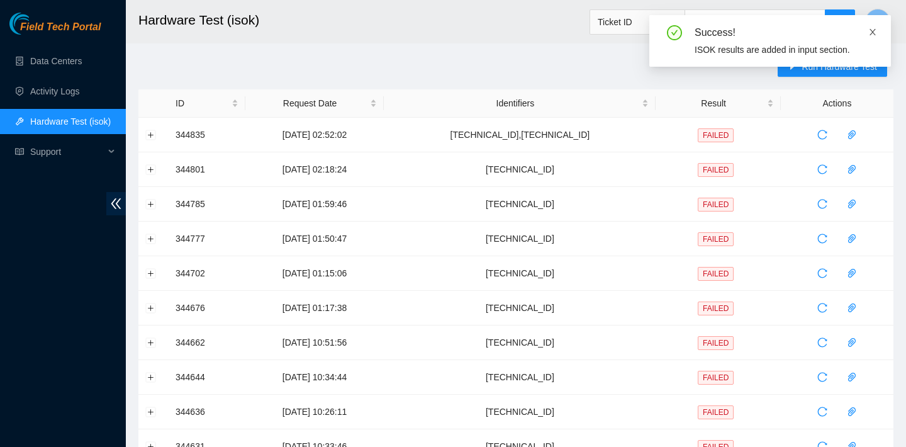
click at [871, 30] on icon "close" at bounding box center [872, 32] width 6 height 6
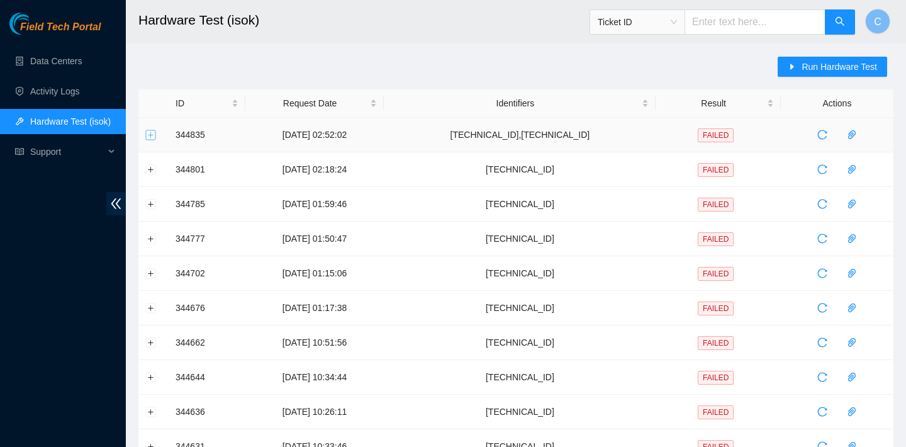
click at [148, 133] on button "Expand row" at bounding box center [151, 135] width 10 height 10
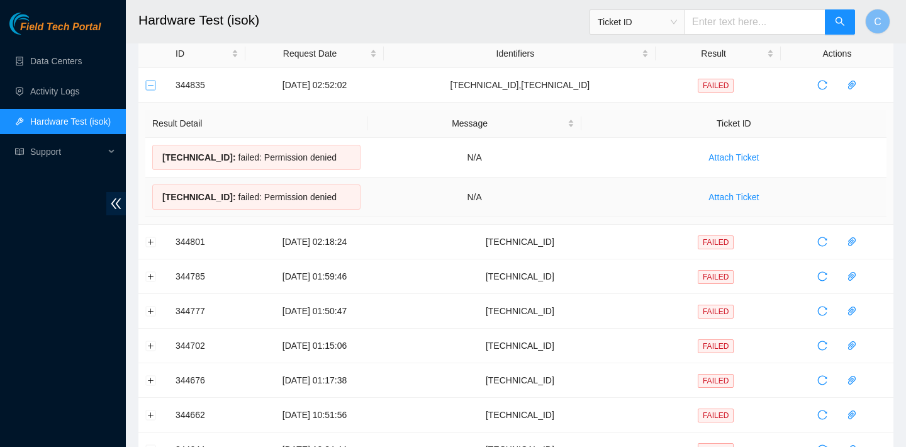
scroll to position [50, 0]
drag, startPoint x: 355, startPoint y: 194, endPoint x: 160, endPoint y: 157, distance: 199.2
click at [160, 157] on tbody "23.193.39.217 : failed: Permission denied N/A Attach Ticket 23.73.206.117 : fai…" at bounding box center [515, 176] width 741 height 79
copy tbody "23.193.39.217 : failed: Permission denied N/A Attach Ticket 23.73.206.117 : fai…"
click at [334, 193] on div "23.73.206.117 : failed: Permission denied" at bounding box center [256, 196] width 208 height 25
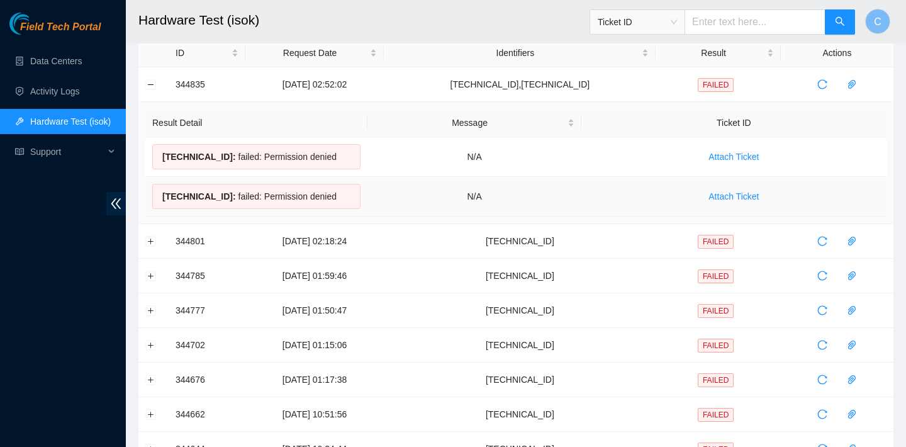
drag, startPoint x: 344, startPoint y: 193, endPoint x: 160, endPoint y: 194, distance: 183.7
click at [160, 194] on div "23.73.206.117 : failed: Permission denied" at bounding box center [256, 196] width 208 height 25
copy div "23.73.206.117 : failed: Permission denied"
drag, startPoint x: 351, startPoint y: 150, endPoint x: 194, endPoint y: 148, distance: 156.7
click at [194, 148] on div "23.193.39.217 : failed: Permission denied" at bounding box center [256, 156] width 208 height 25
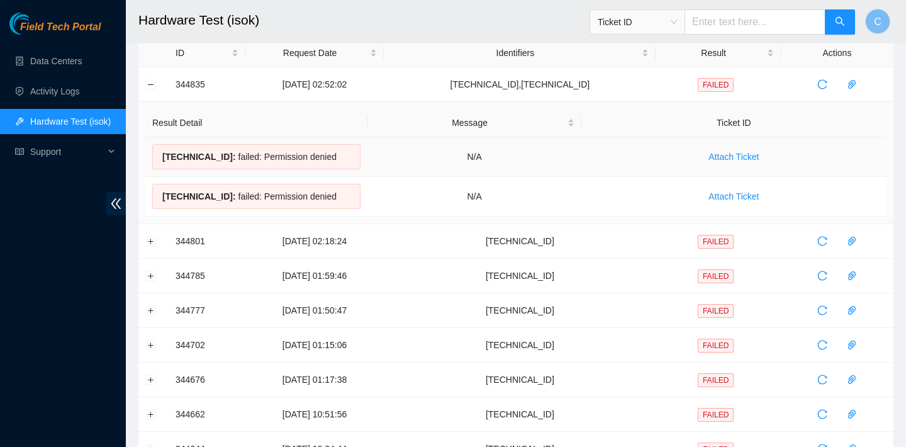
copy div "23.193.39.217 : failed: Permission denied"
click at [427, 186] on td "N/A" at bounding box center [473, 197] width 213 height 40
drag, startPoint x: 349, startPoint y: 198, endPoint x: 163, endPoint y: 194, distance: 186.3
click at [163, 194] on div "23.73.206.117 : failed: Permission denied" at bounding box center [256, 196] width 208 height 25
copy div "23.73.206.117 : failed: Permission denied"
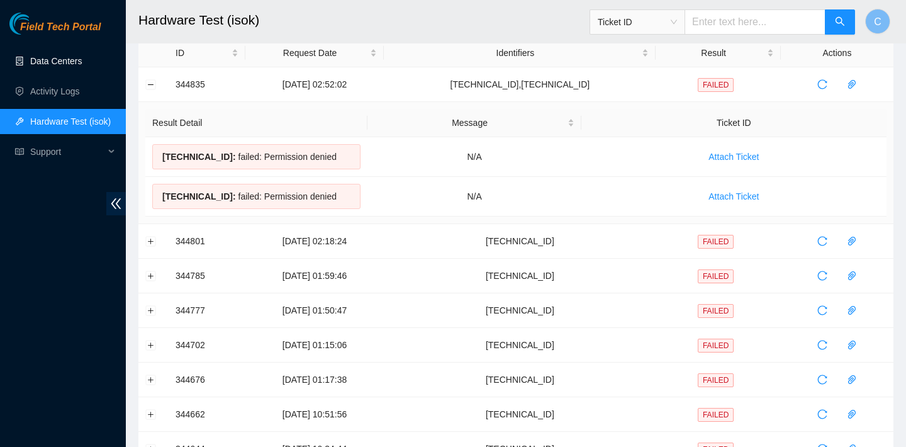
click at [81, 65] on link "Data Centers" at bounding box center [56, 61] width 52 height 10
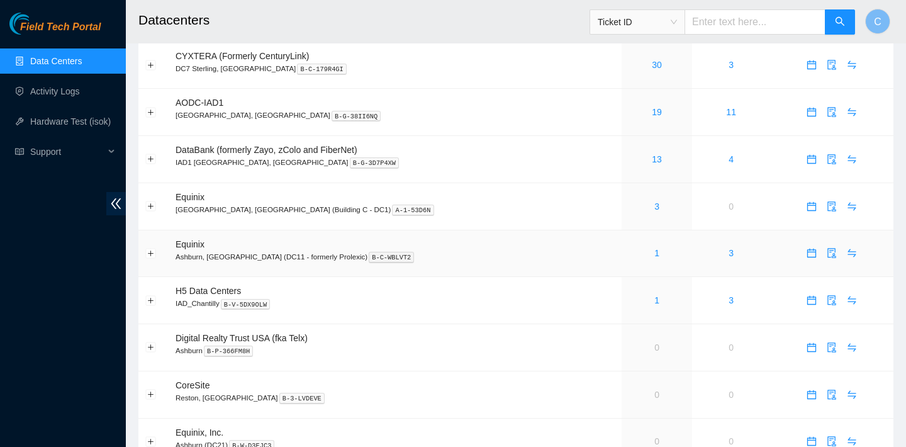
scroll to position [111, 0]
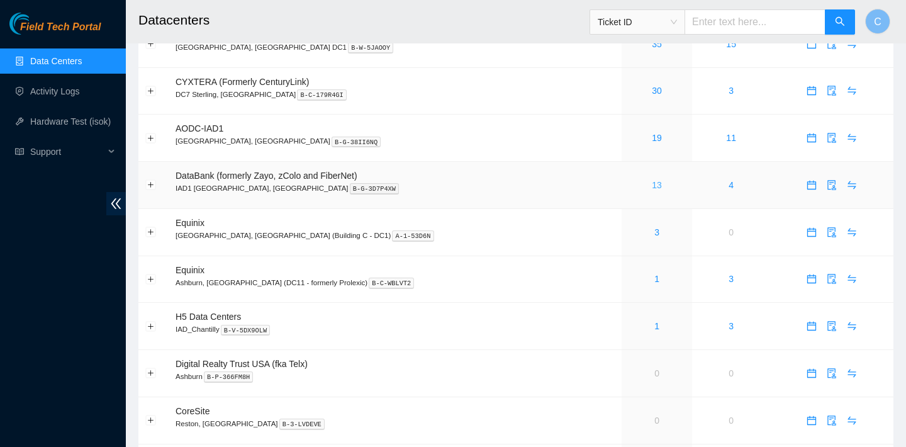
click at [652, 184] on link "13" at bounding box center [657, 185] width 10 height 10
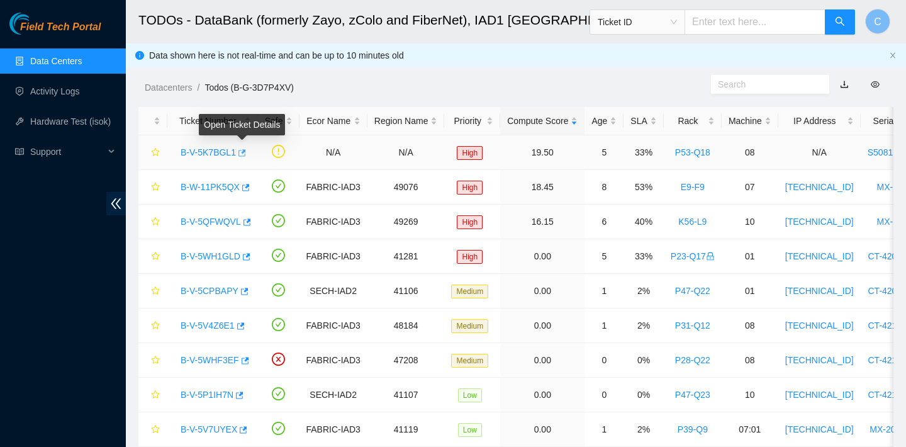
click at [246, 154] on icon "button" at bounding box center [242, 152] width 8 height 7
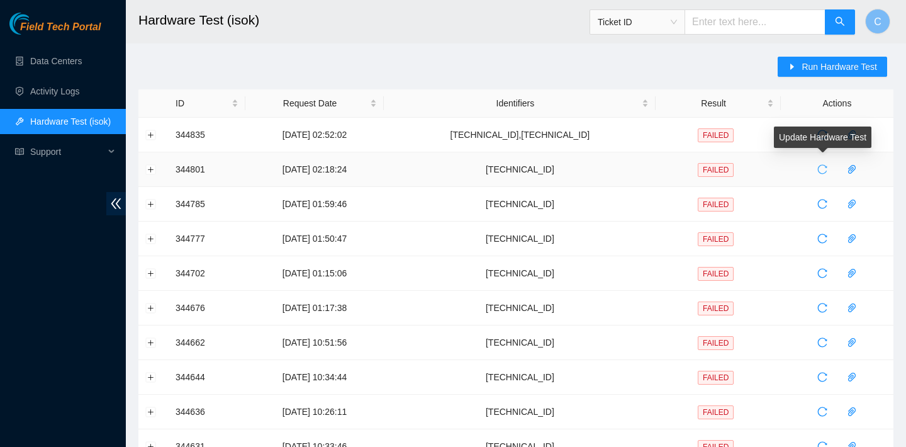
click at [825, 171] on icon "reload" at bounding box center [822, 169] width 10 height 10
click at [681, 3] on span "Ticket ID" at bounding box center [723, 18] width 266 height 33
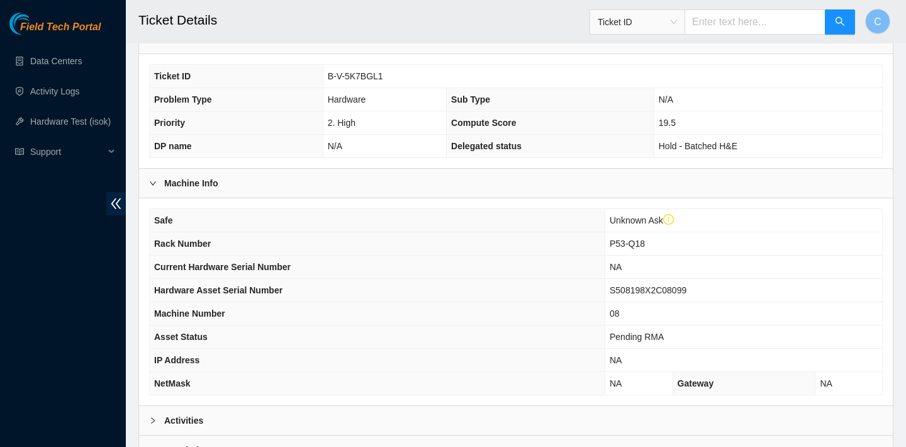
scroll to position [389, 0]
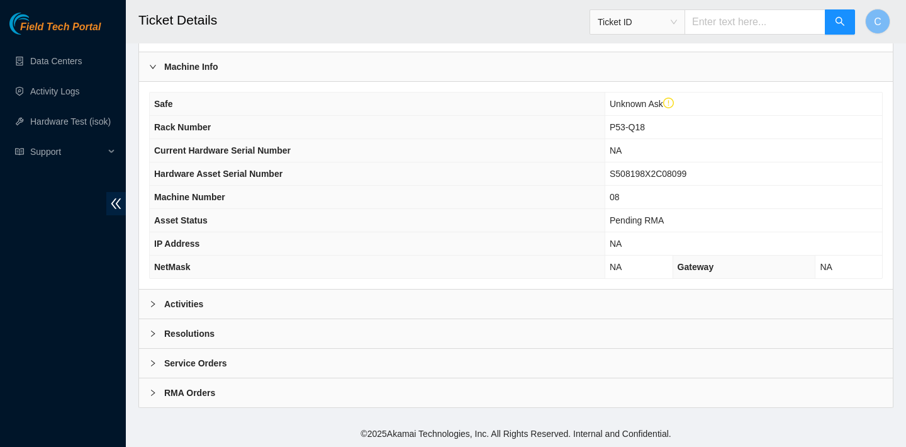
click at [273, 308] on div "Activities" at bounding box center [516, 303] width 754 height 29
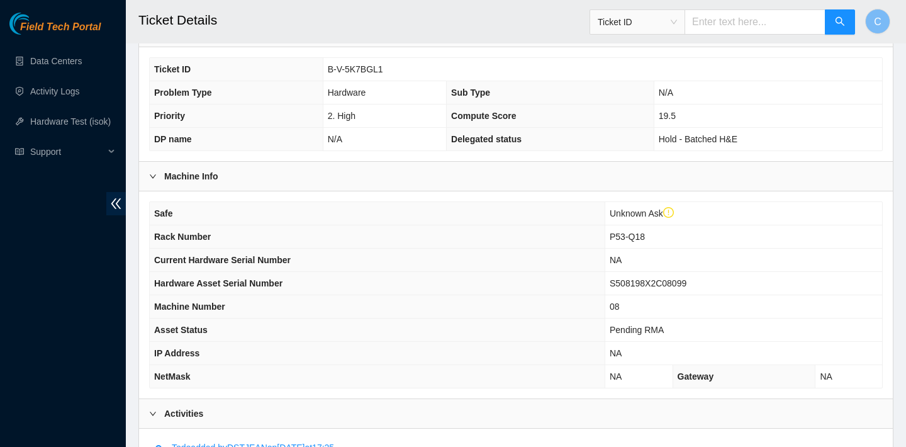
scroll to position [220, 0]
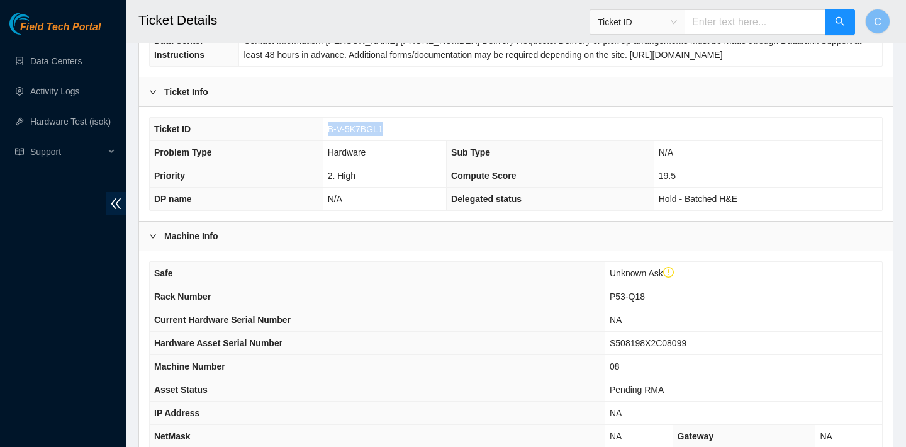
drag, startPoint x: 396, startPoint y: 137, endPoint x: 329, endPoint y: 128, distance: 67.2
click at [329, 128] on td "B-V-5K7BGL1" at bounding box center [602, 129] width 559 height 23
copy span "B-V-5K7BGL1"
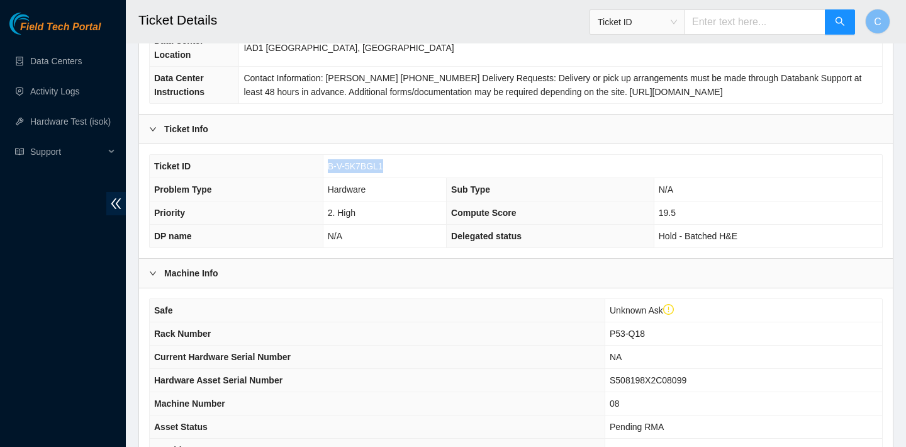
scroll to position [133, 0]
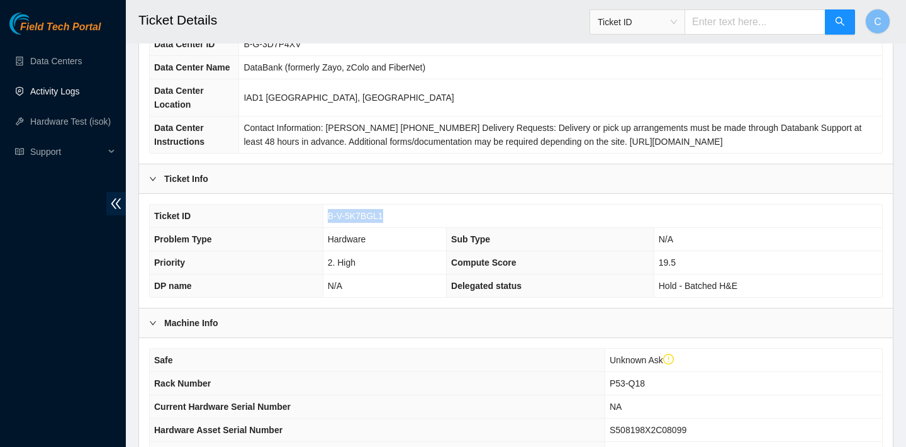
click at [63, 92] on link "Activity Logs" at bounding box center [55, 91] width 50 height 10
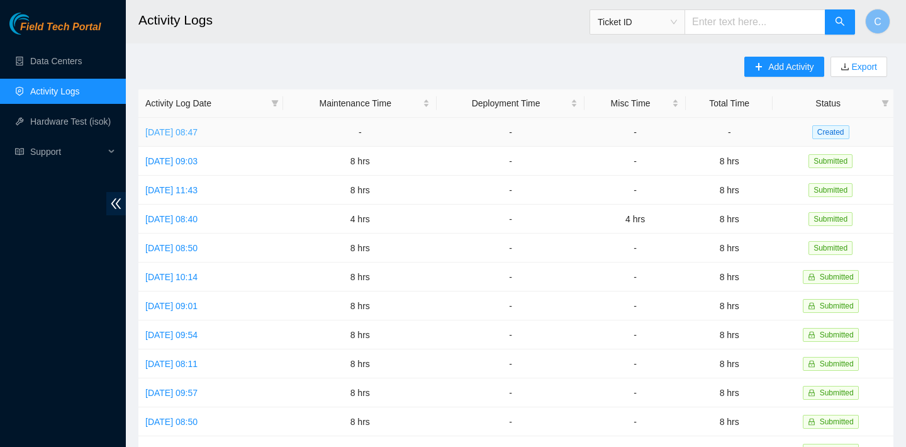
click at [198, 128] on link "[DATE] 08:47" at bounding box center [171, 132] width 52 height 10
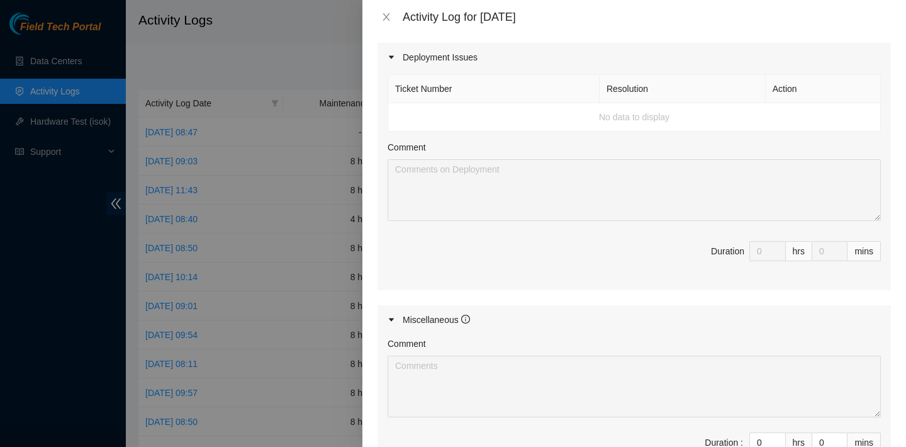
scroll to position [746, 0]
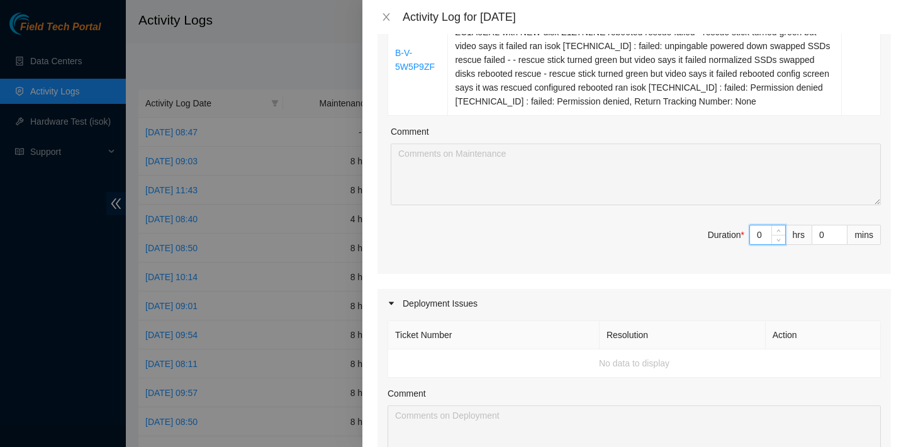
click at [768, 244] on input "0" at bounding box center [767, 234] width 35 height 19
type input "1"
click at [780, 234] on icon "up" at bounding box center [778, 232] width 4 height 4
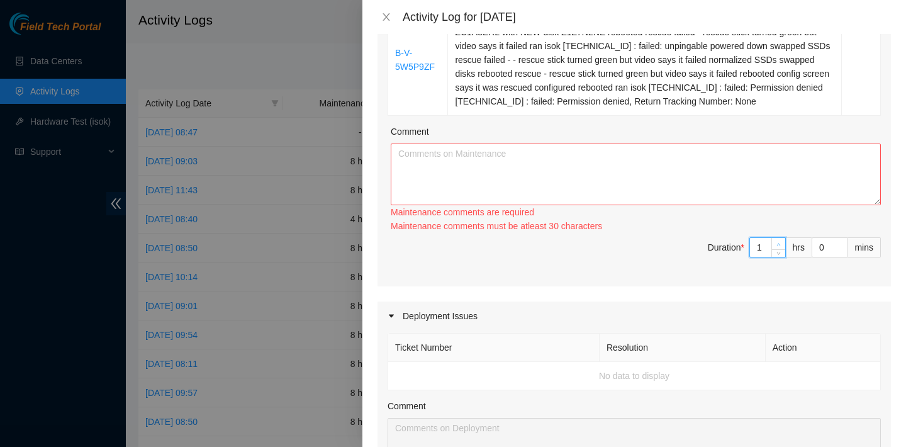
type input "2"
click at [780, 248] on span "up" at bounding box center [779, 244] width 8 height 8
click at [780, 233] on div "Maintenance comments must be atleast 60 characters" at bounding box center [636, 226] width 490 height 14
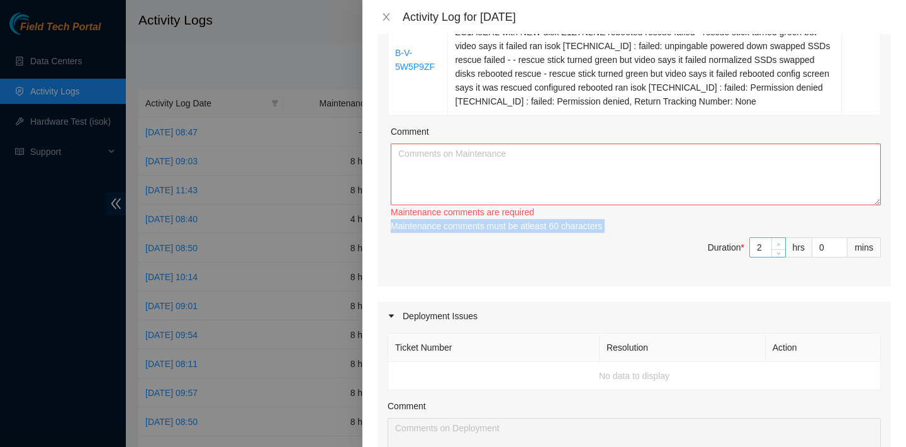
type input "3"
click at [773, 249] on span "Increase Value" at bounding box center [778, 243] width 14 height 11
type input "4"
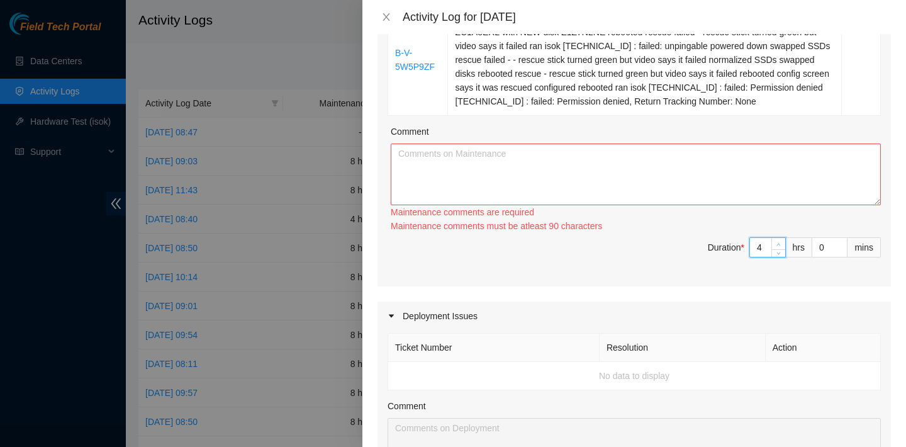
click at [773, 249] on span "Increase Value" at bounding box center [778, 243] width 14 height 11
type input "5"
click at [773, 249] on span "Increase Value" at bounding box center [778, 243] width 14 height 11
type input "6"
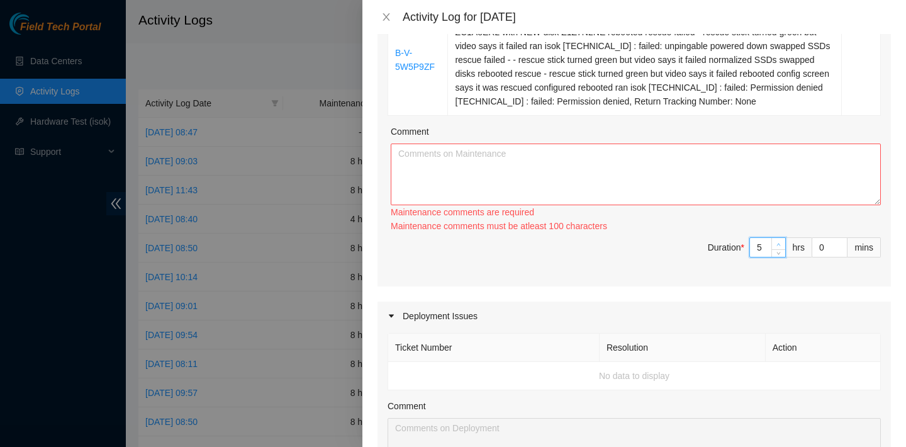
type input "6"
click at [773, 249] on span "Increase Value" at bounding box center [778, 243] width 14 height 11
type input "7"
click at [773, 249] on span "Increase Value" at bounding box center [778, 243] width 14 height 11
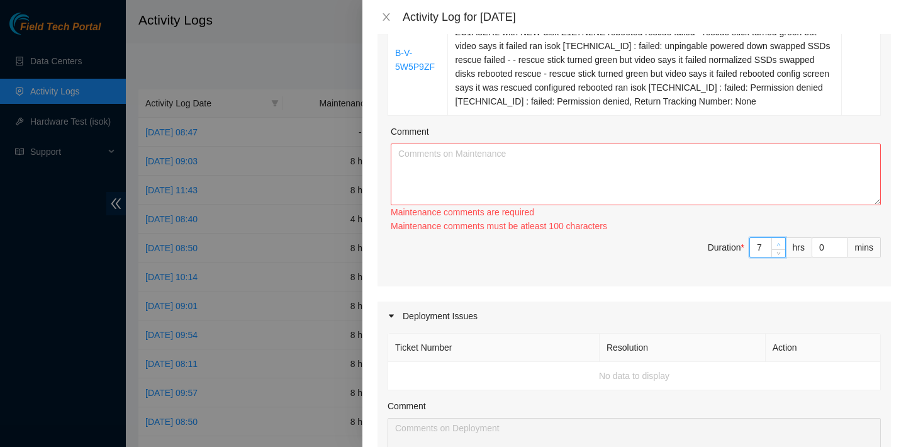
type input "8"
click at [773, 249] on span "Increase Value" at bounding box center [778, 243] width 14 height 11
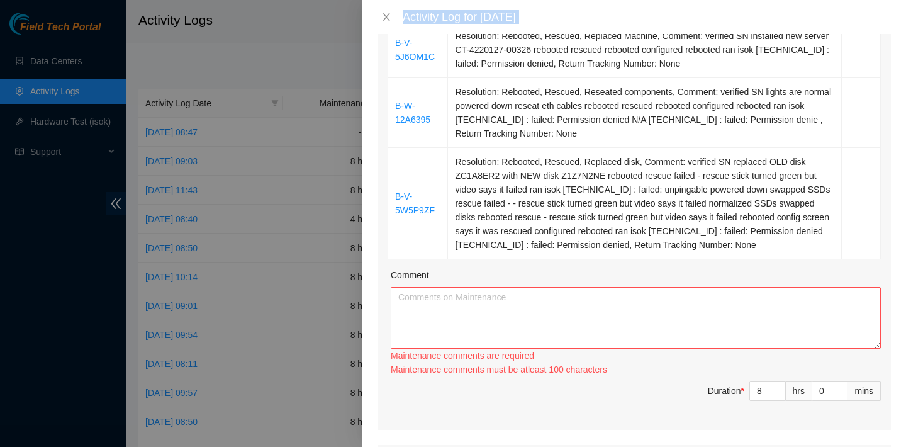
scroll to position [629, 0]
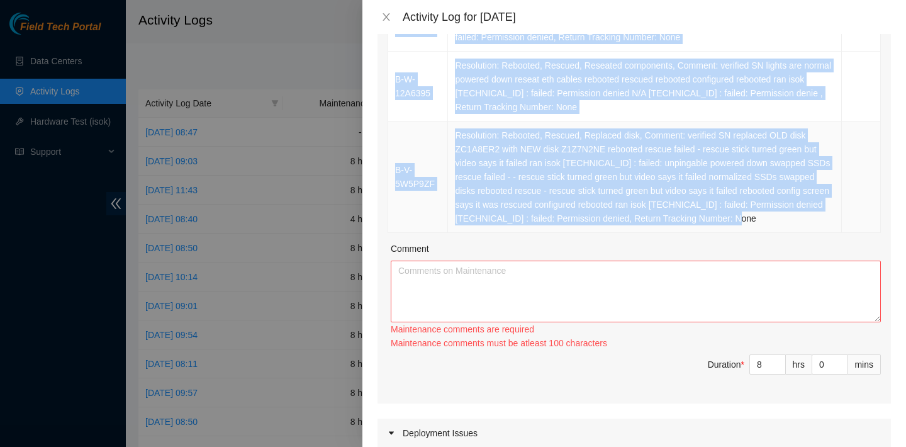
drag, startPoint x: 393, startPoint y: 183, endPoint x: 706, endPoint y: 251, distance: 320.0
copy tbody "B-W-12LDVJ9 Resolution: Rebooted, Rescued, Comment: verified SN rebooted ran is…"
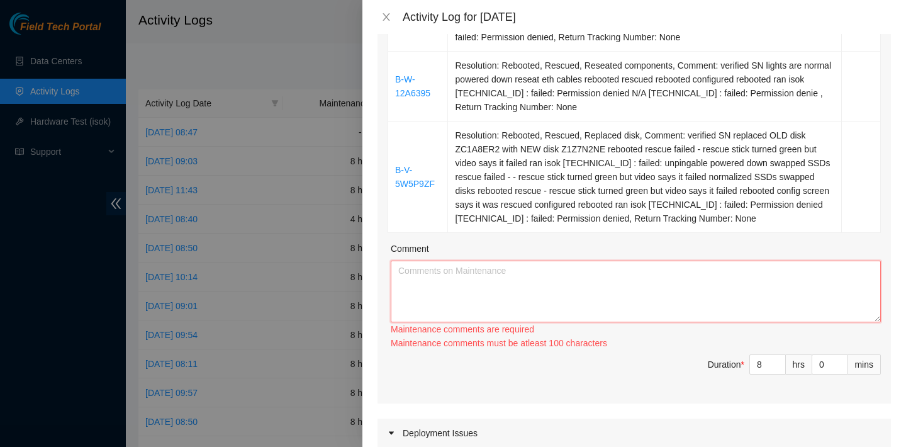
click at [577, 322] on textarea "Comment" at bounding box center [636, 291] width 490 height 62
paste textarea "B-W-12LDVJ9 Resolution: Rebooted, Rescued, Comment: verified SN rebooted ran is…"
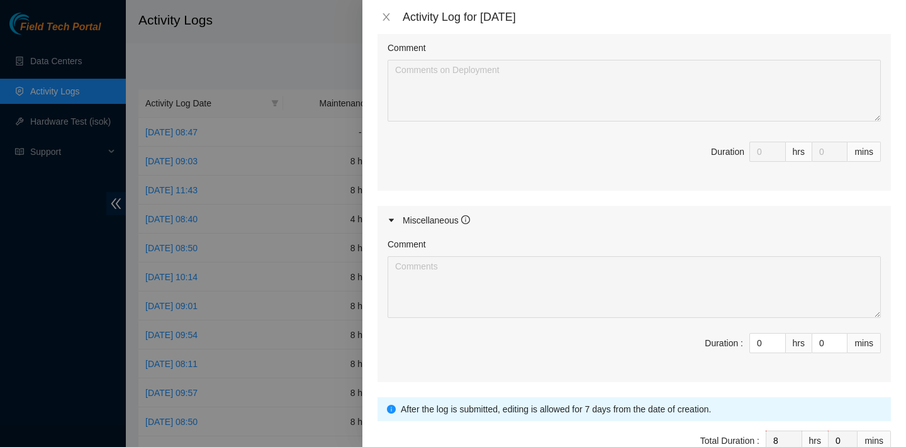
scroll to position [1191, 0]
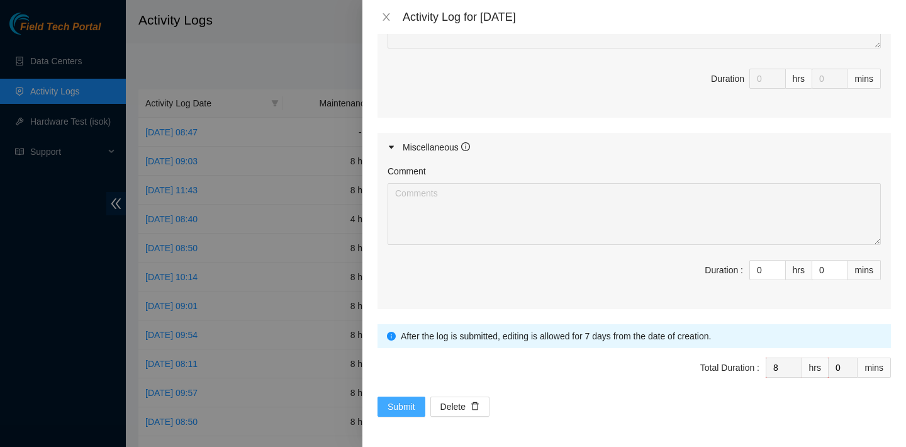
type textarea "B-W-12LDVJ9 Resolution: Rebooted, Rescued, Comment: verified SN rebooted ran is…"
click at [415, 406] on span "Submit" at bounding box center [402, 407] width 28 height 14
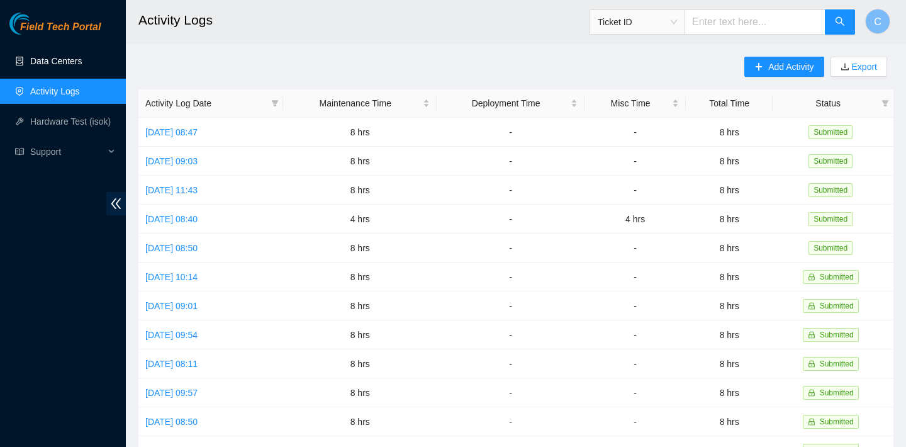
click at [70, 59] on link "Data Centers" at bounding box center [56, 61] width 52 height 10
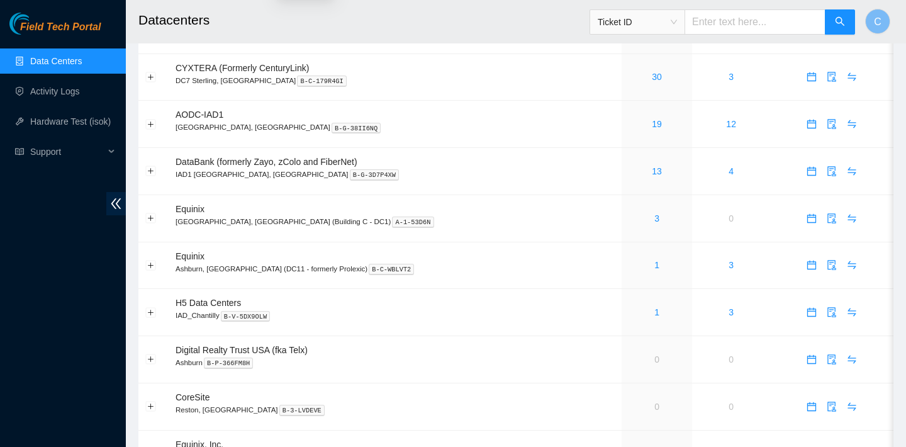
scroll to position [193, 0]
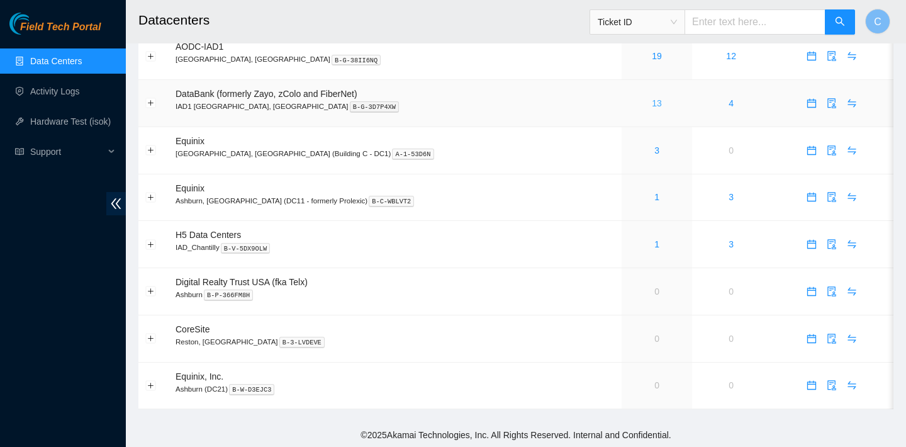
click at [652, 103] on link "13" at bounding box center [657, 103] width 10 height 10
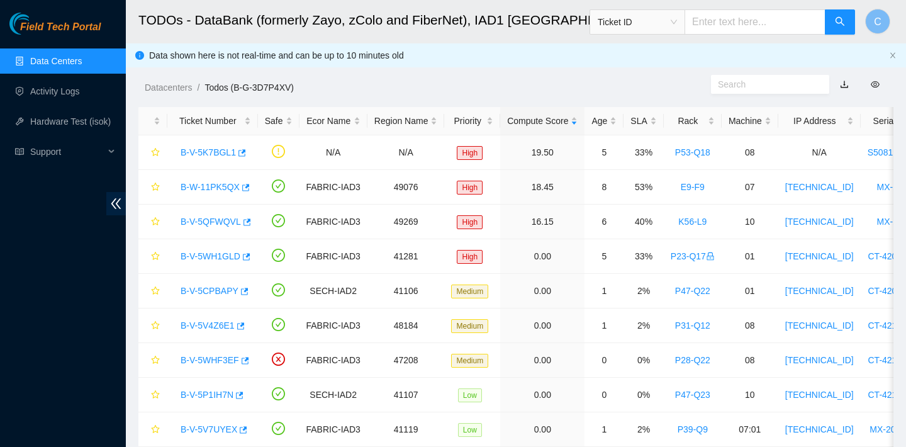
click at [82, 63] on link "Data Centers" at bounding box center [56, 61] width 52 height 10
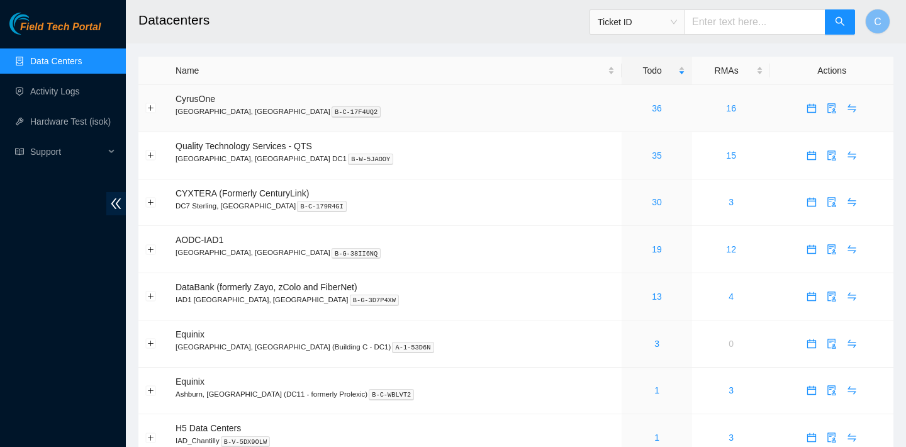
click at [209, 99] on span "CyrusOne" at bounding box center [196, 99] width 40 height 10
click at [652, 109] on link "36" at bounding box center [657, 108] width 10 height 10
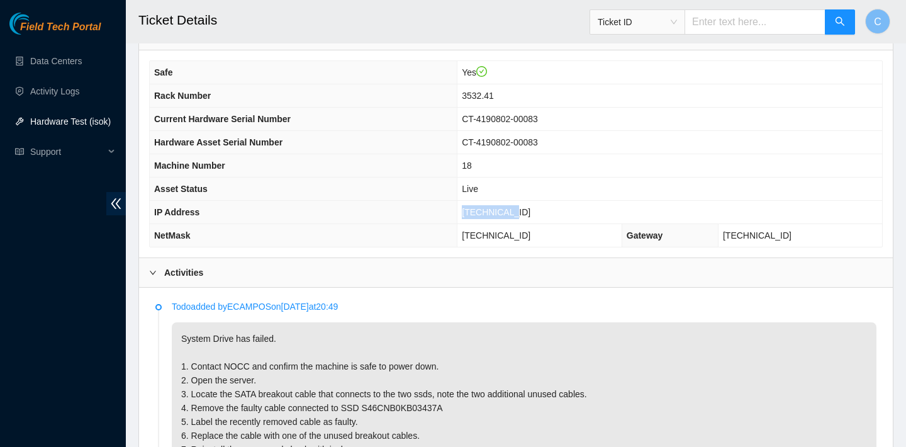
scroll to position [357, 0]
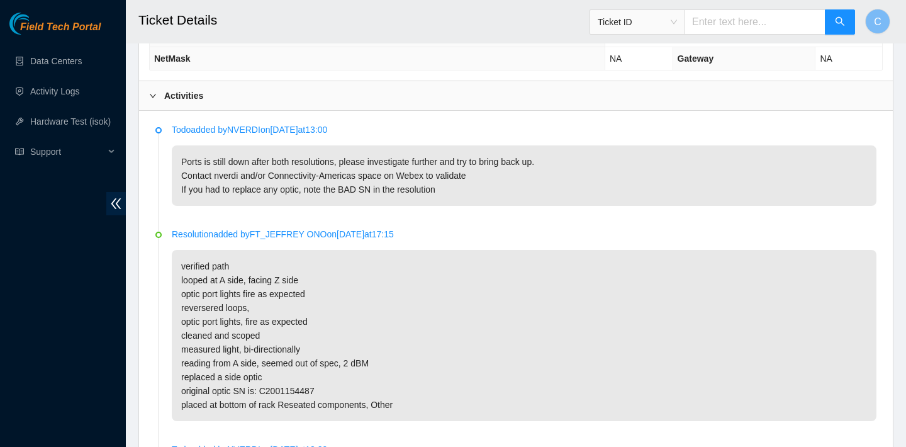
scroll to position [594, 0]
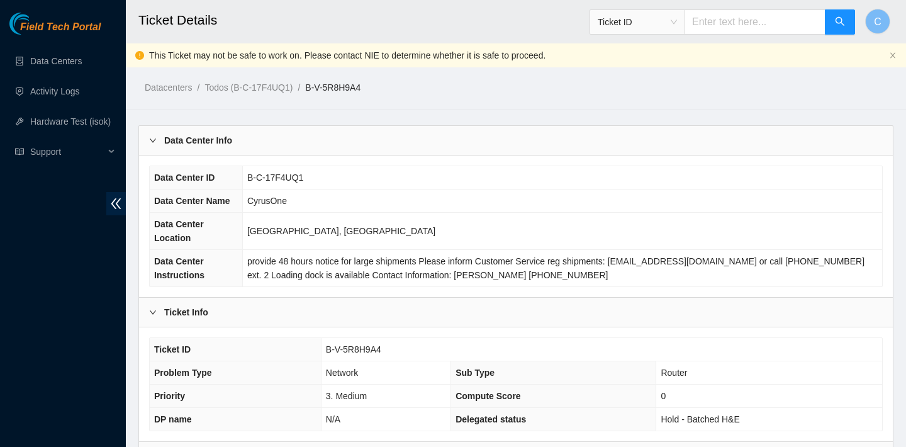
scroll to position [101, 0]
